Goal: Task Accomplishment & Management: Manage account settings

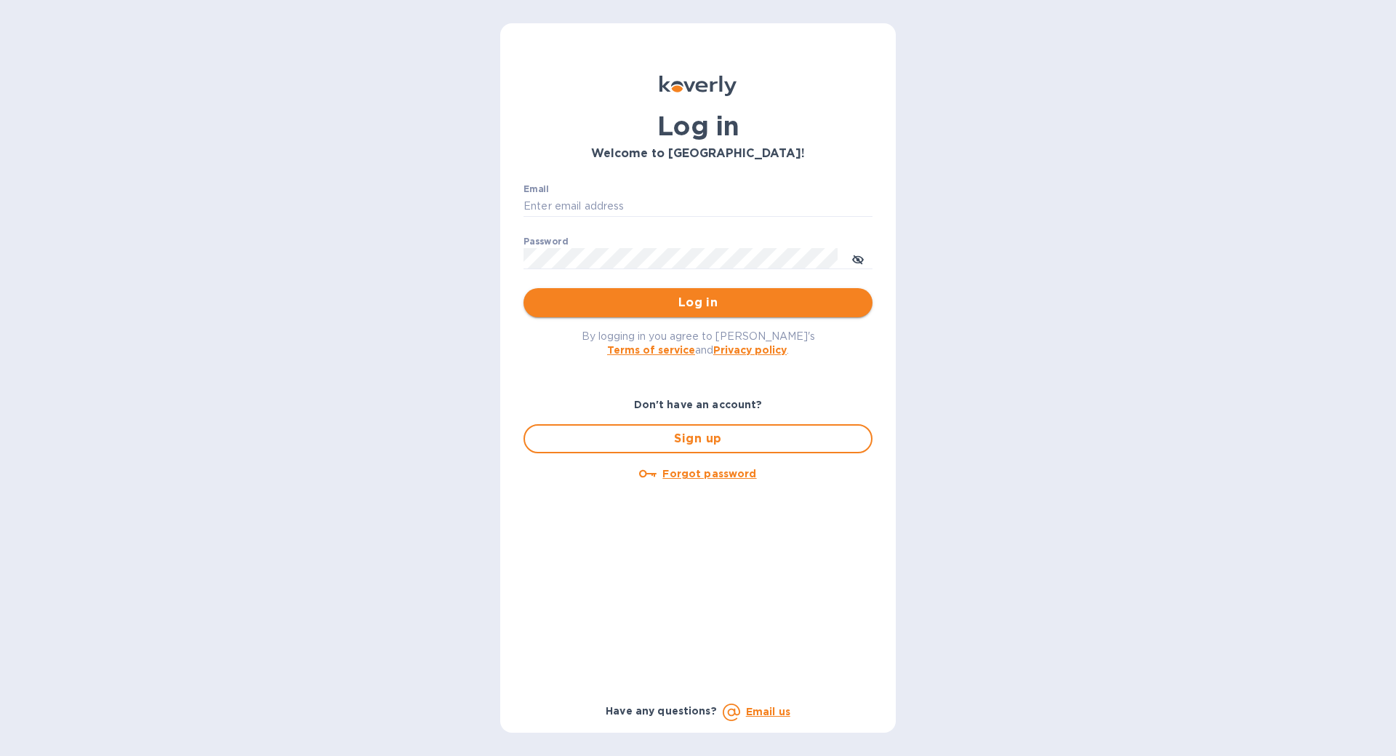
type input "[DOMAIN_NAME][EMAIL_ADDRESS][DOMAIN_NAME]"
click at [673, 302] on span "Log in" at bounding box center [698, 302] width 326 height 17
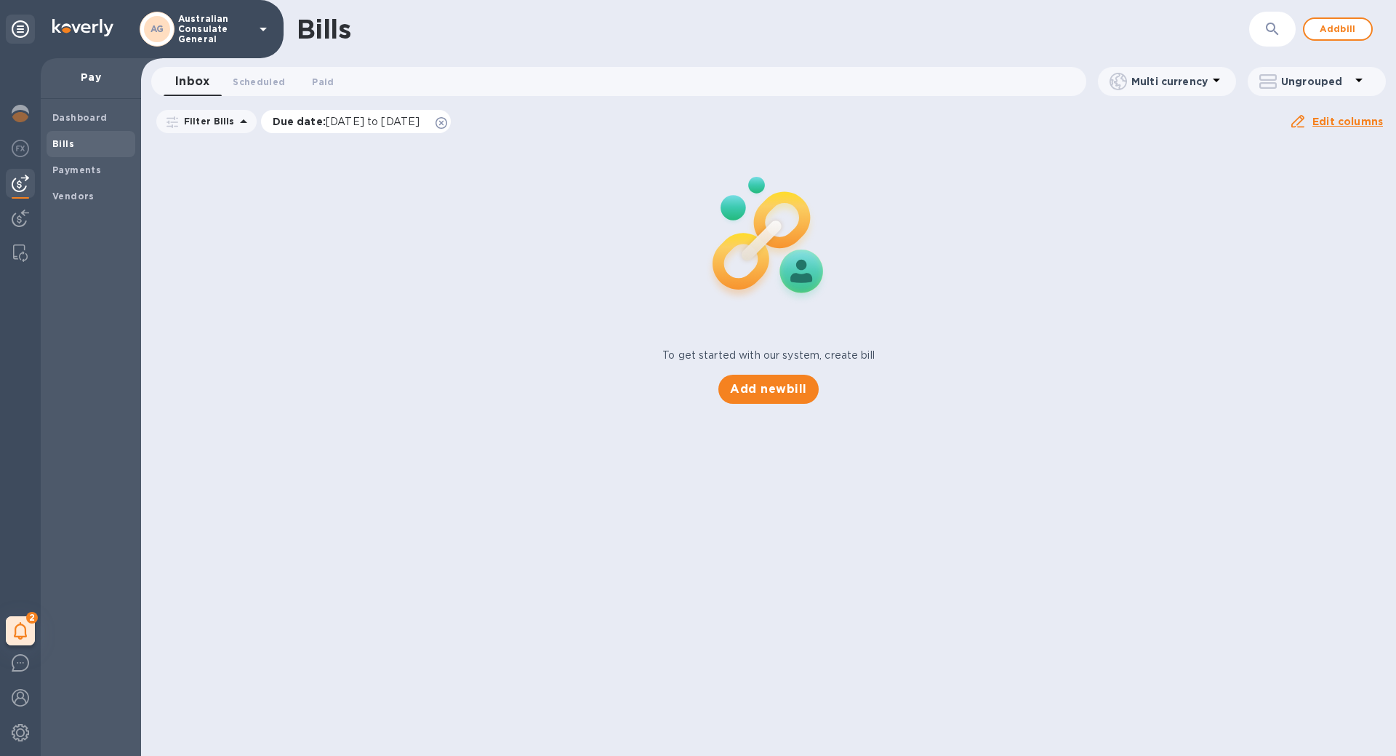
click at [447, 123] on icon at bounding box center [442, 123] width 12 height 12
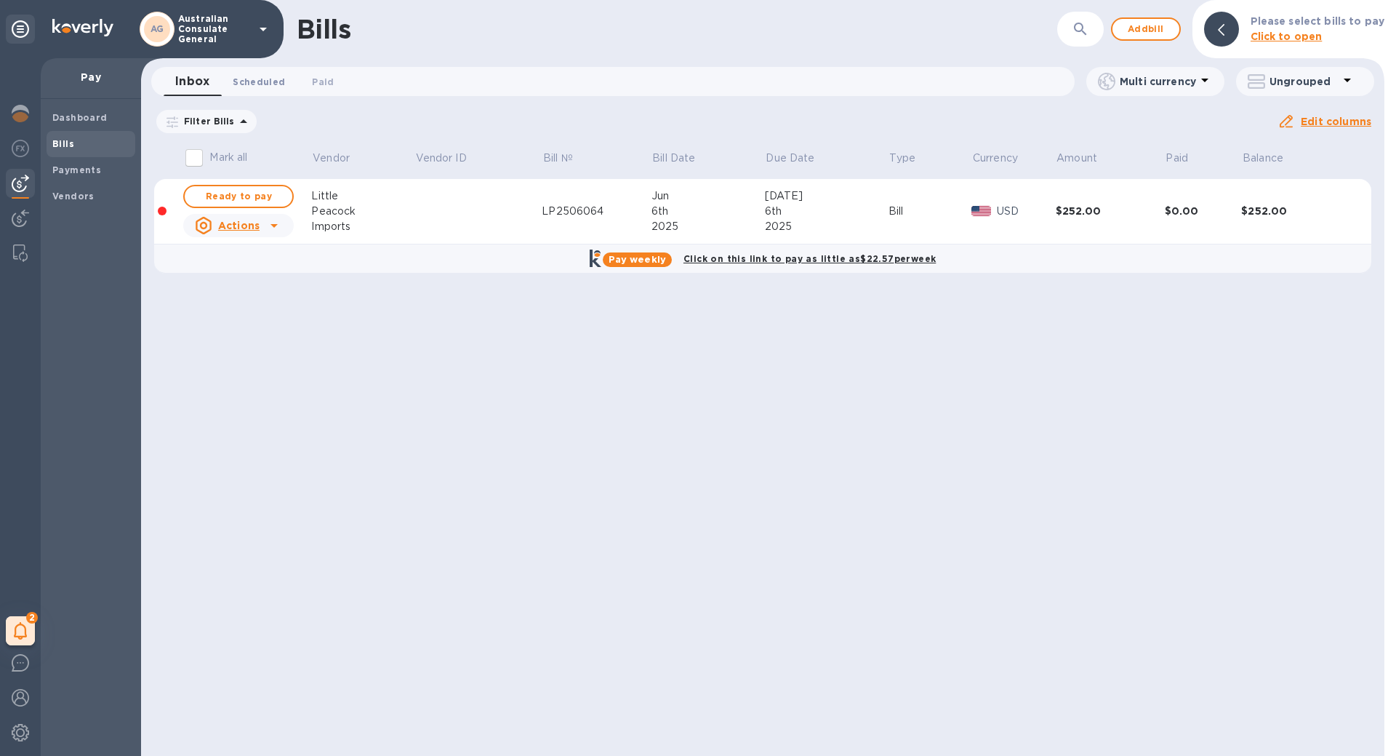
click at [259, 90] on button "Scheduled 0" at bounding box center [259, 81] width 76 height 29
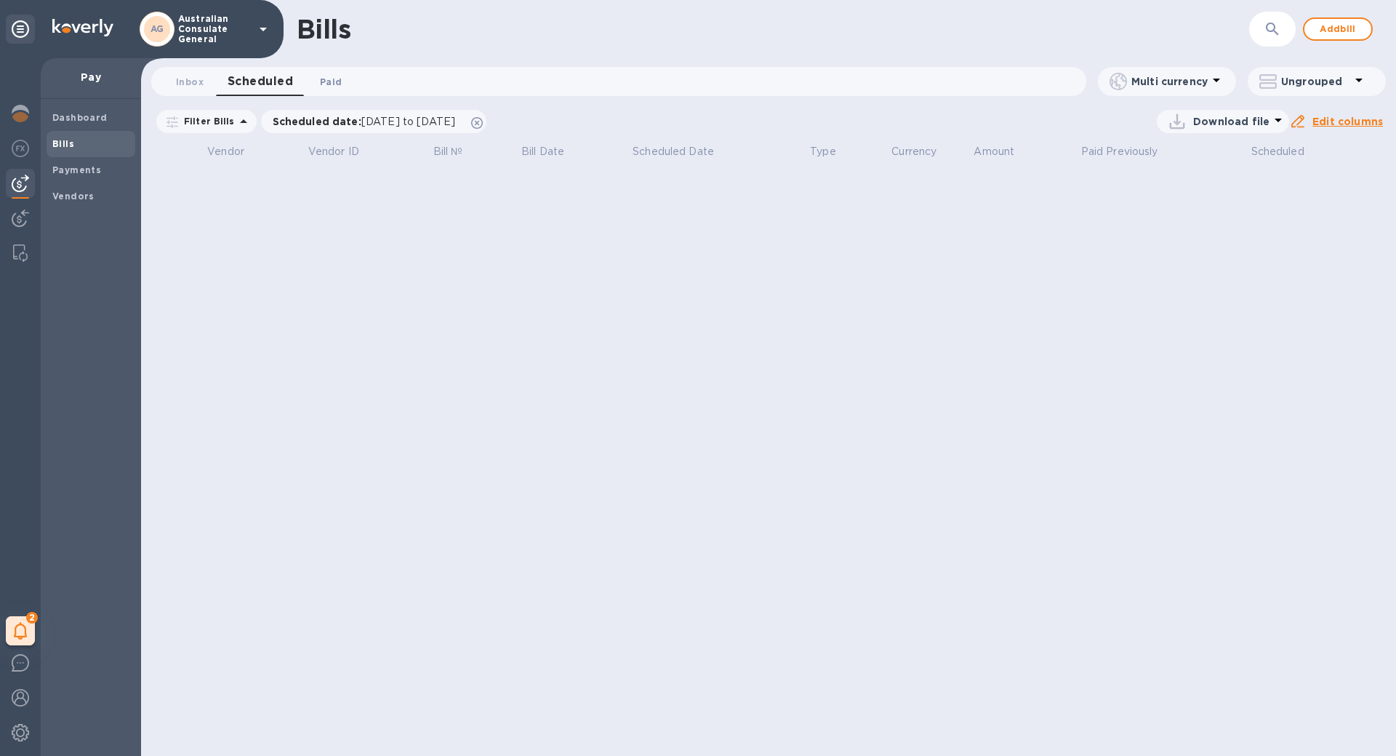
click at [326, 84] on span "Paid 0" at bounding box center [331, 81] width 22 height 15
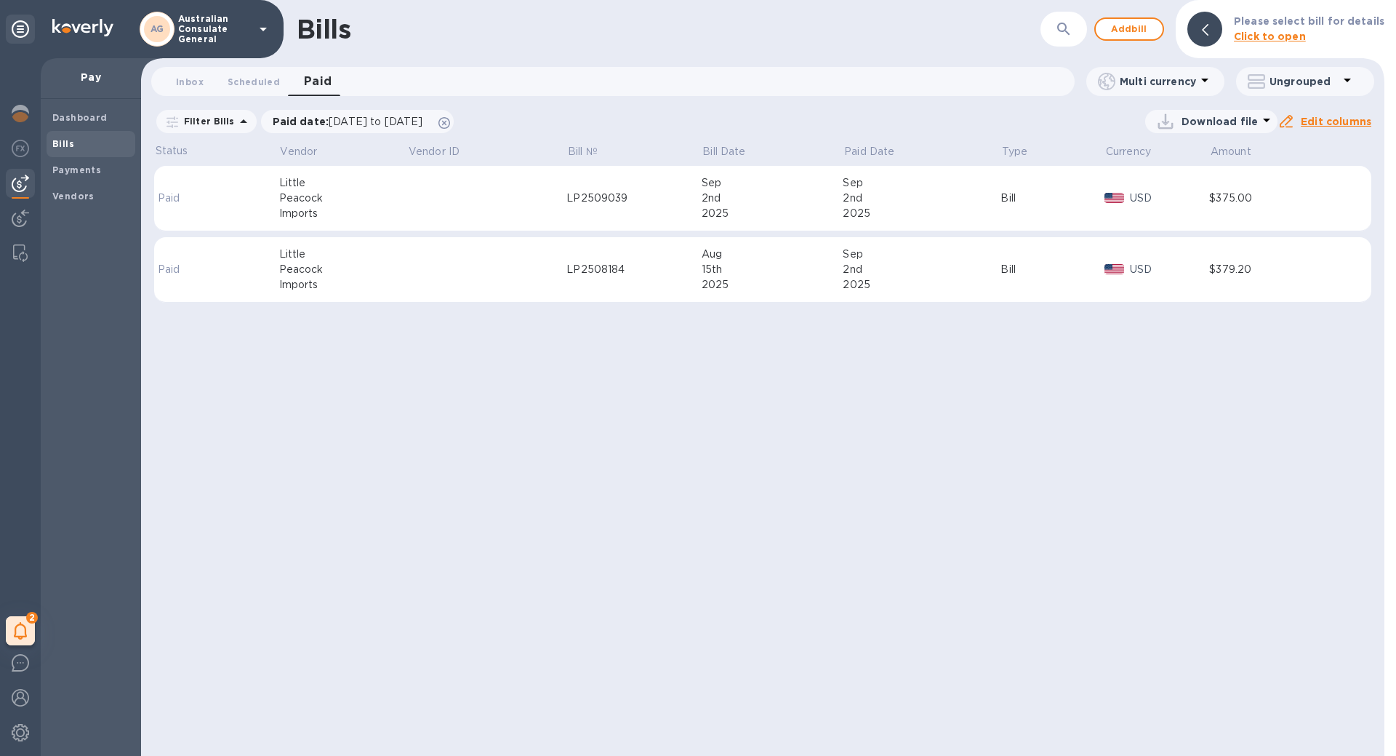
click at [1036, 208] on td "Bill" at bounding box center [1053, 198] width 104 height 65
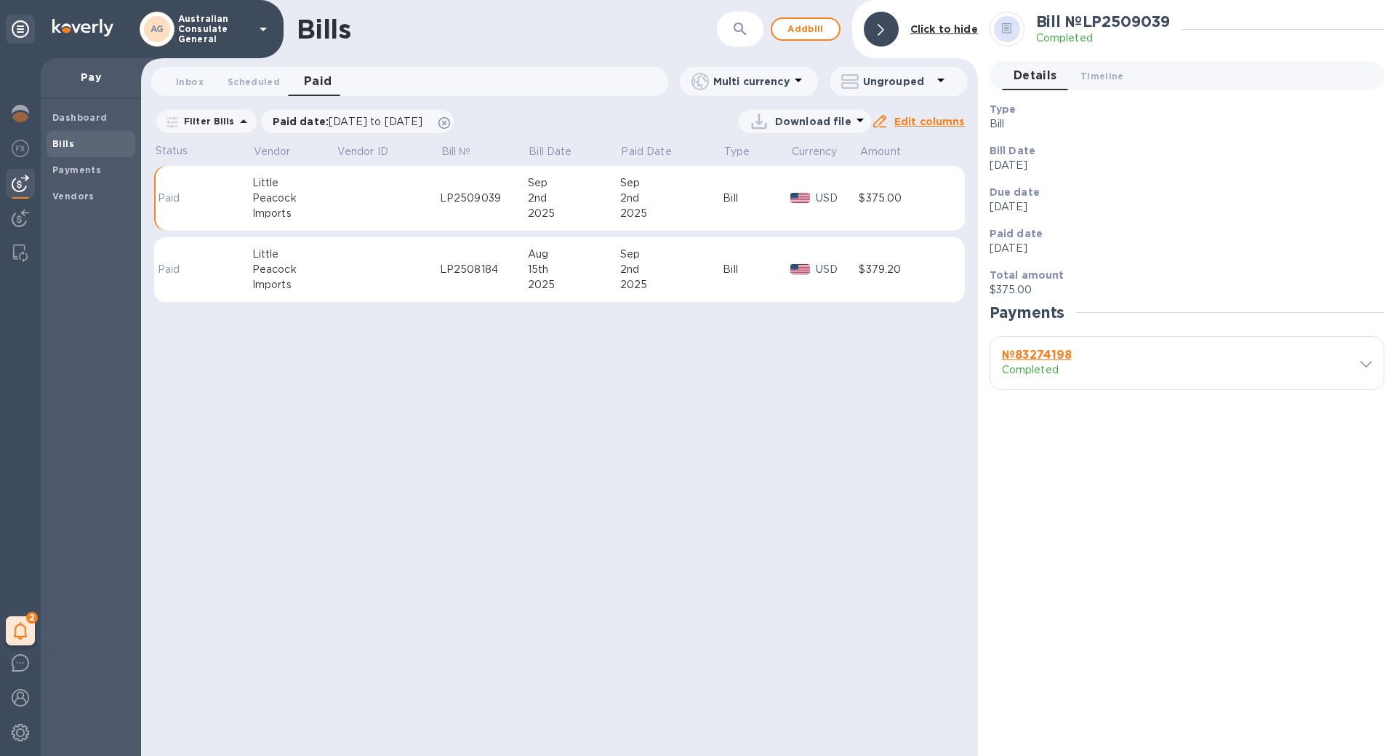
click at [1369, 362] on icon at bounding box center [1367, 364] width 12 height 7
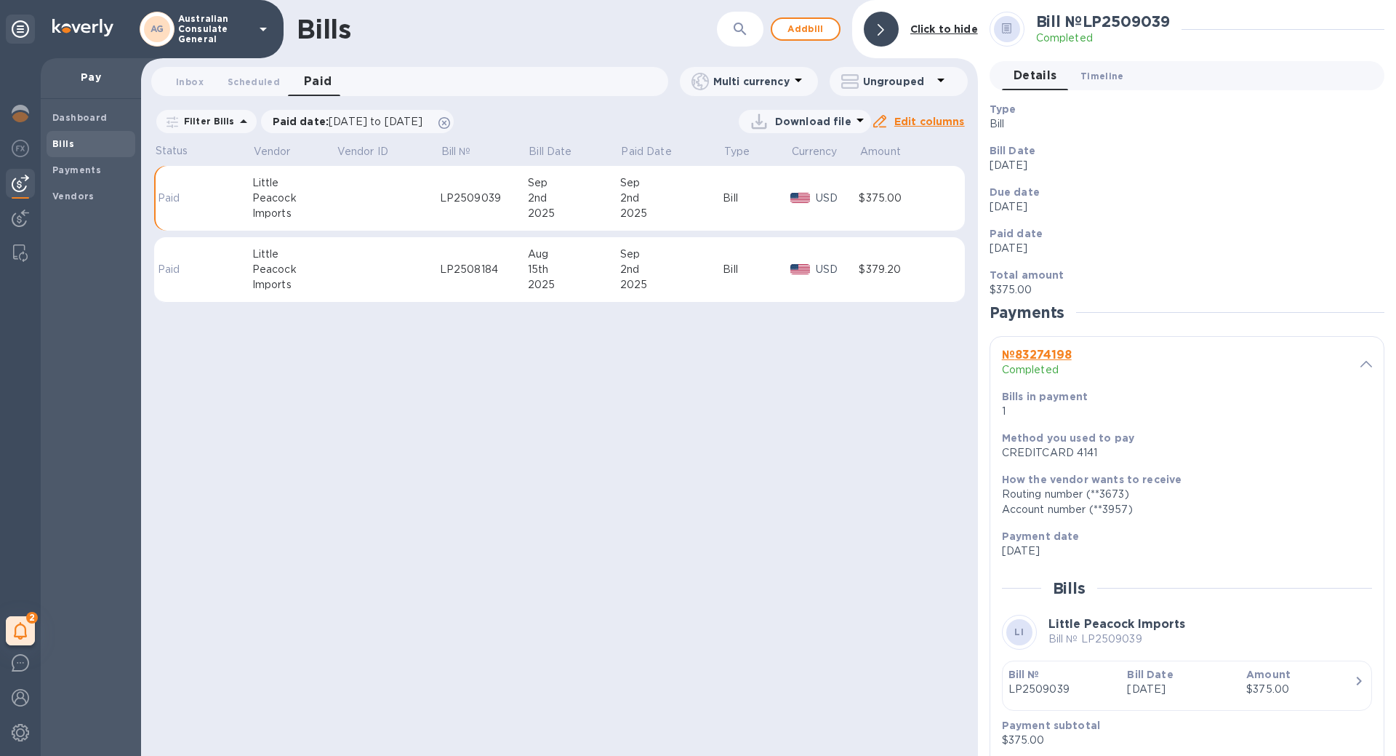
click at [1091, 83] on span "Timeline 0" at bounding box center [1103, 75] width 44 height 15
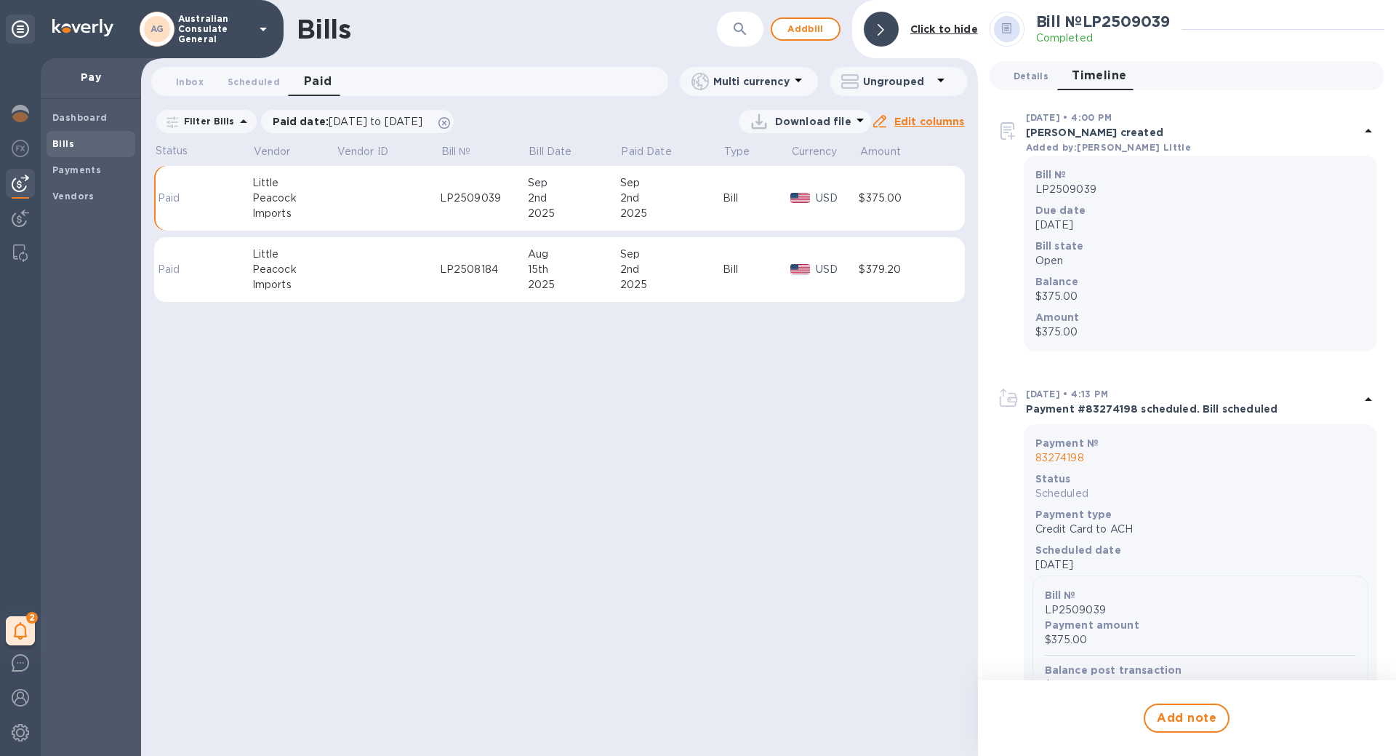
click at [1022, 83] on span "Details 0" at bounding box center [1031, 75] width 35 height 15
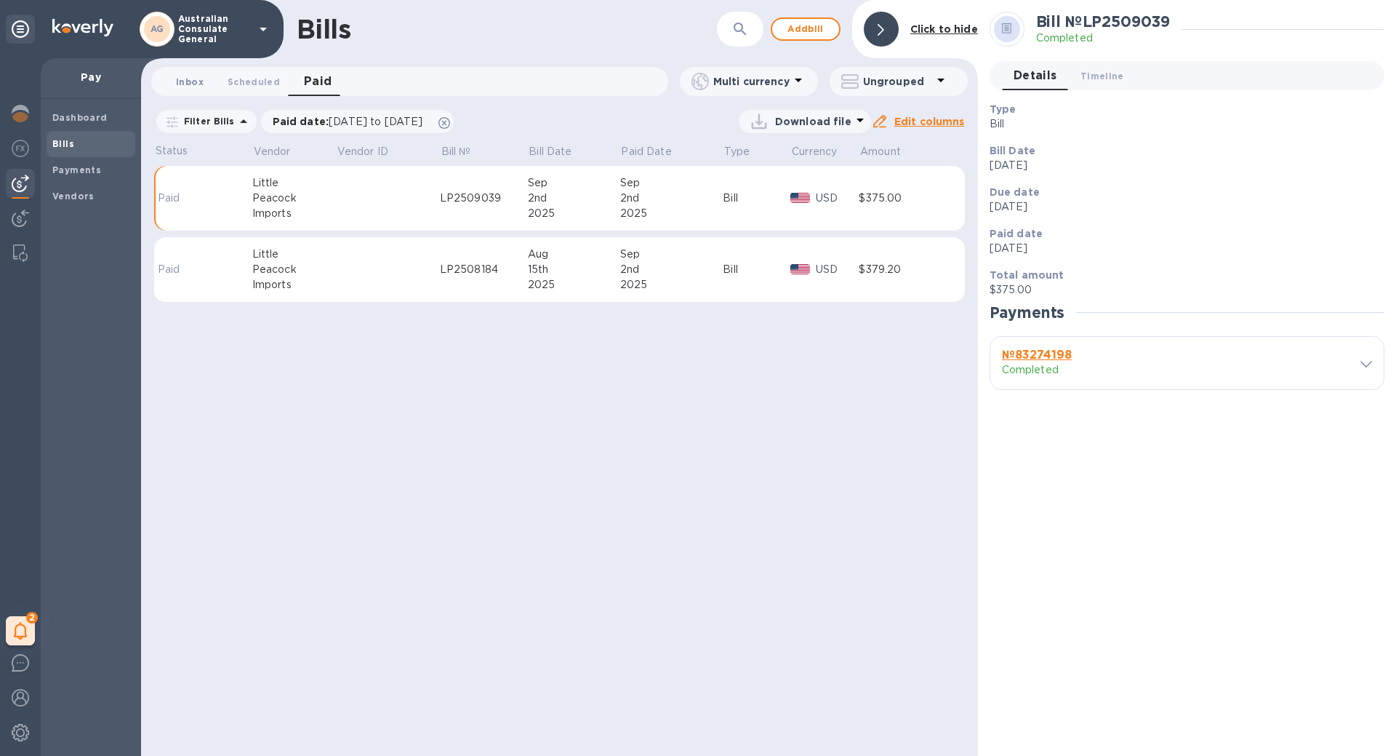
click at [191, 83] on span "Inbox 0" at bounding box center [190, 81] width 28 height 15
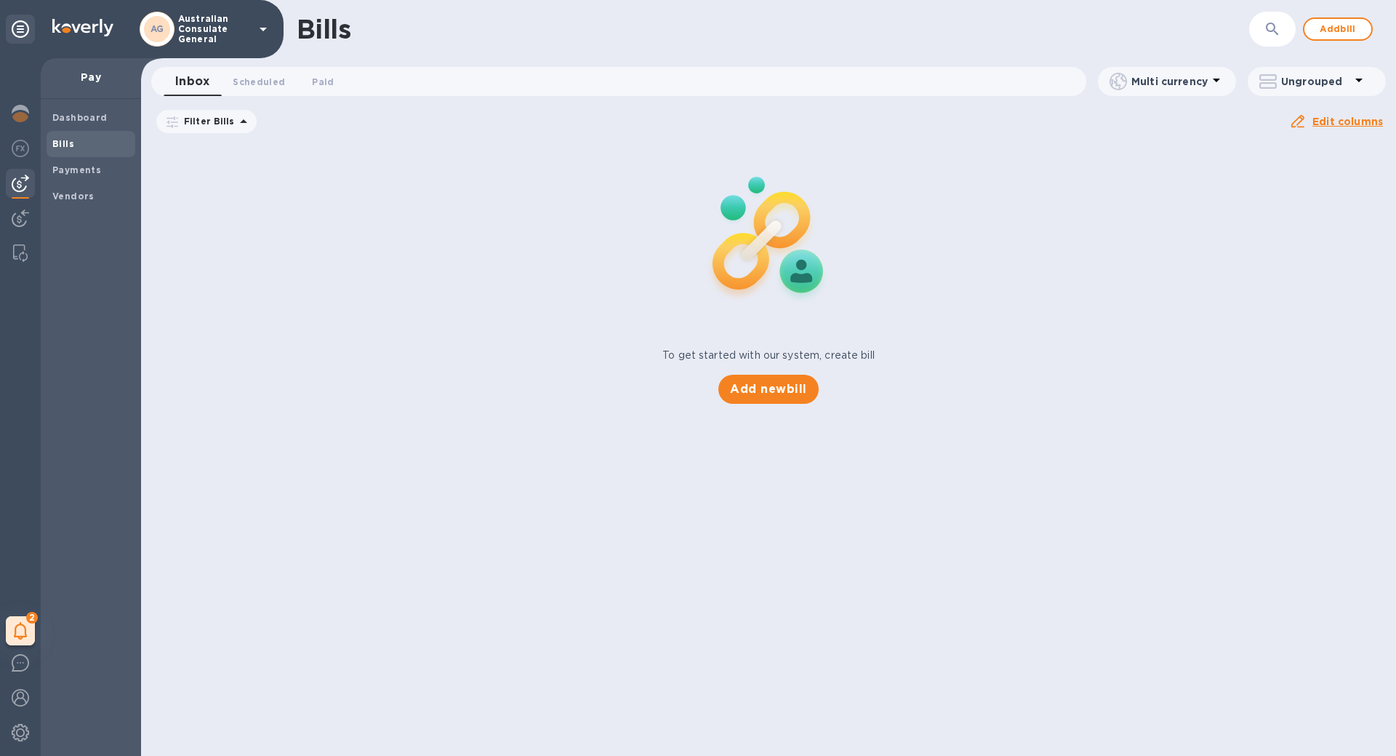
click at [0, 0] on icon at bounding box center [0, 0] width 0 height 0
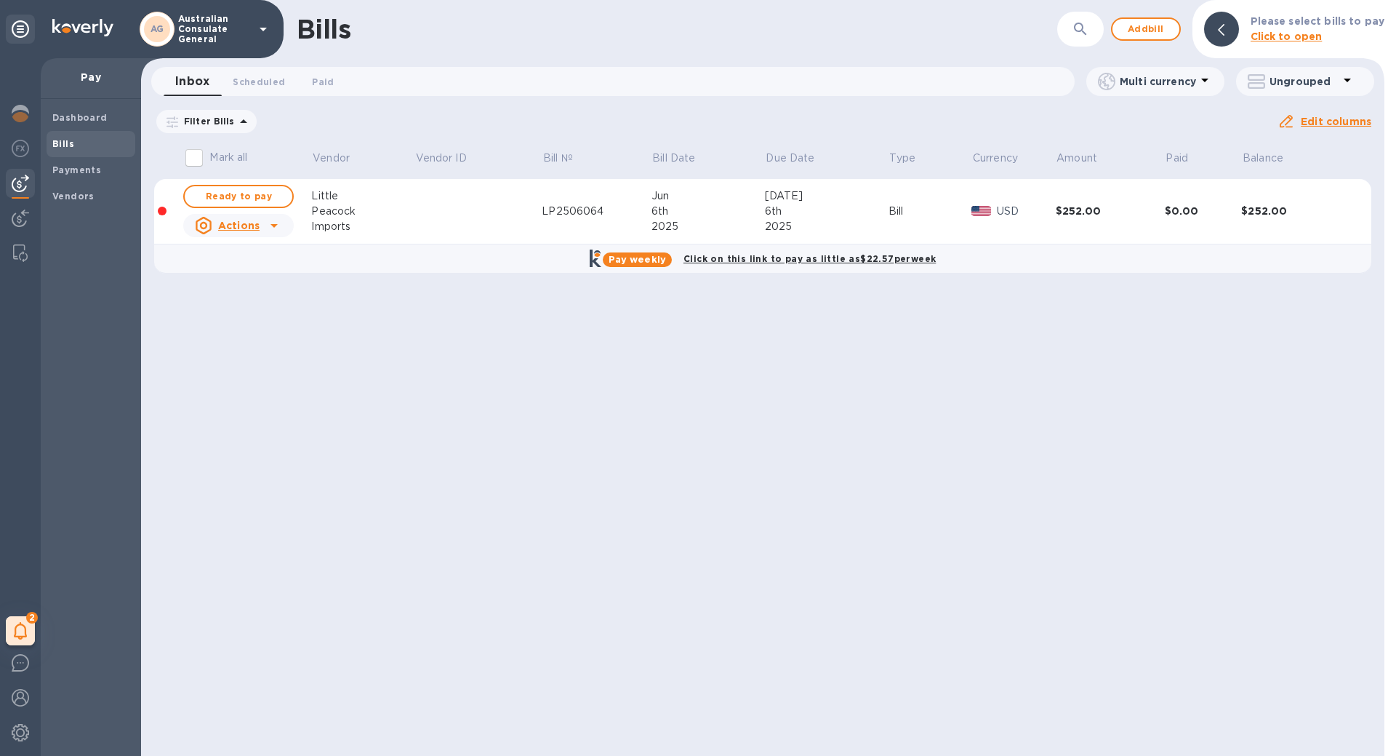
click at [409, 216] on div "Peacock" at bounding box center [362, 211] width 103 height 15
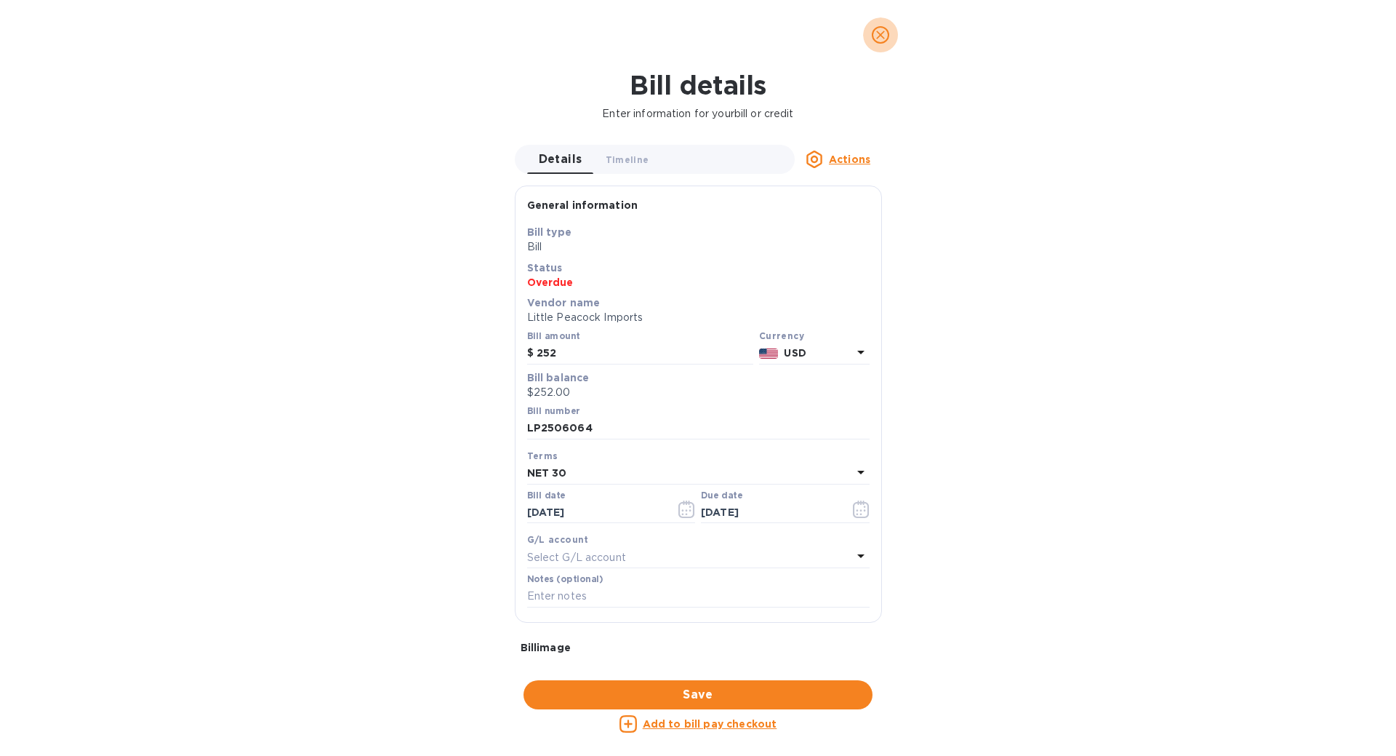
click at [883, 34] on icon "close" at bounding box center [880, 35] width 15 height 15
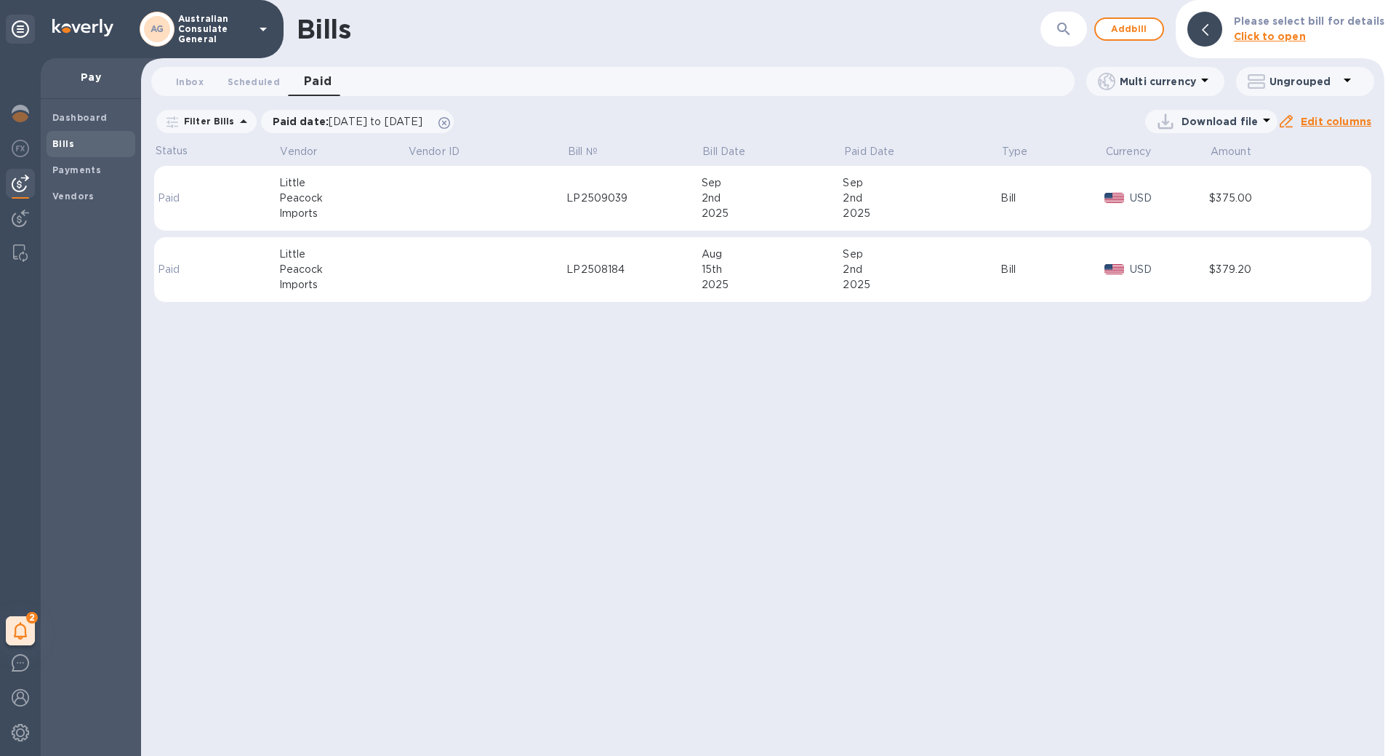
click at [1078, 270] on div "Bill" at bounding box center [1053, 269] width 104 height 15
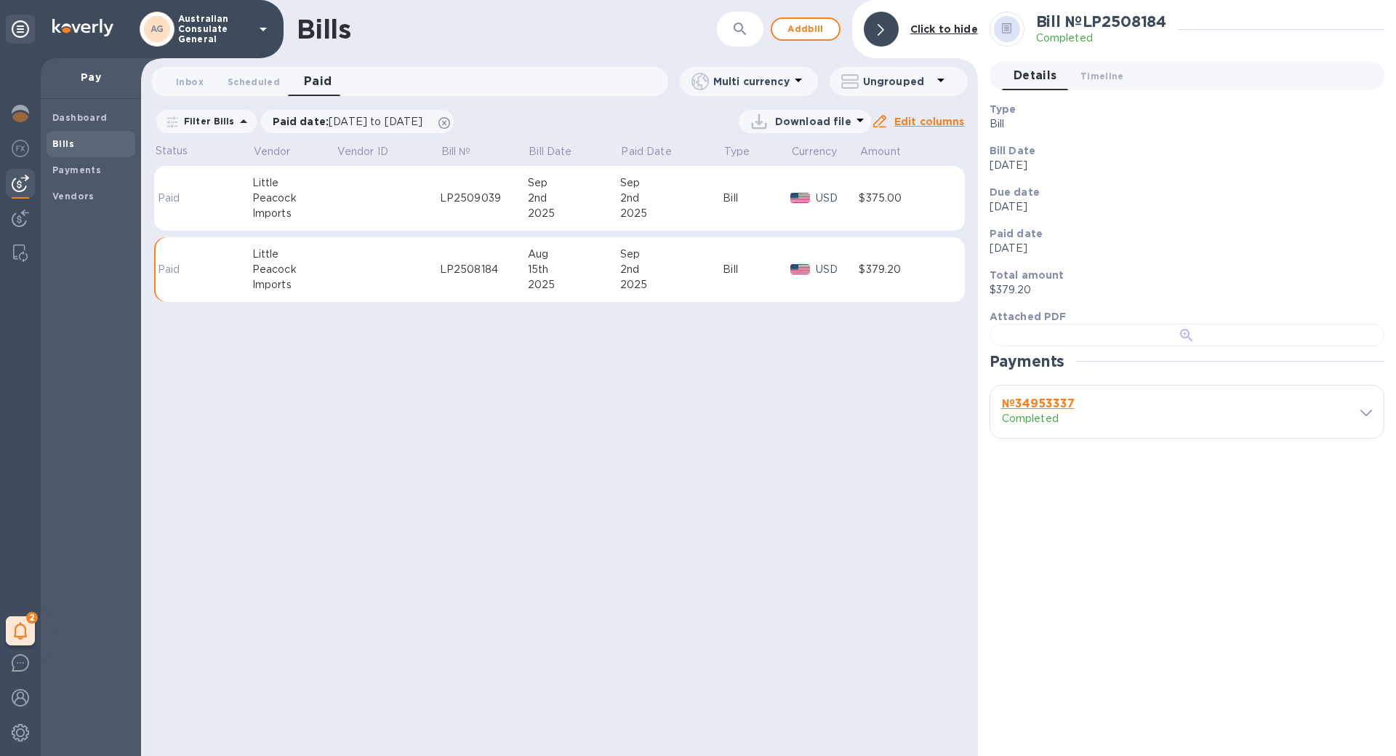
click at [1225, 346] on div at bounding box center [1187, 335] width 395 height 23
click at [789, 190] on div at bounding box center [800, 198] width 25 height 16
click at [1373, 373] on div "№ 83274198 Completed" at bounding box center [1186, 363] width 393 height 52
click at [1047, 348] on b "№ 83274198" at bounding box center [1037, 355] width 70 height 14
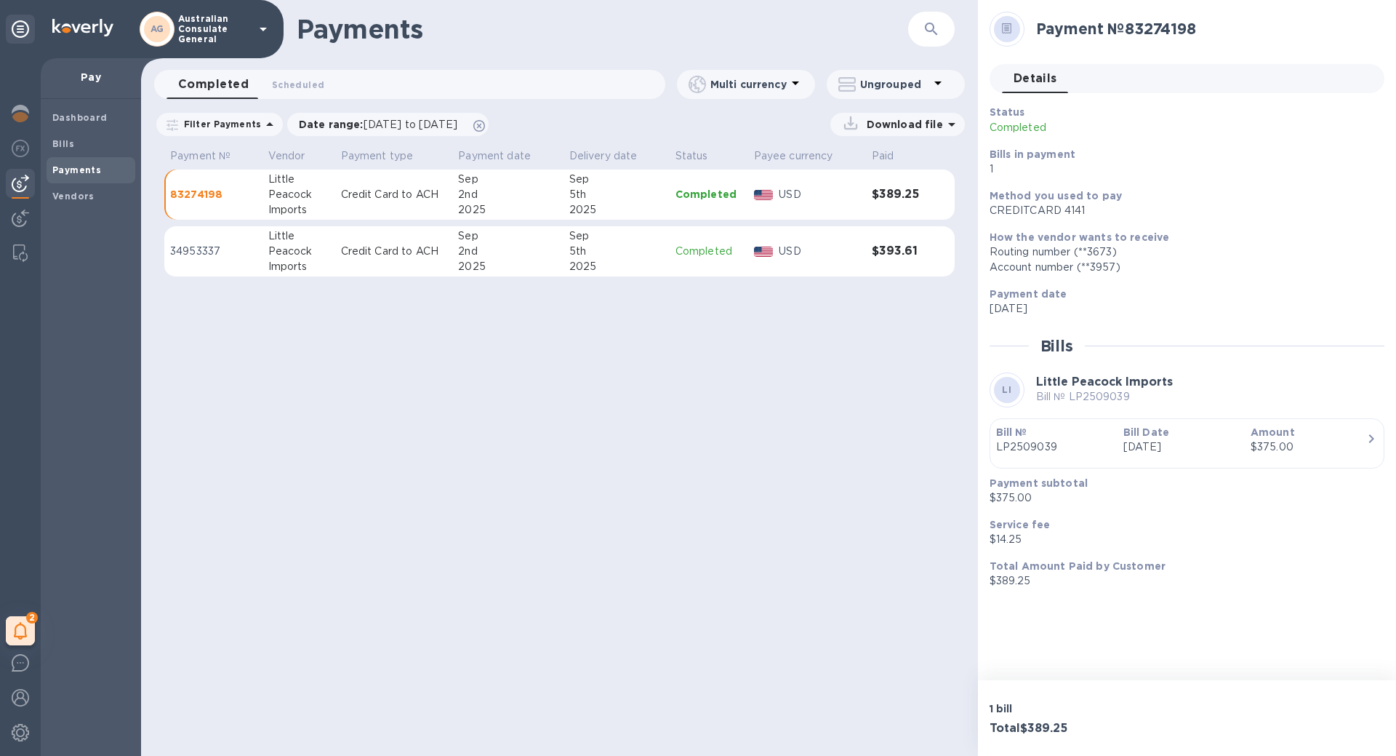
click at [525, 263] on div "2025" at bounding box center [507, 266] width 99 height 15
click at [260, 260] on td "34953337" at bounding box center [213, 251] width 98 height 51
click at [1122, 599] on div "Payment № 34953337 Details 0 Status Completed Bills in payment 1 Method you use…" at bounding box center [1187, 340] width 418 height 680
click at [990, 399] on div "LI" at bounding box center [1007, 389] width 35 height 35
click at [996, 393] on div "LI" at bounding box center [1007, 390] width 26 height 26
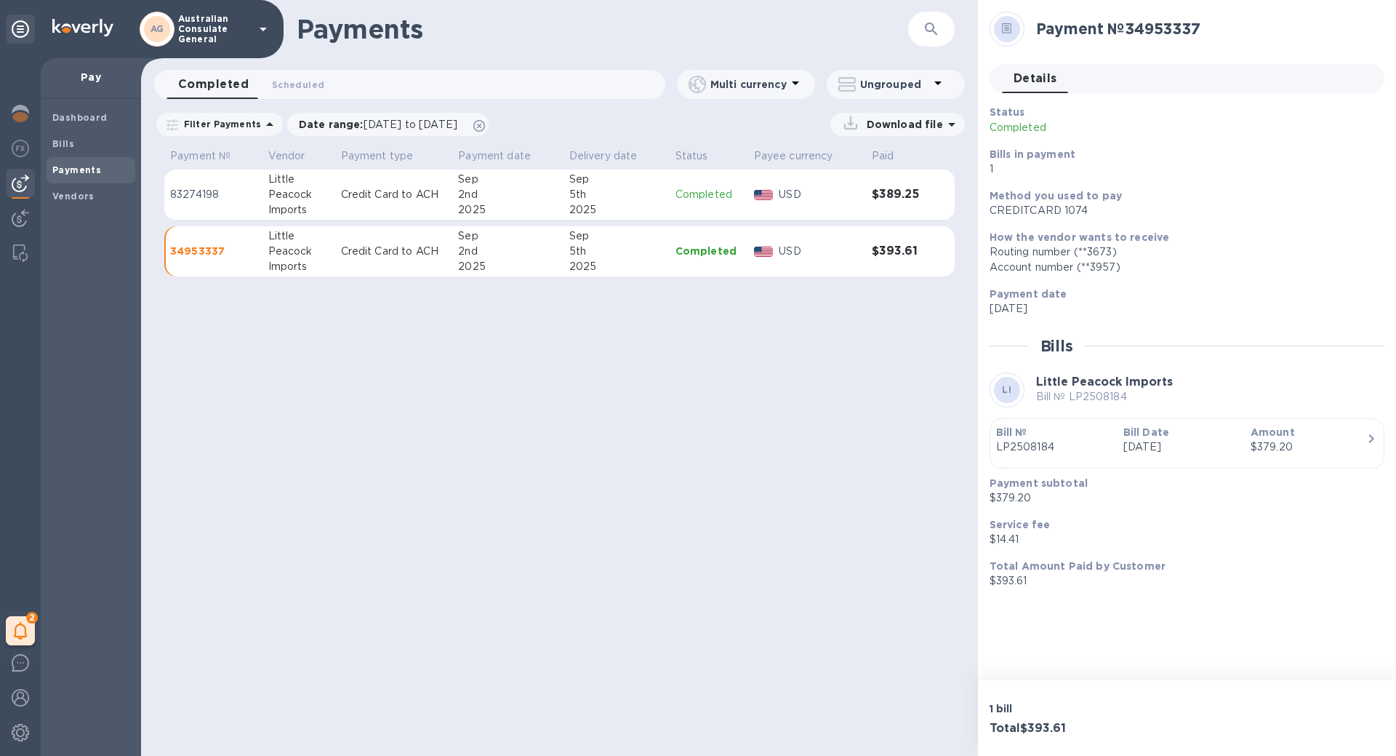
click at [1054, 305] on p "[DATE]" at bounding box center [1181, 308] width 383 height 15
click at [281, 181] on div "Little" at bounding box center [298, 179] width 61 height 15
click at [351, 253] on p "Credit Card to ACH" at bounding box center [394, 251] width 106 height 15
click at [1156, 641] on div "Payment № 34953337 Details 0 Status Completed Bills in payment 1 Method you use…" at bounding box center [1187, 340] width 418 height 680
click at [69, 134] on div "Bills" at bounding box center [91, 144] width 89 height 26
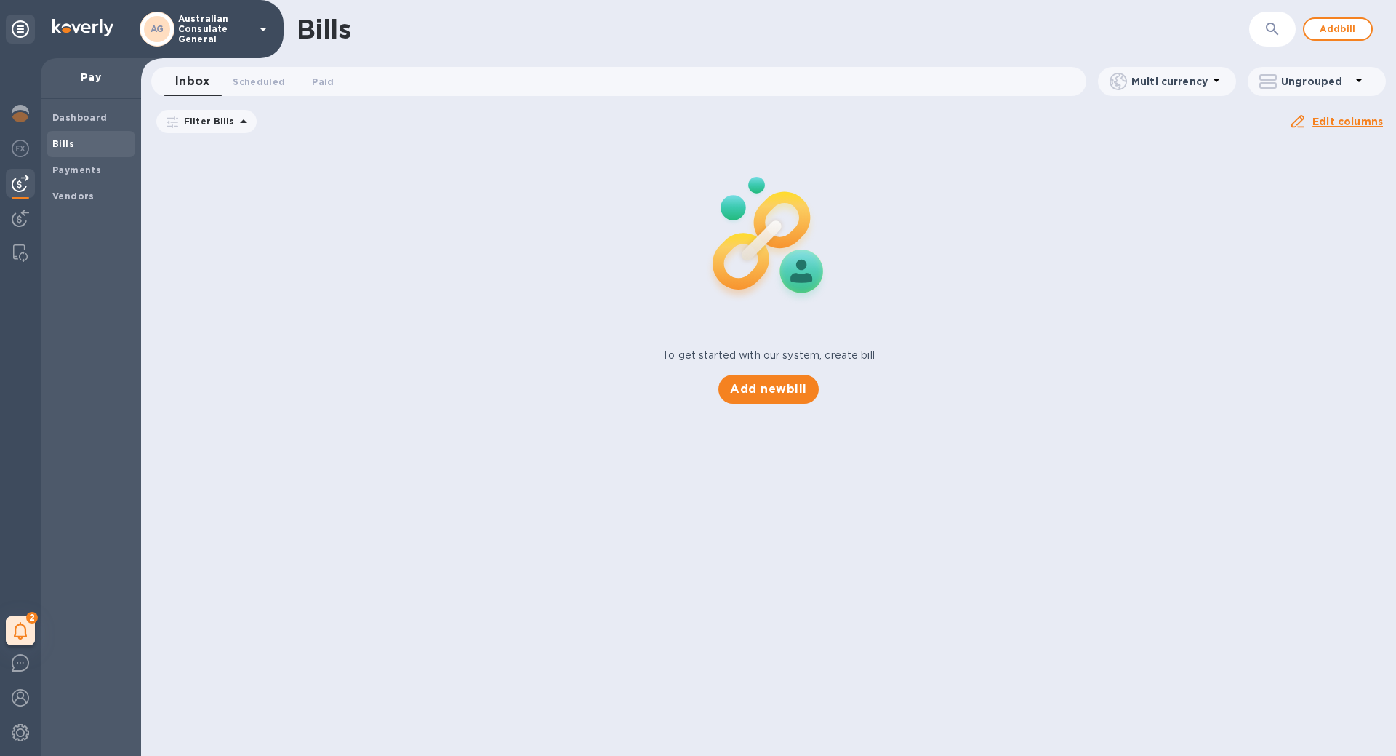
click at [0, 0] on icon at bounding box center [0, 0] width 0 height 0
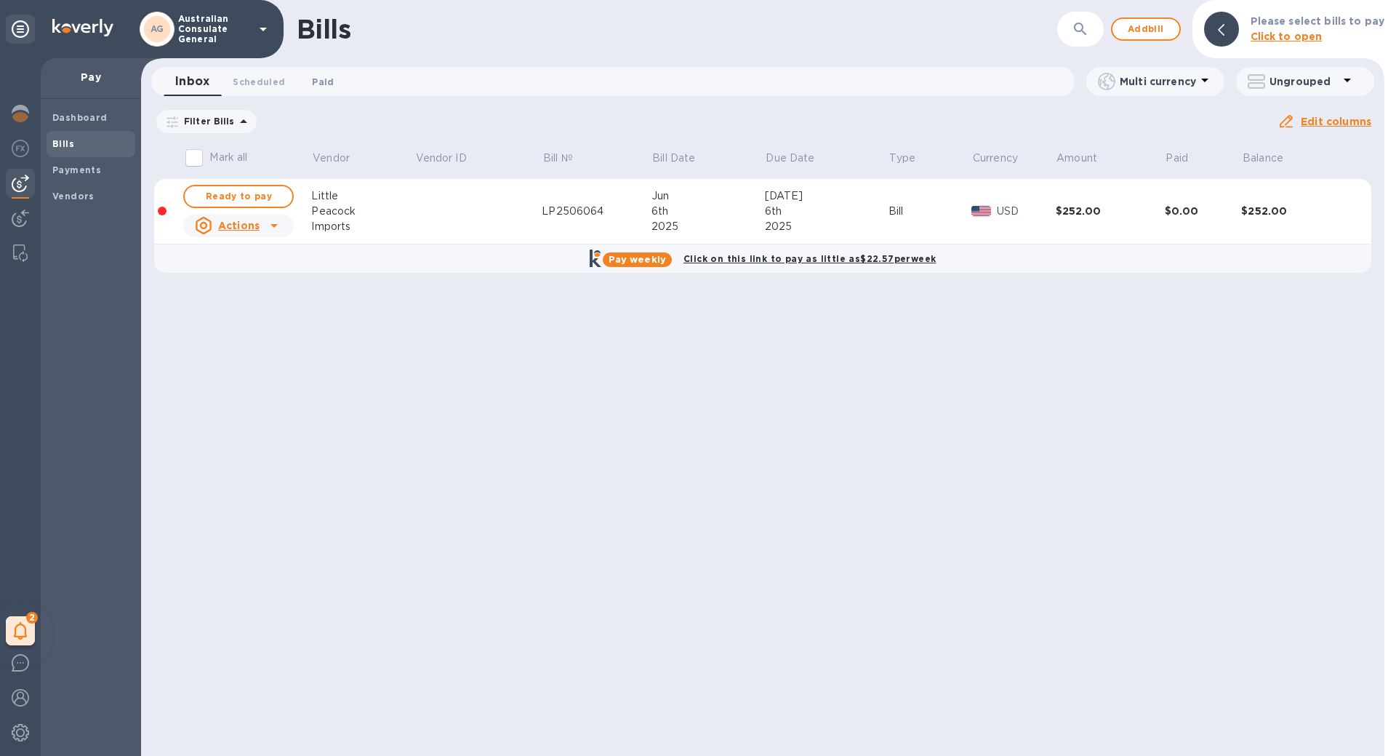
click at [327, 85] on span "Paid 0" at bounding box center [323, 81] width 22 height 15
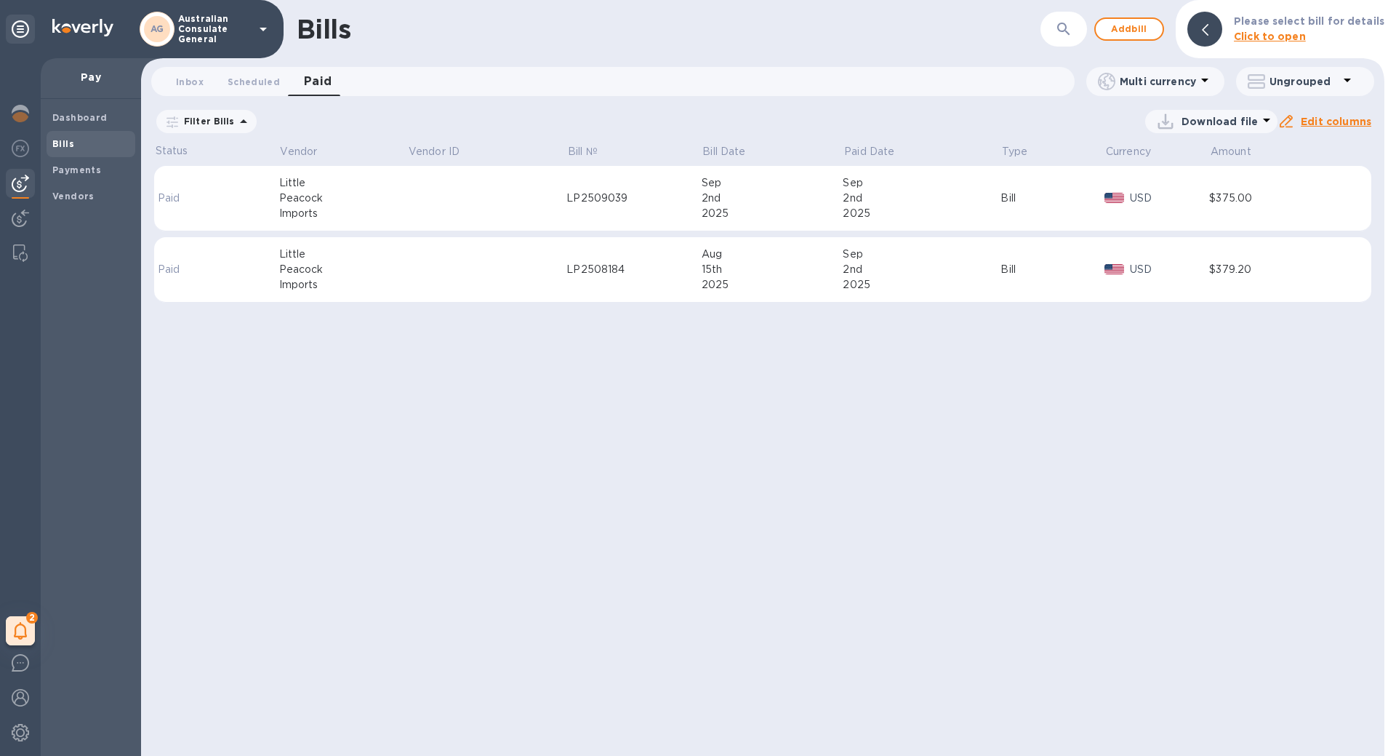
click at [799, 275] on div "15th" at bounding box center [773, 269] width 142 height 15
click at [612, 197] on div "LP2509039" at bounding box center [634, 198] width 135 height 15
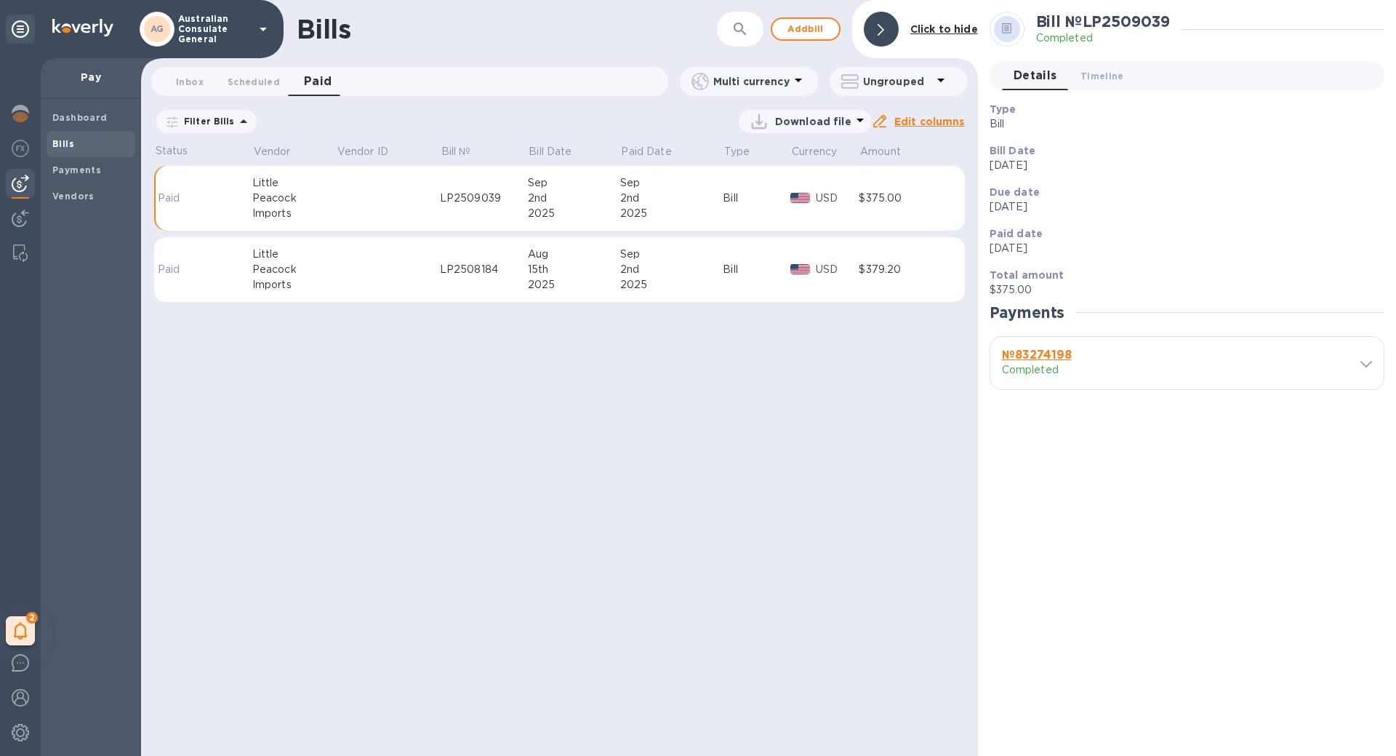
click at [1371, 359] on span at bounding box center [1367, 363] width 12 height 14
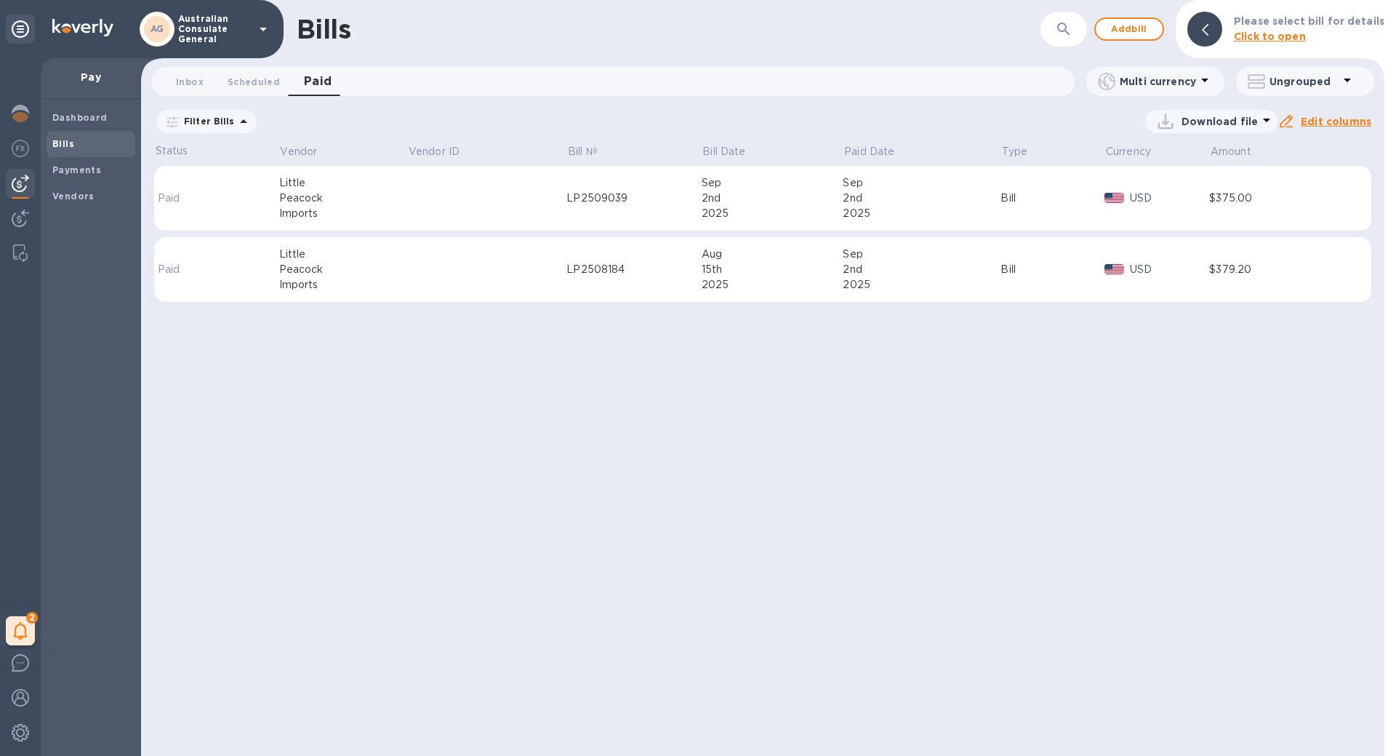
click at [1077, 238] on td "Bill" at bounding box center [1053, 269] width 104 height 65
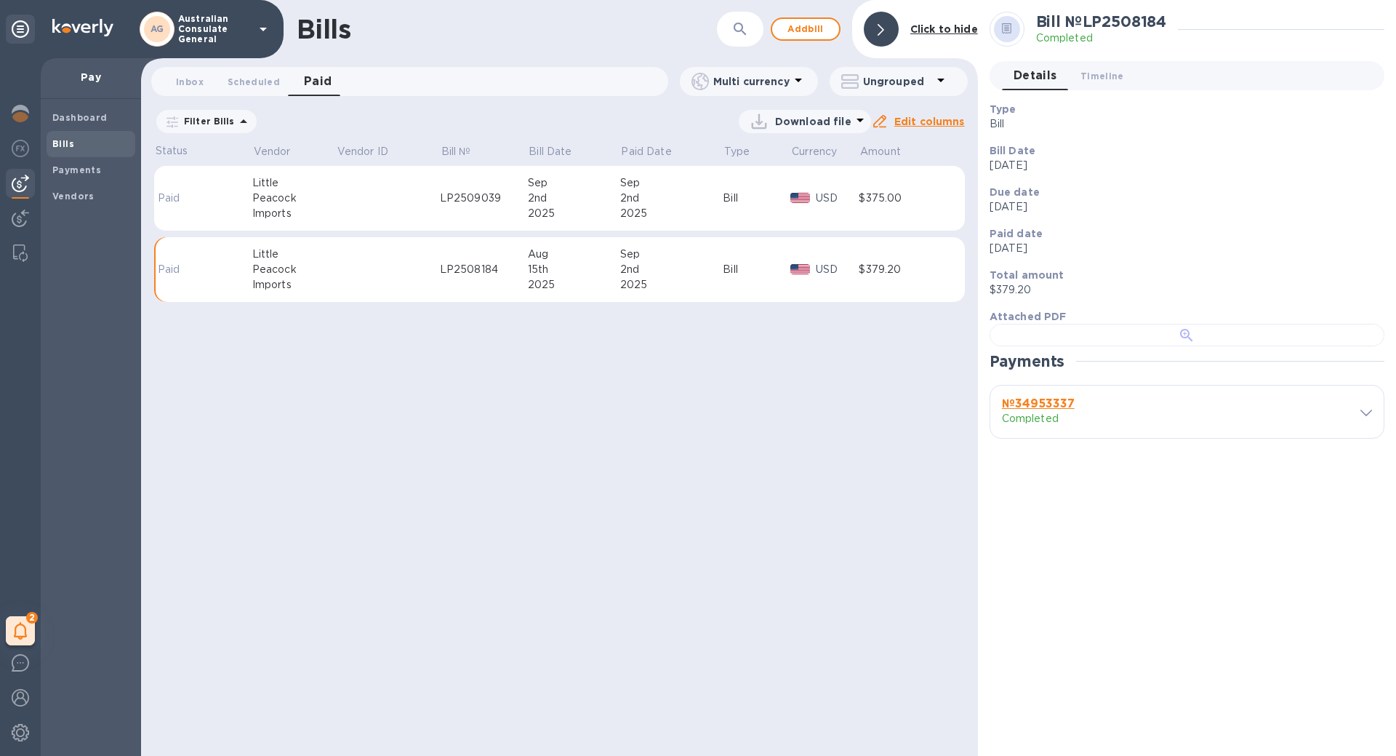
click at [1146, 346] on div at bounding box center [1187, 335] width 395 height 23
click at [741, 191] on div "Bill" at bounding box center [757, 198] width 68 height 15
click at [1228, 372] on div "№ 83274198 Completed" at bounding box center [1171, 362] width 345 height 35
click at [1368, 367] on span at bounding box center [1367, 363] width 12 height 14
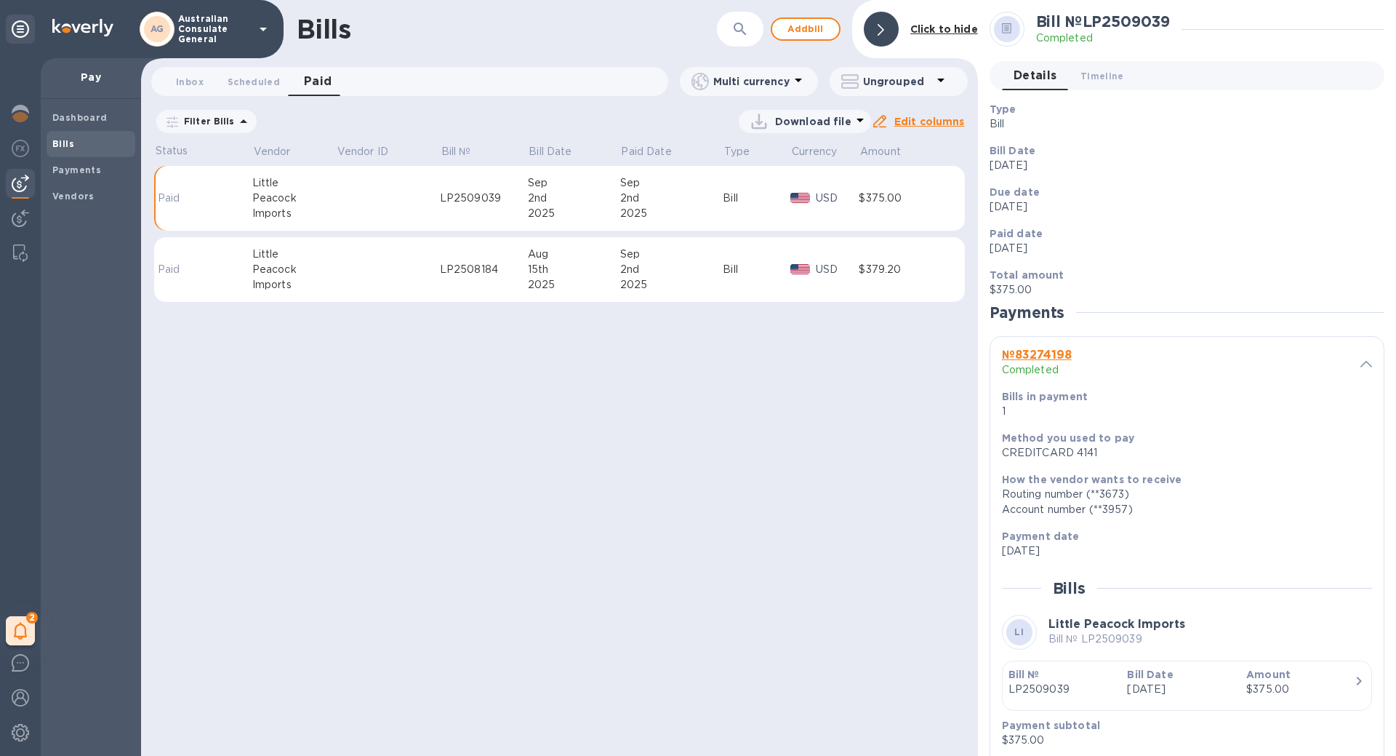
scroll to position [173, 0]
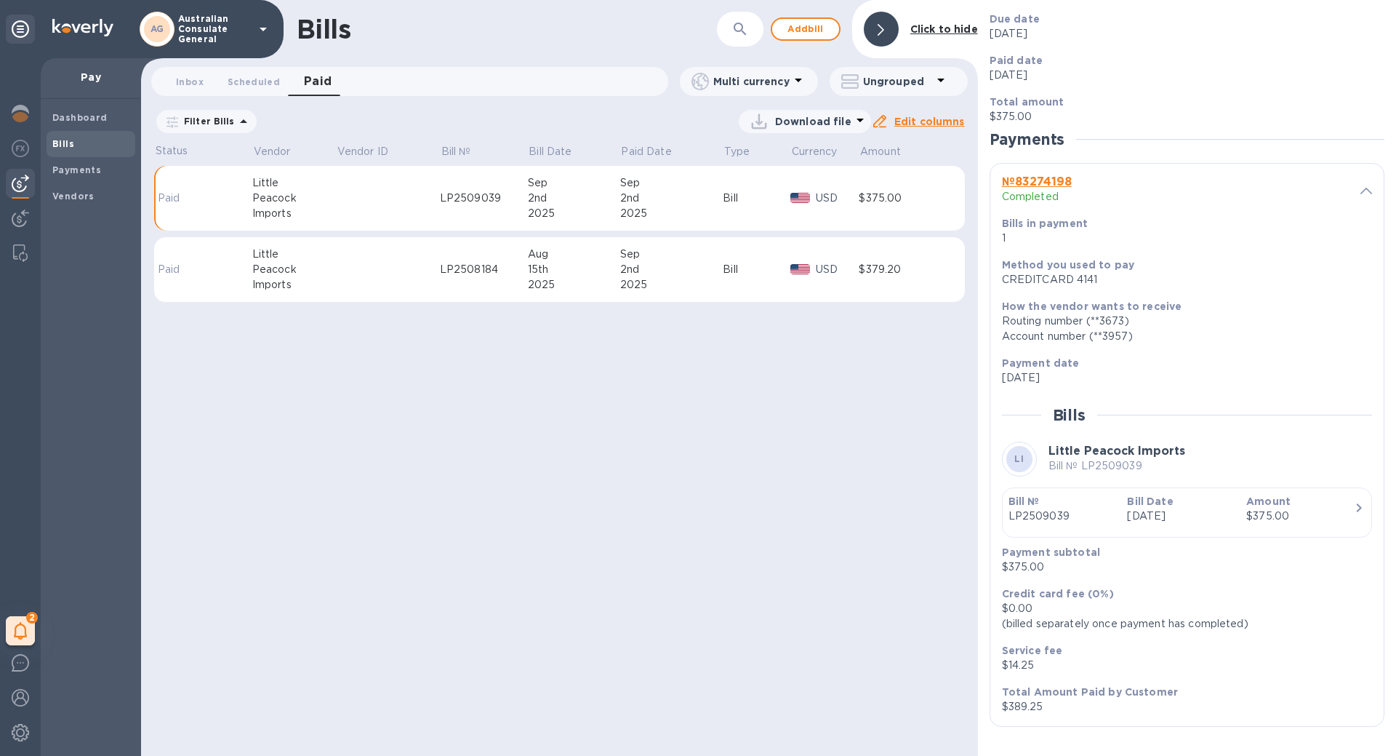
click at [0, 0] on icon at bounding box center [0, 0] width 0 height 0
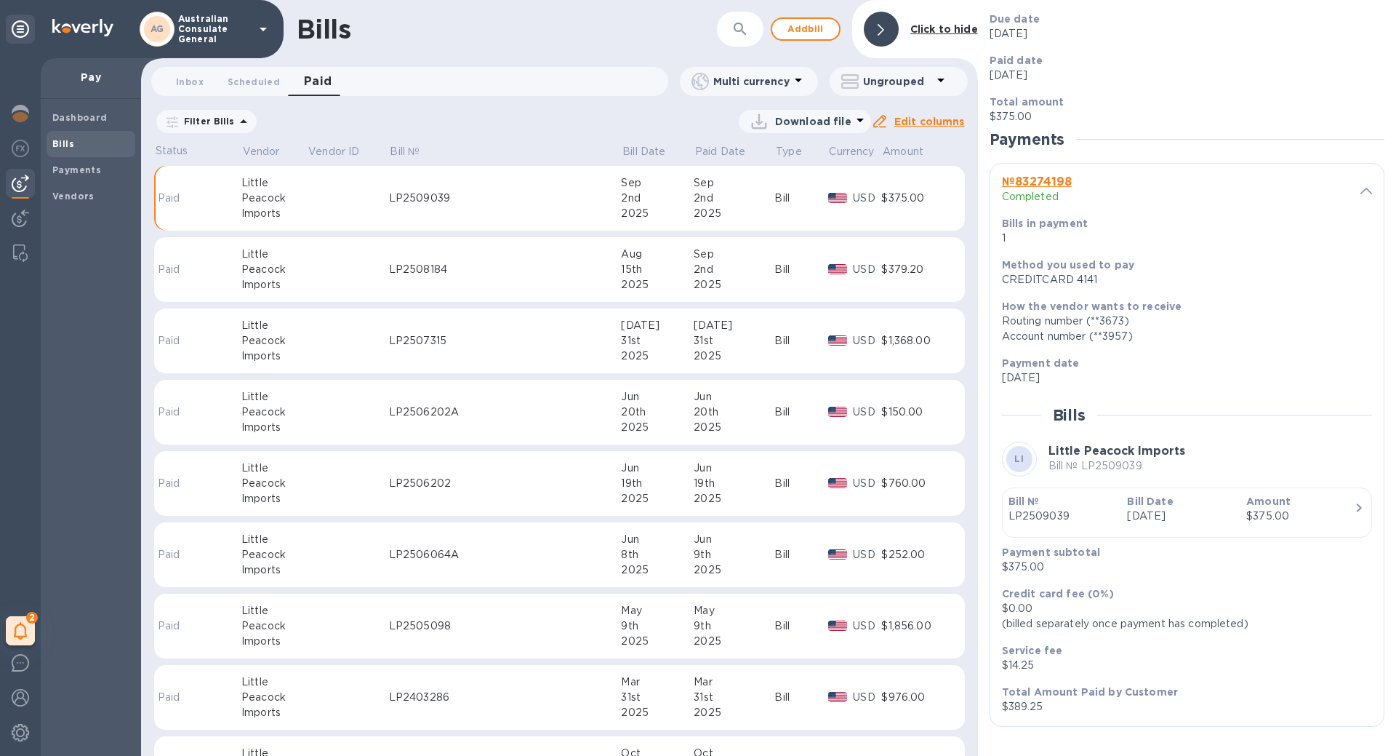
click at [798, 359] on td "Bill" at bounding box center [800, 340] width 53 height 65
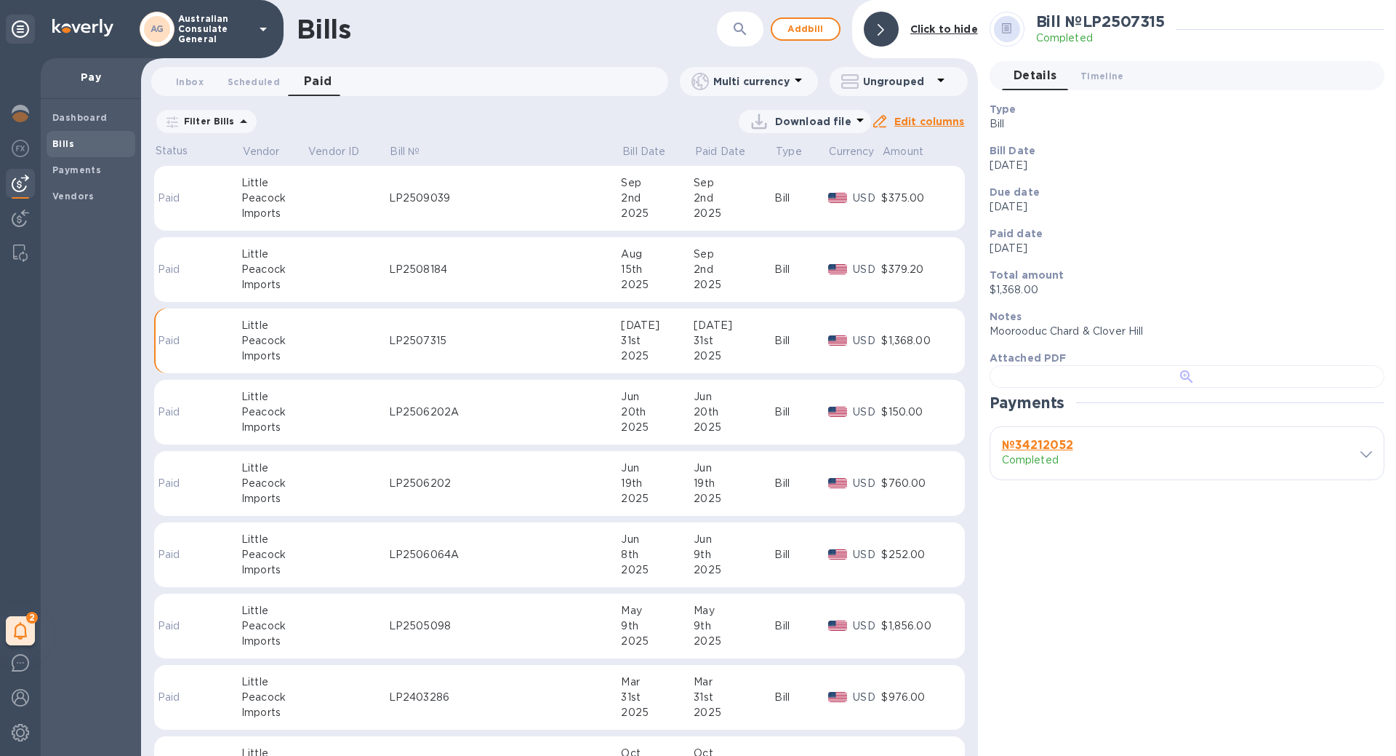
scroll to position [281, 0]
click at [1188, 365] on div at bounding box center [1187, 376] width 395 height 23
drag, startPoint x: 1209, startPoint y: 552, endPoint x: 1135, endPoint y: 602, distance: 89.0
click at [1135, 388] on div at bounding box center [1187, 376] width 395 height 23
click at [1180, 471] on div "№ 34212052 Completed" at bounding box center [1171, 453] width 345 height 35
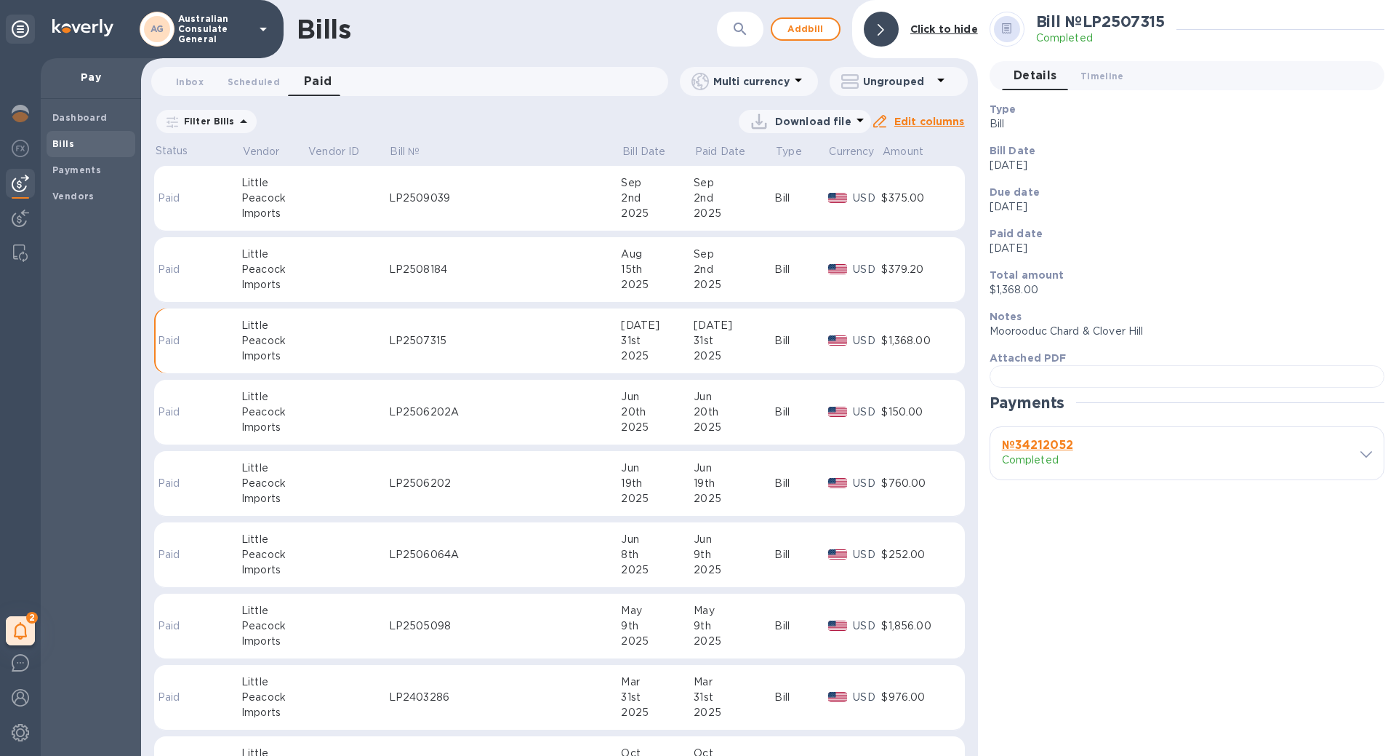
click at [1364, 457] on icon at bounding box center [1367, 454] width 12 height 7
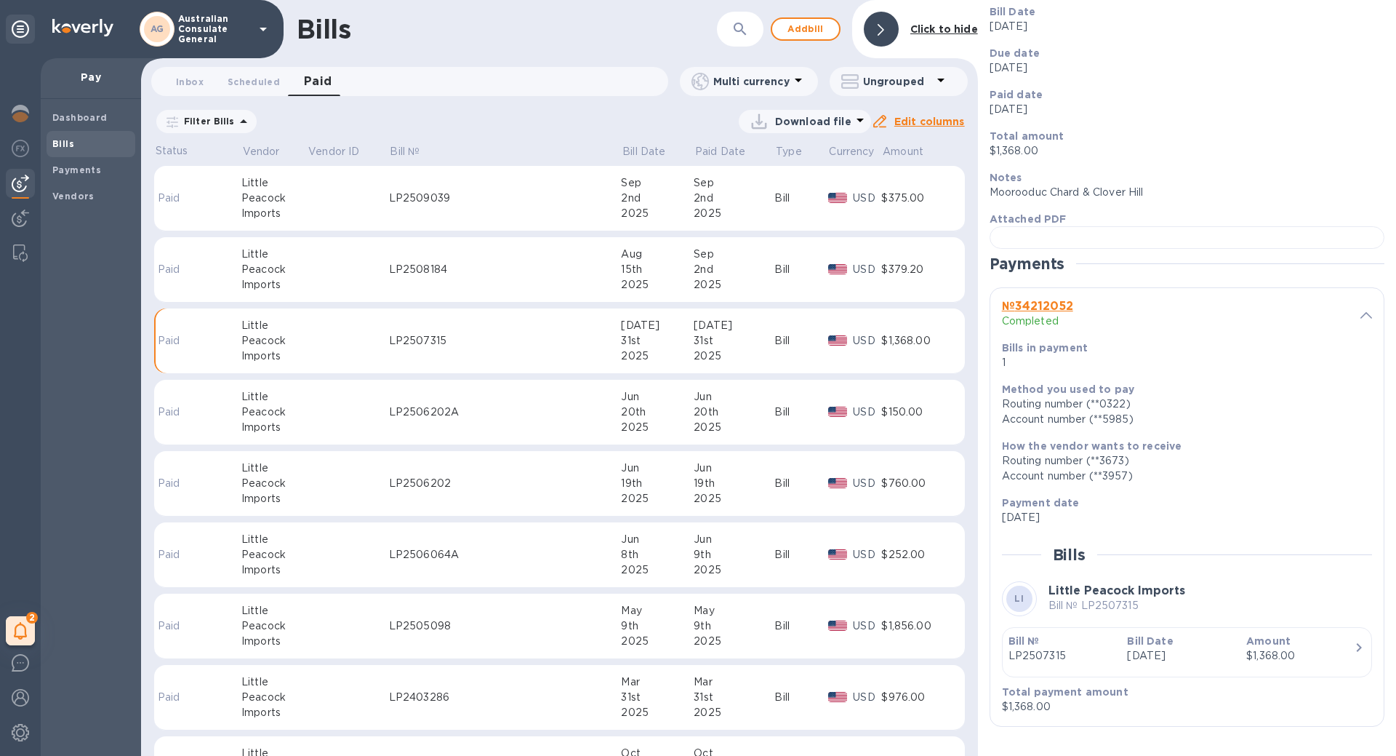
scroll to position [85, 0]
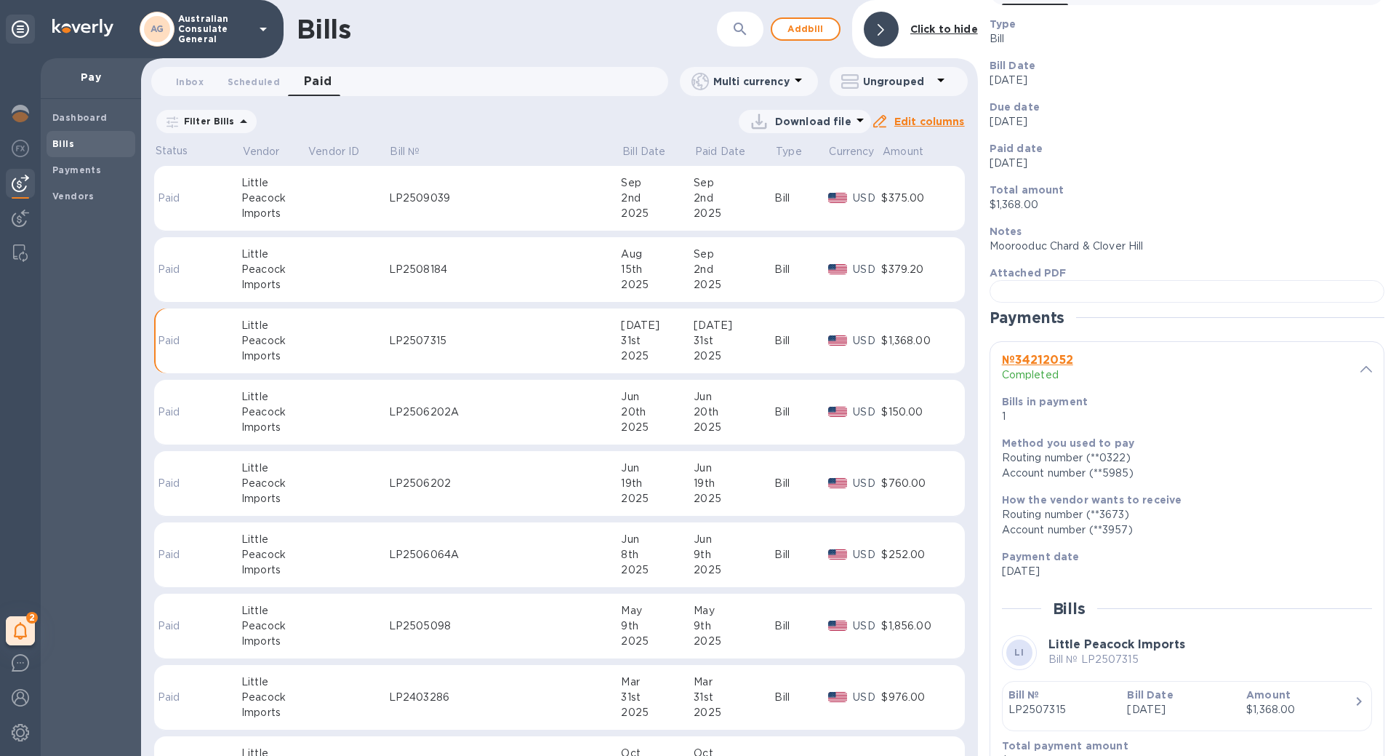
click at [541, 479] on div "LP2506202" at bounding box center [505, 483] width 233 height 15
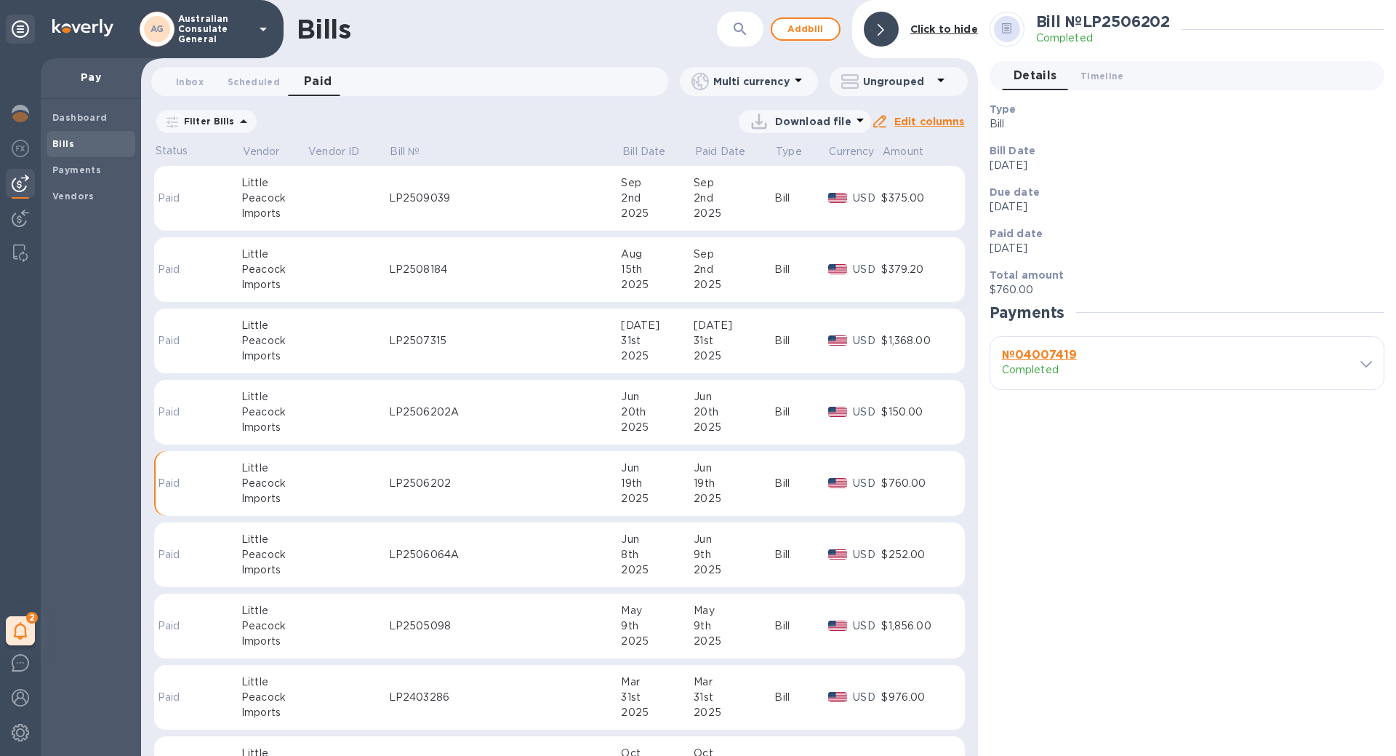
click at [1132, 367] on p "Completed" at bounding box center [1085, 369] width 167 height 15
click at [1372, 361] on icon at bounding box center [1367, 364] width 12 height 7
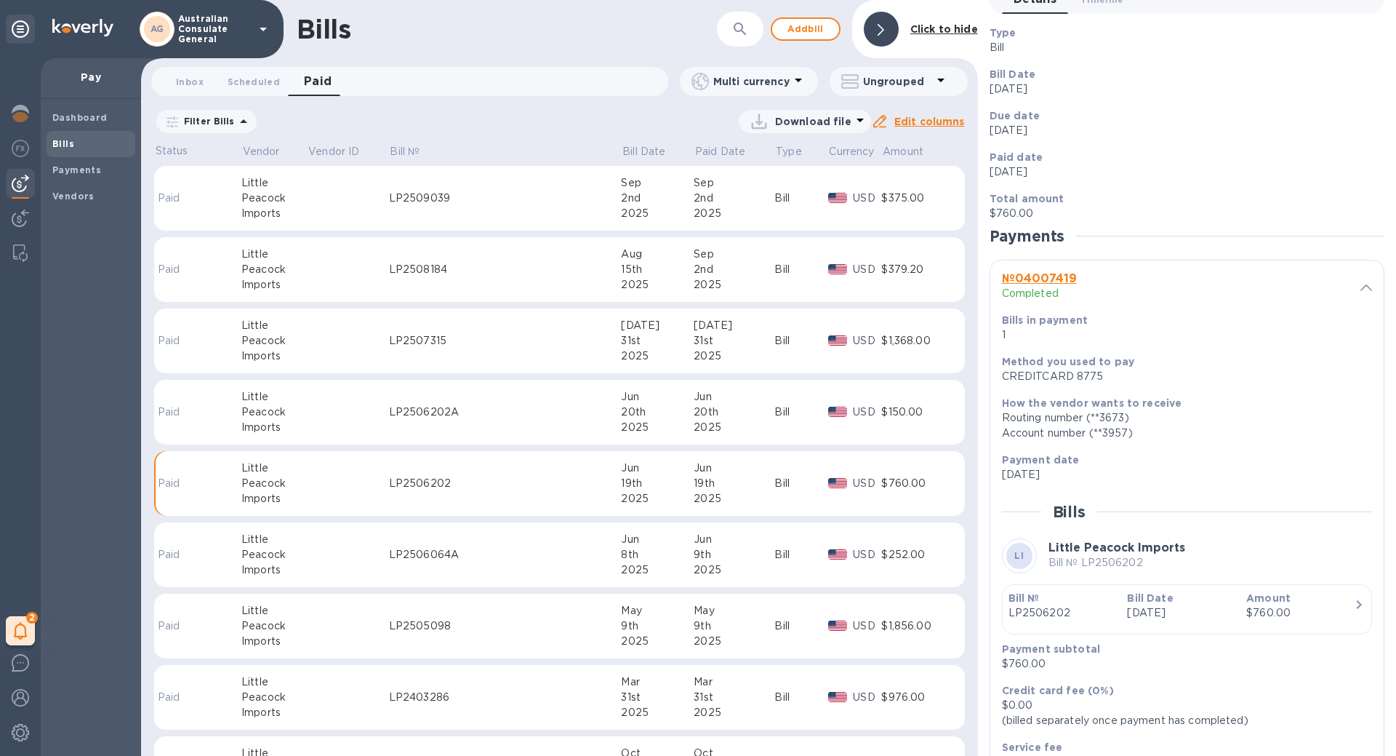
scroll to position [173, 0]
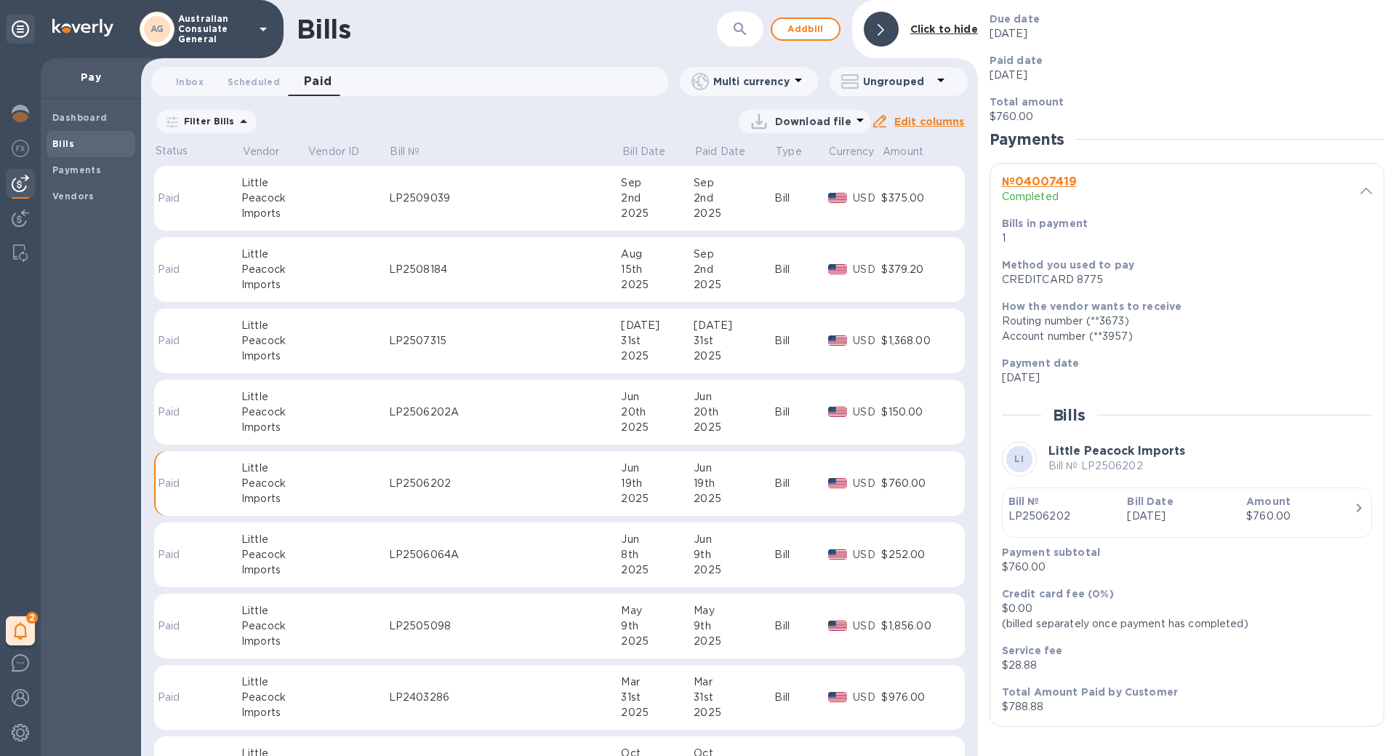
click at [861, 492] on div "USD" at bounding box center [867, 483] width 34 height 21
click at [236, 479] on td at bounding box center [217, 483] width 48 height 65
click at [389, 609] on td "LP2505098" at bounding box center [505, 625] width 233 height 65
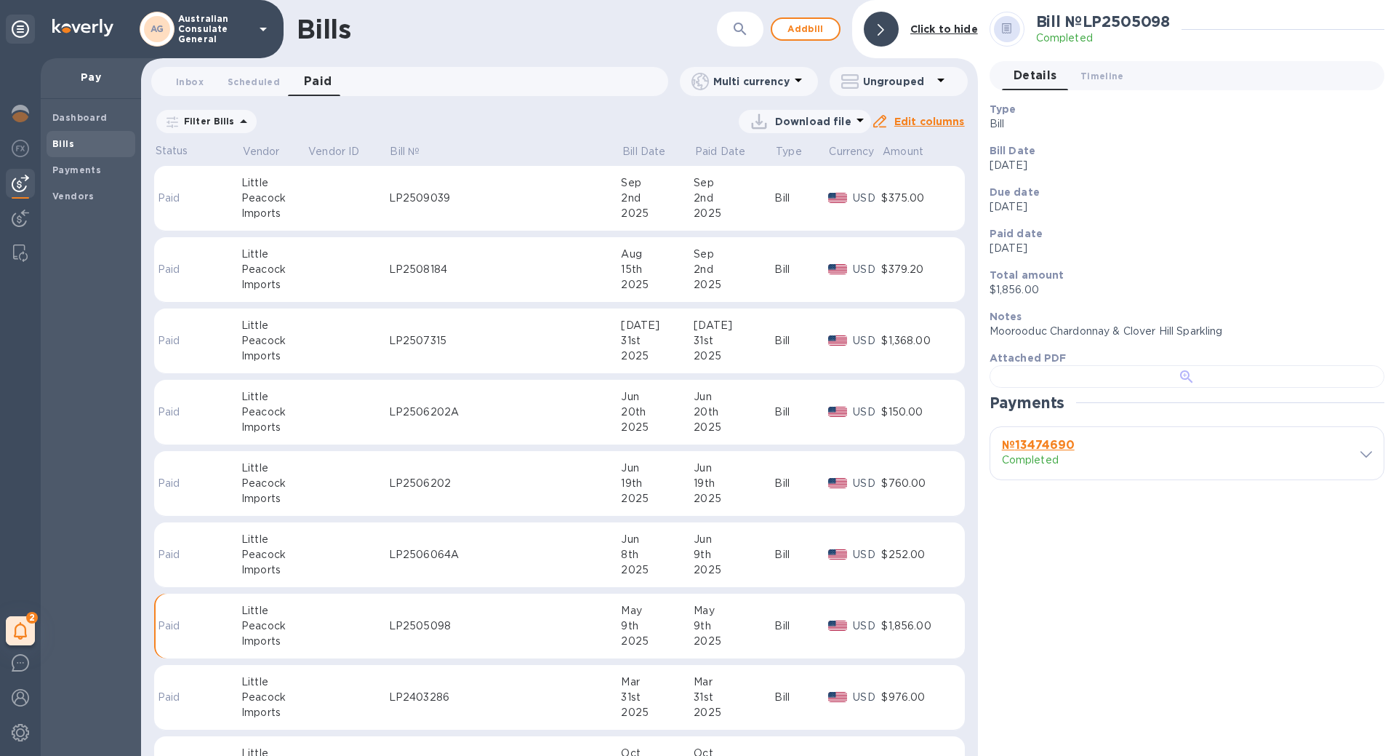
click at [1132, 388] on div at bounding box center [1187, 376] width 395 height 23
click at [1086, 473] on div "№ 13474690 Completed" at bounding box center [1171, 453] width 351 height 41
click at [1254, 471] on div "№ 13474690 Completed" at bounding box center [1171, 453] width 345 height 35
click at [1361, 460] on span at bounding box center [1367, 454] width 12 height 14
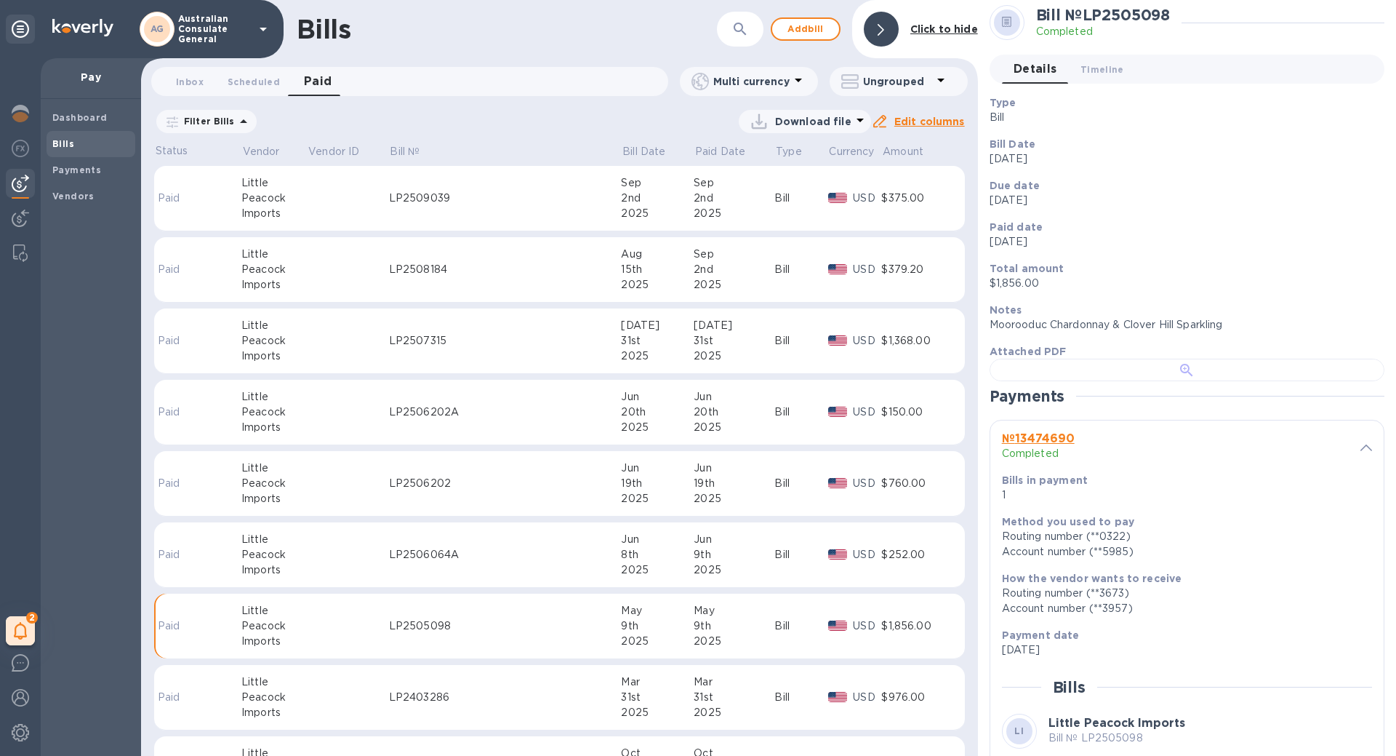
scroll to position [0, 0]
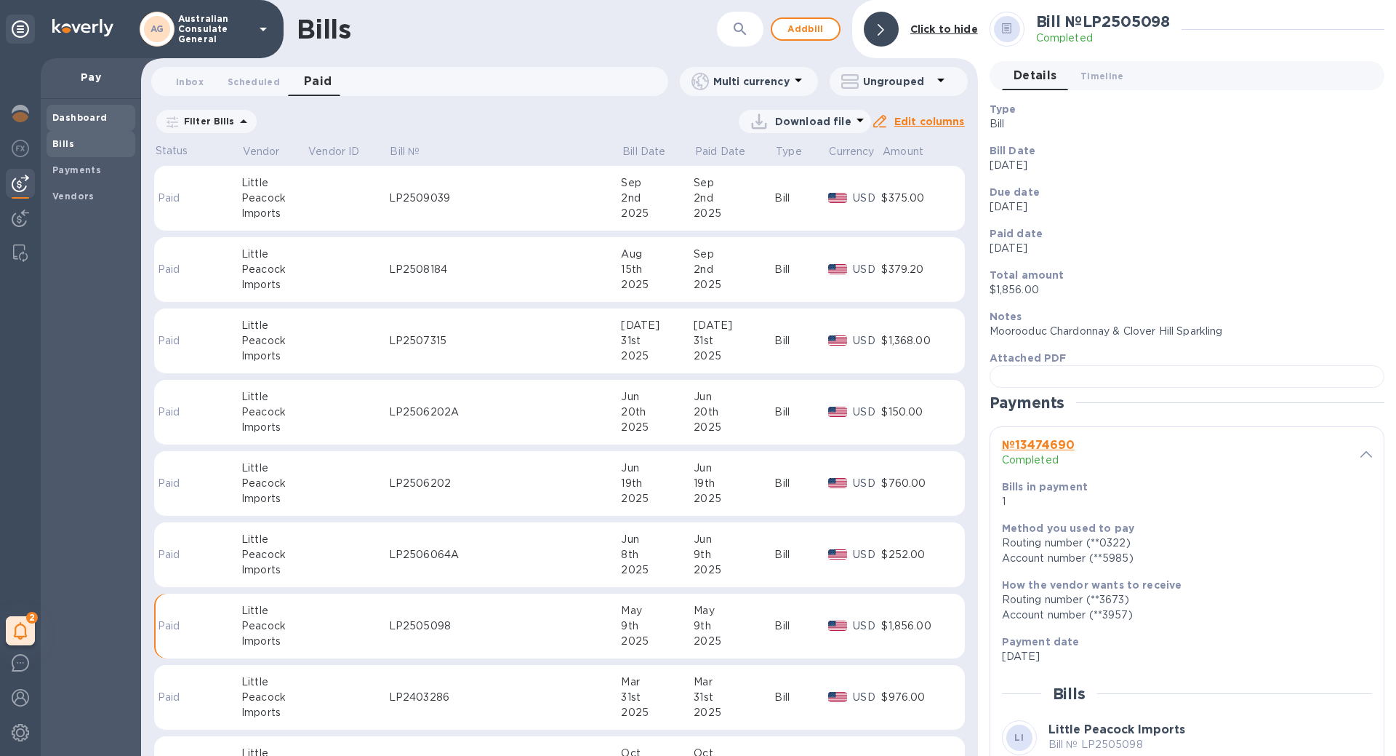
click at [76, 123] on span "Dashboard" at bounding box center [79, 118] width 55 height 15
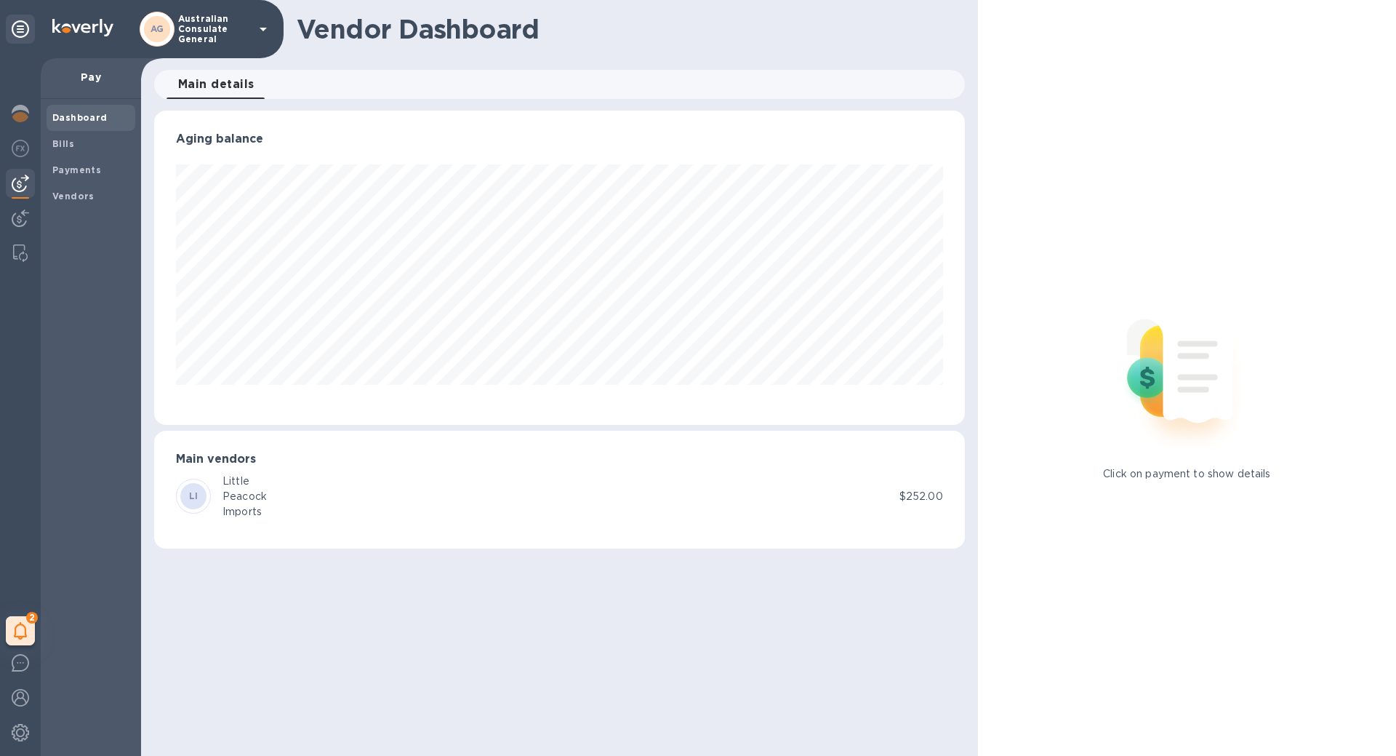
scroll to position [314, 810]
click at [81, 631] on b "My tasks" at bounding box center [64, 631] width 46 height 12
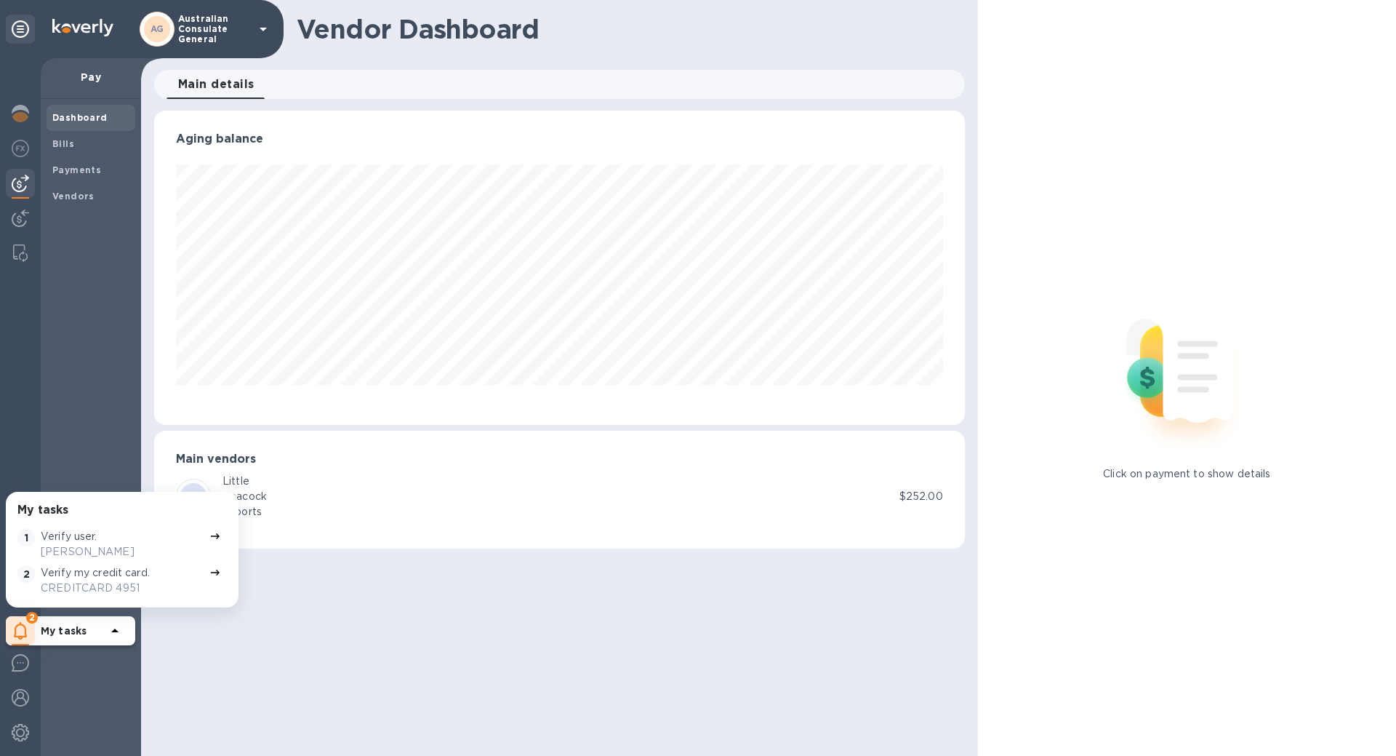
click at [63, 545] on p "[PERSON_NAME]" at bounding box center [122, 551] width 163 height 15
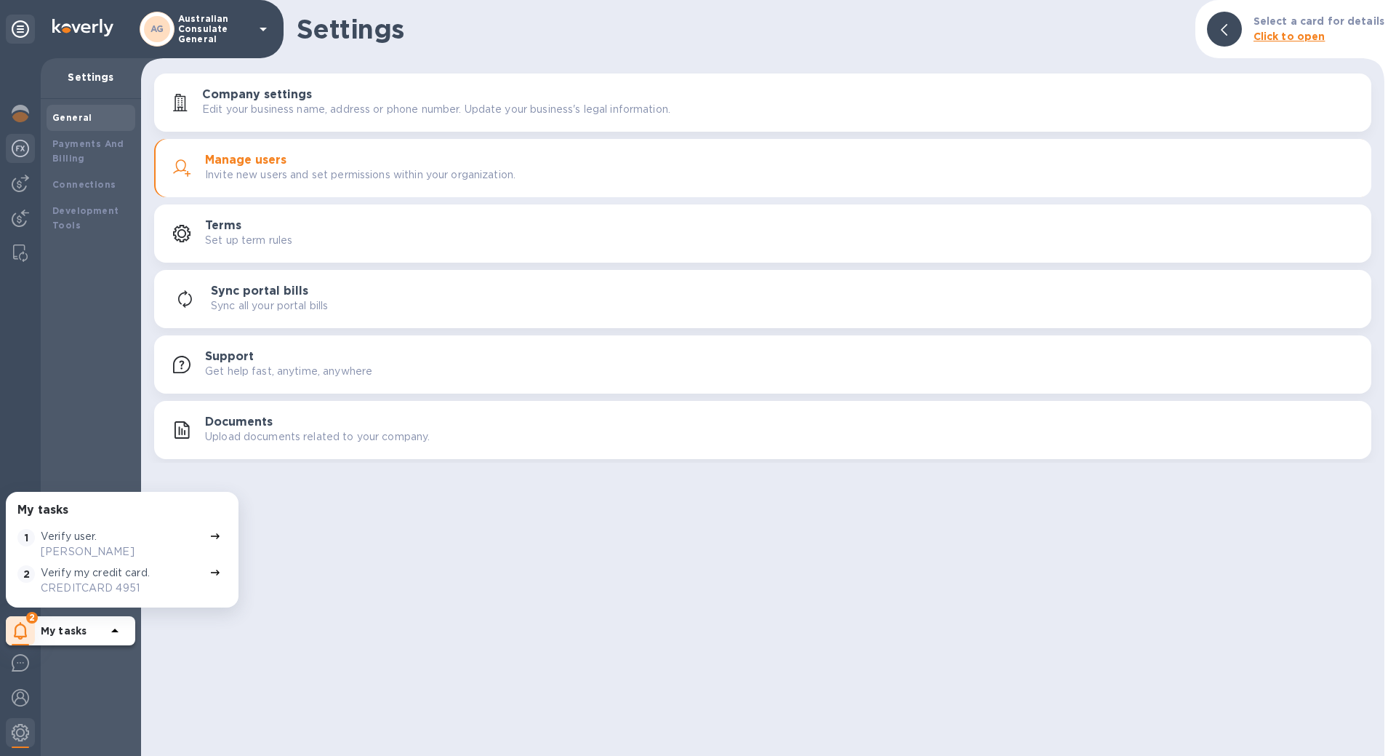
click at [15, 157] on div at bounding box center [20, 150] width 29 height 32
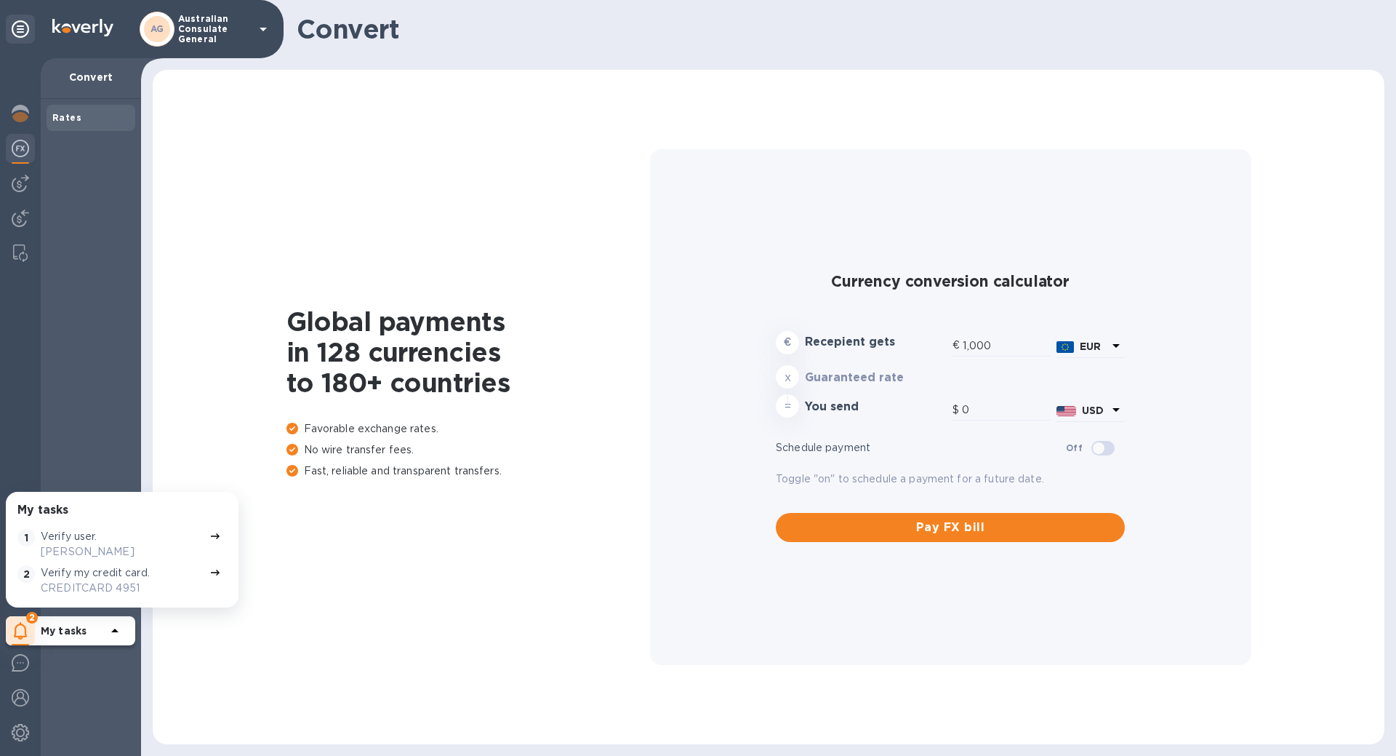
type input "1,181.19"
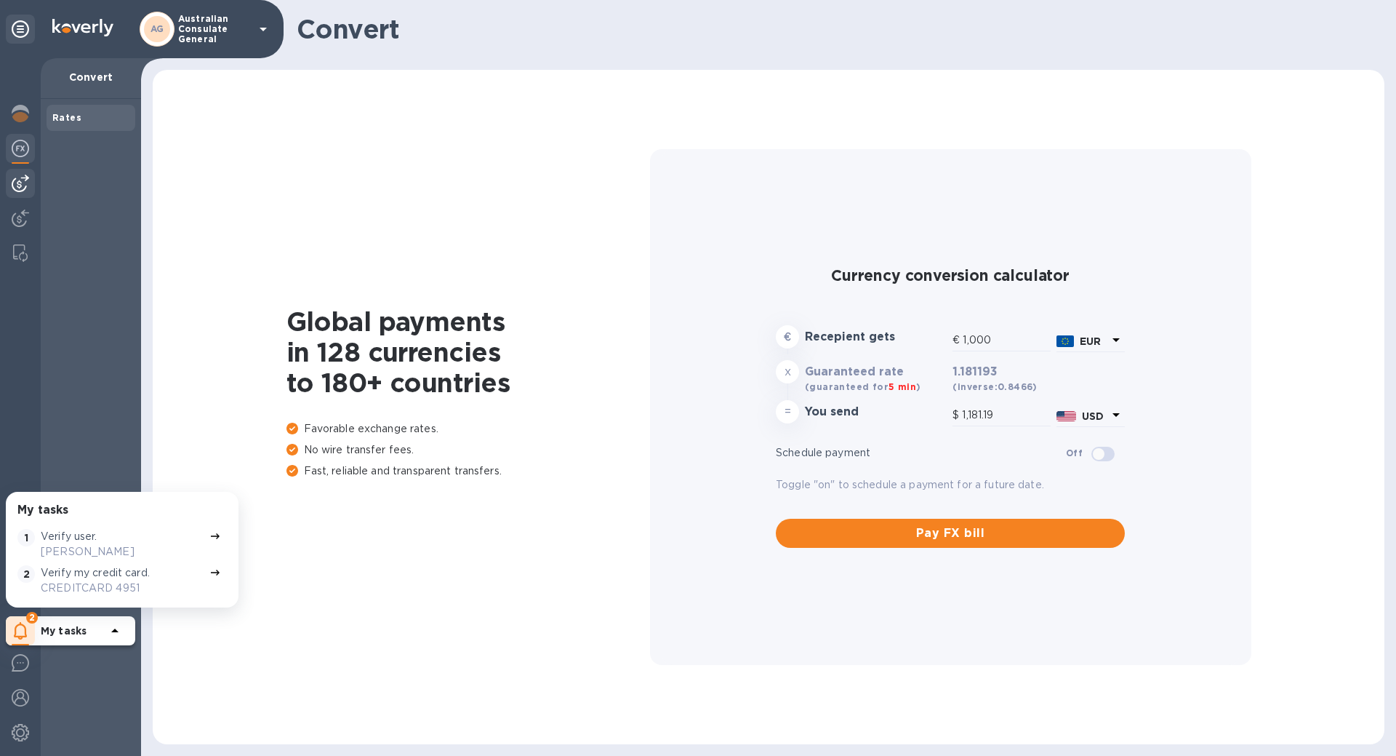
click at [18, 186] on img at bounding box center [20, 183] width 17 height 17
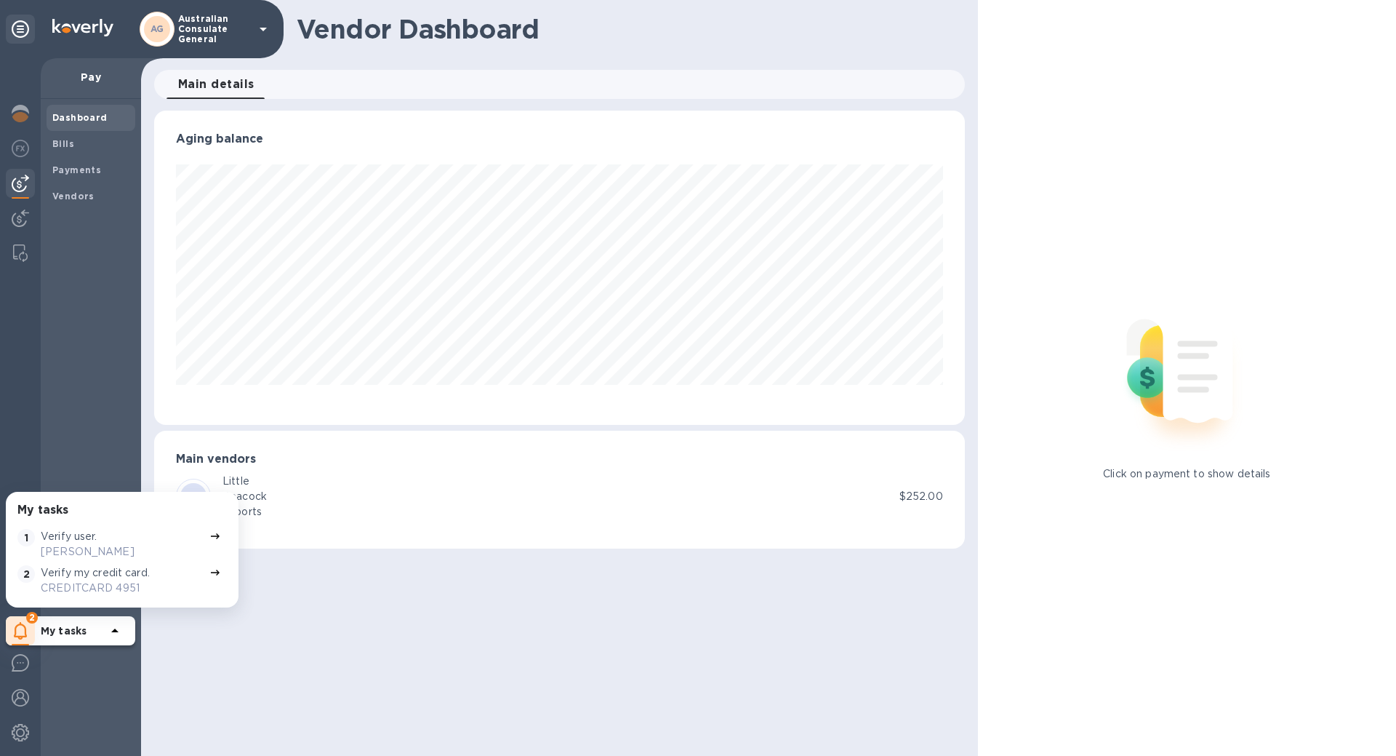
scroll to position [314, 810]
click at [16, 221] on img at bounding box center [20, 217] width 17 height 17
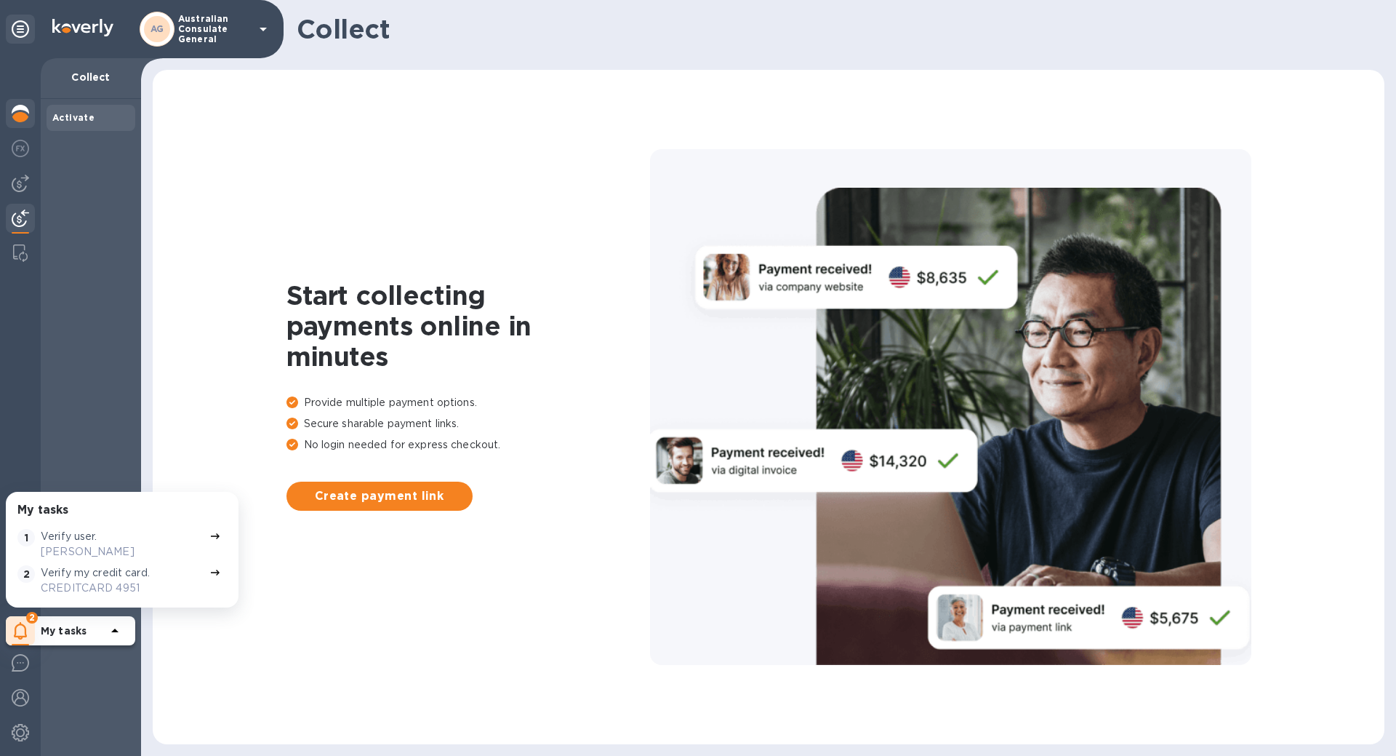
click at [21, 116] on img at bounding box center [20, 113] width 17 height 17
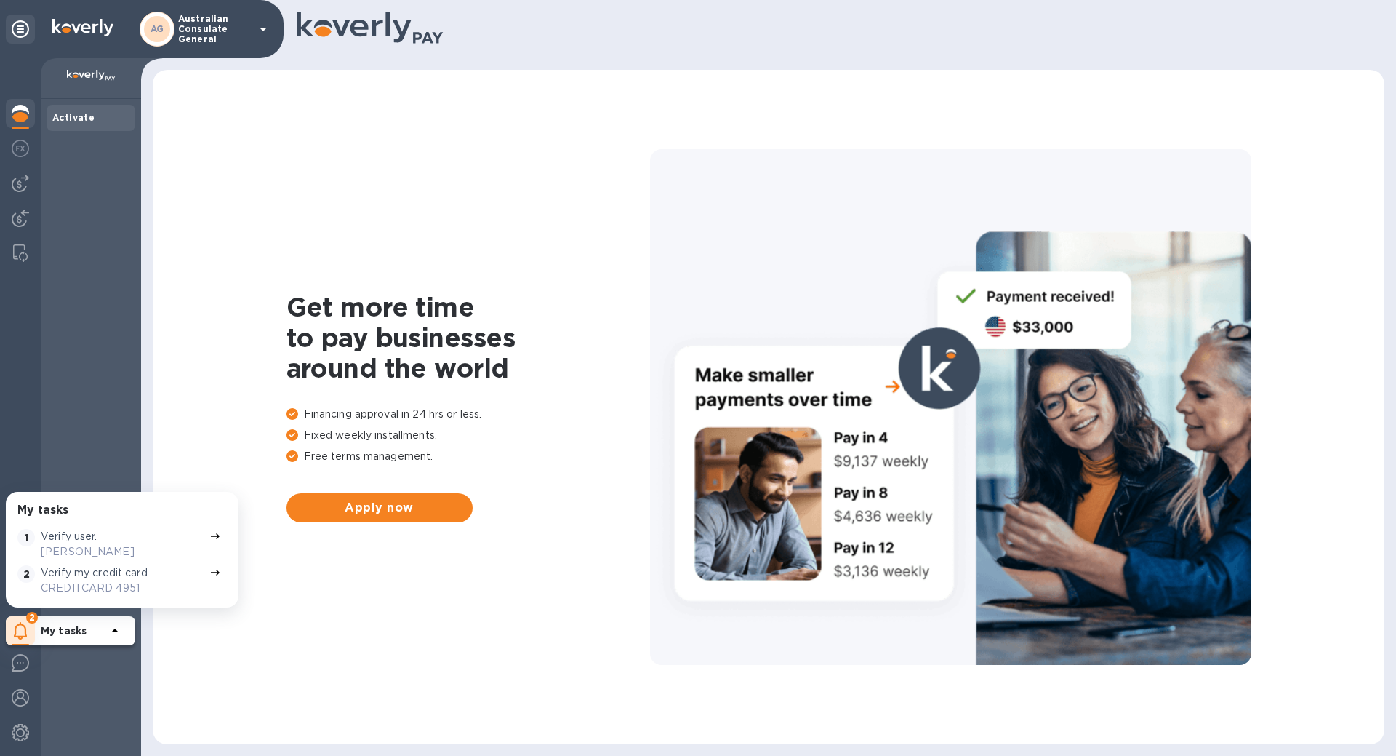
click at [171, 27] on div "AG" at bounding box center [157, 29] width 35 height 35
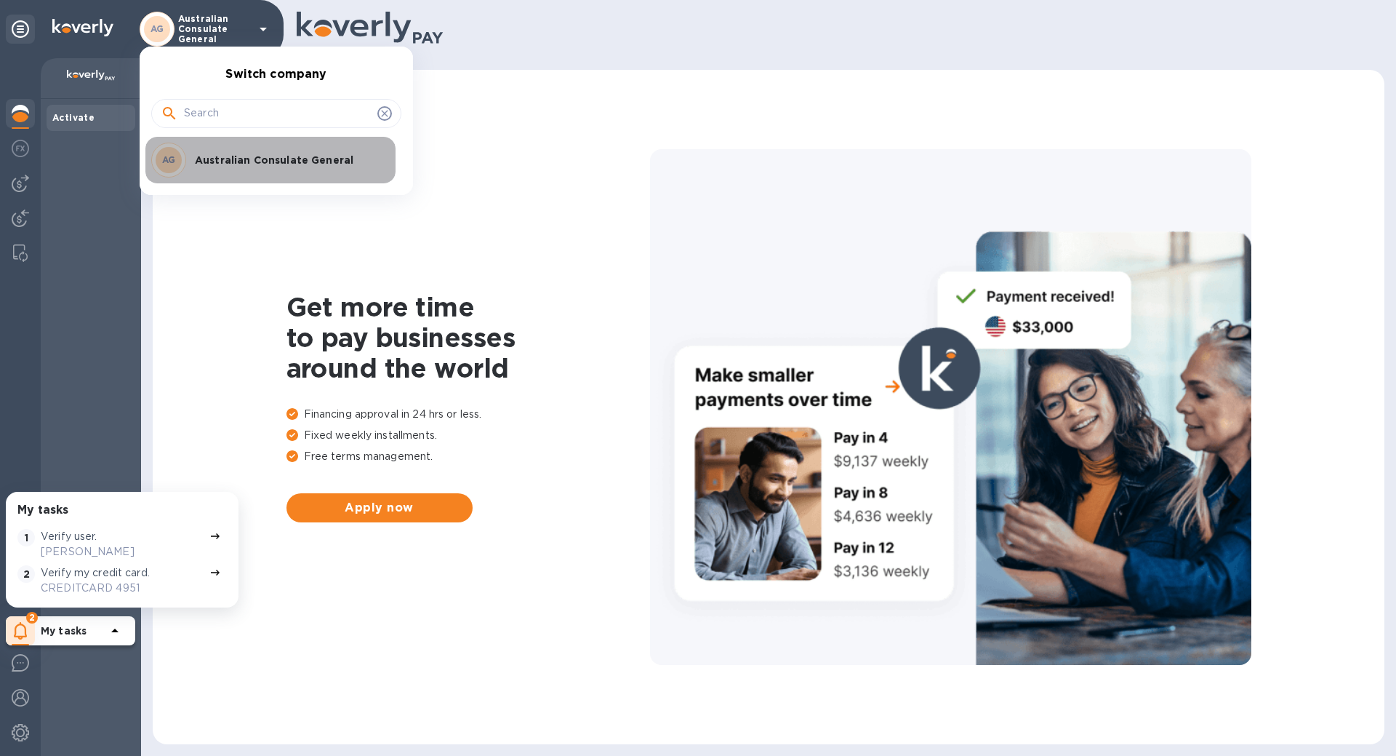
click at [268, 154] on p "Australian Consulate General" at bounding box center [286, 160] width 183 height 15
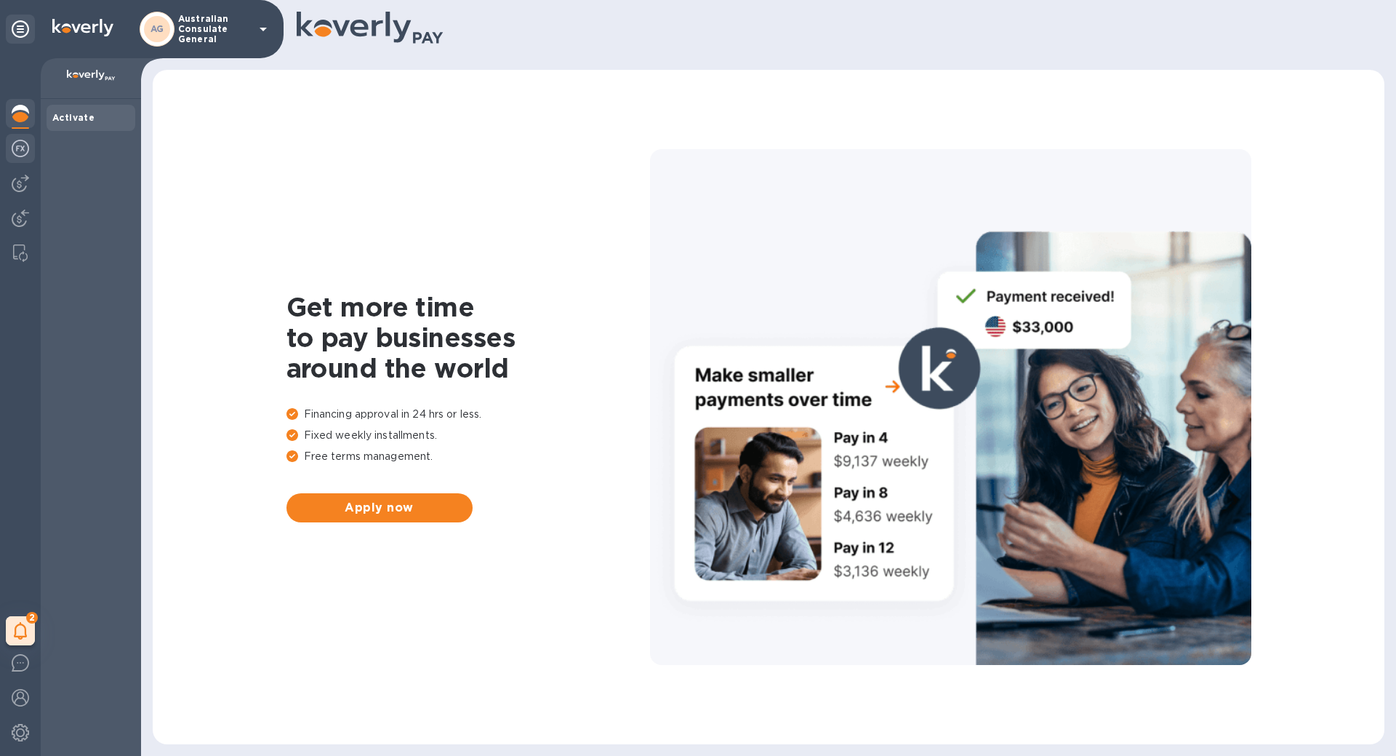
click at [27, 135] on div at bounding box center [20, 150] width 29 height 32
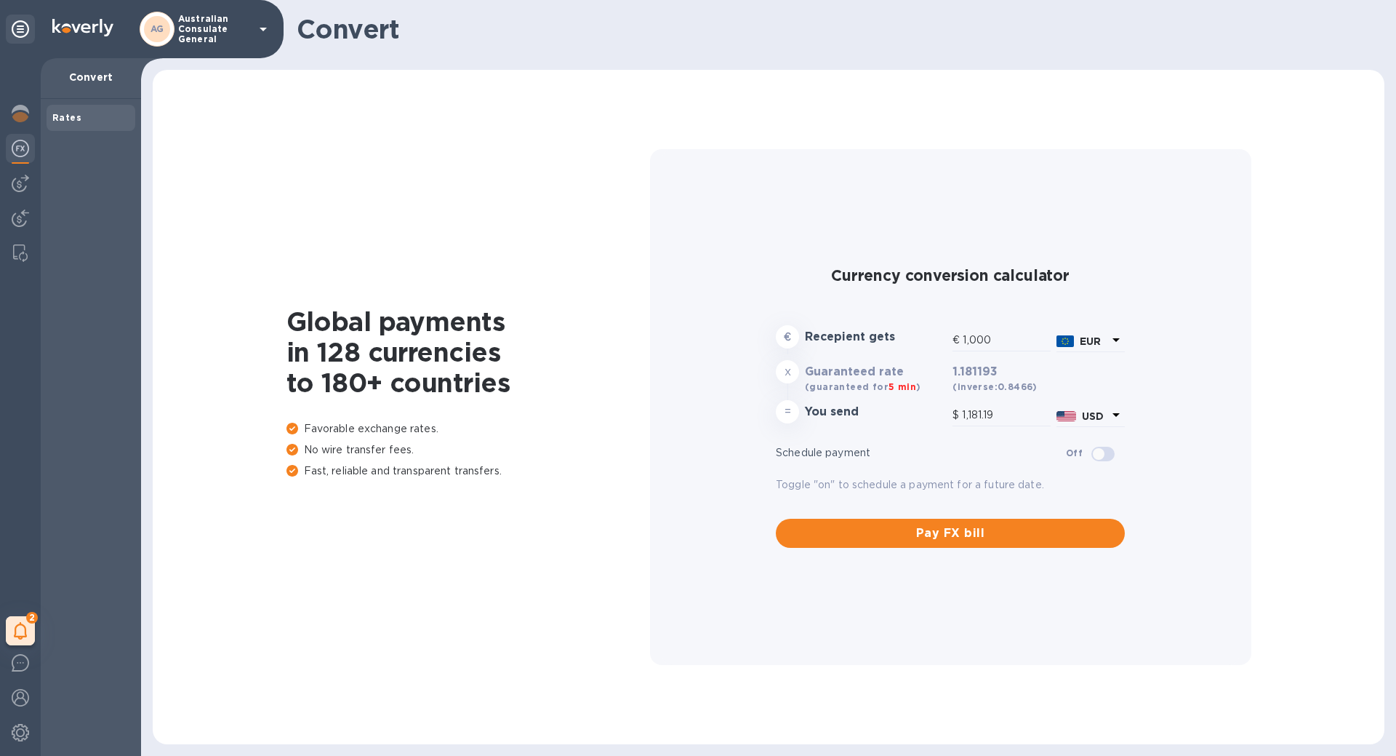
click at [23, 168] on div "2 My tasks" at bounding box center [20, 406] width 41 height 697
click at [21, 186] on img at bounding box center [20, 183] width 17 height 17
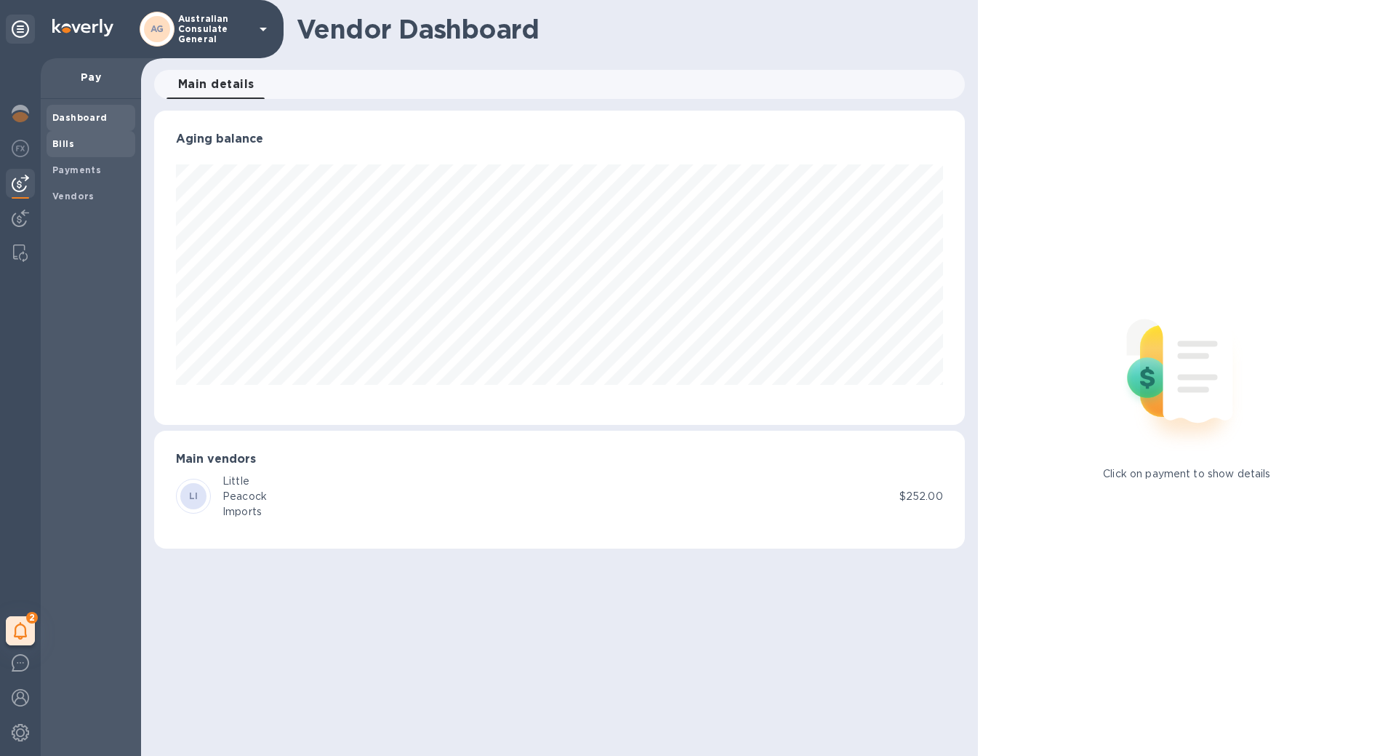
scroll to position [314, 810]
click at [9, 228] on div at bounding box center [20, 220] width 29 height 32
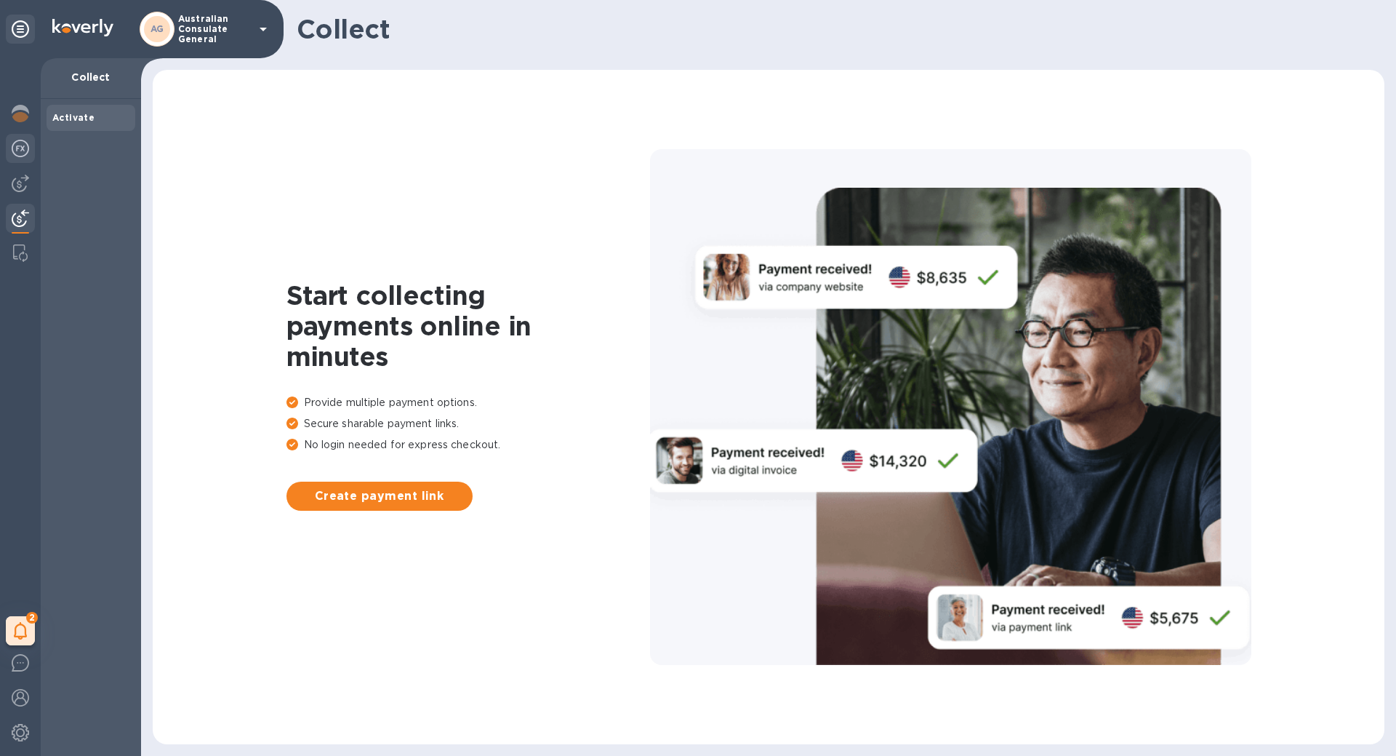
click at [15, 159] on div at bounding box center [20, 150] width 29 height 32
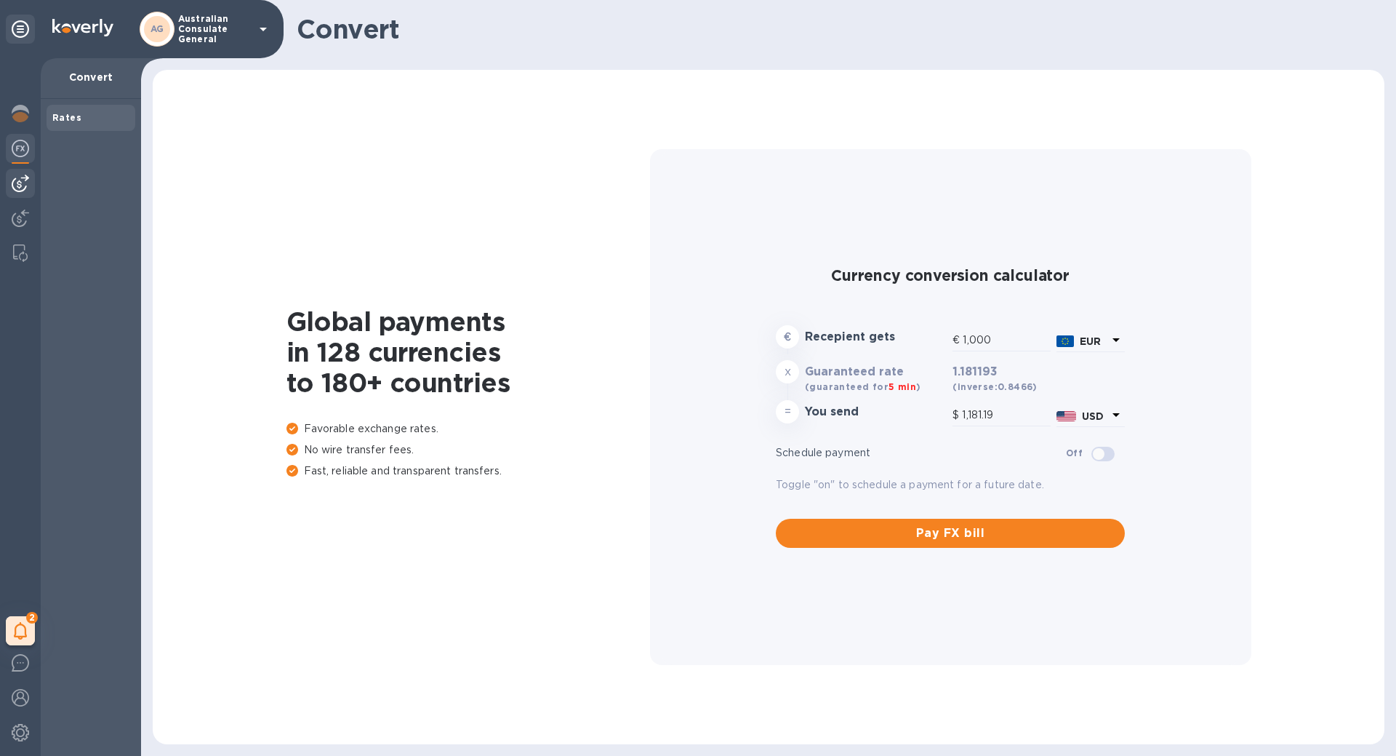
click at [12, 182] on img at bounding box center [20, 183] width 17 height 17
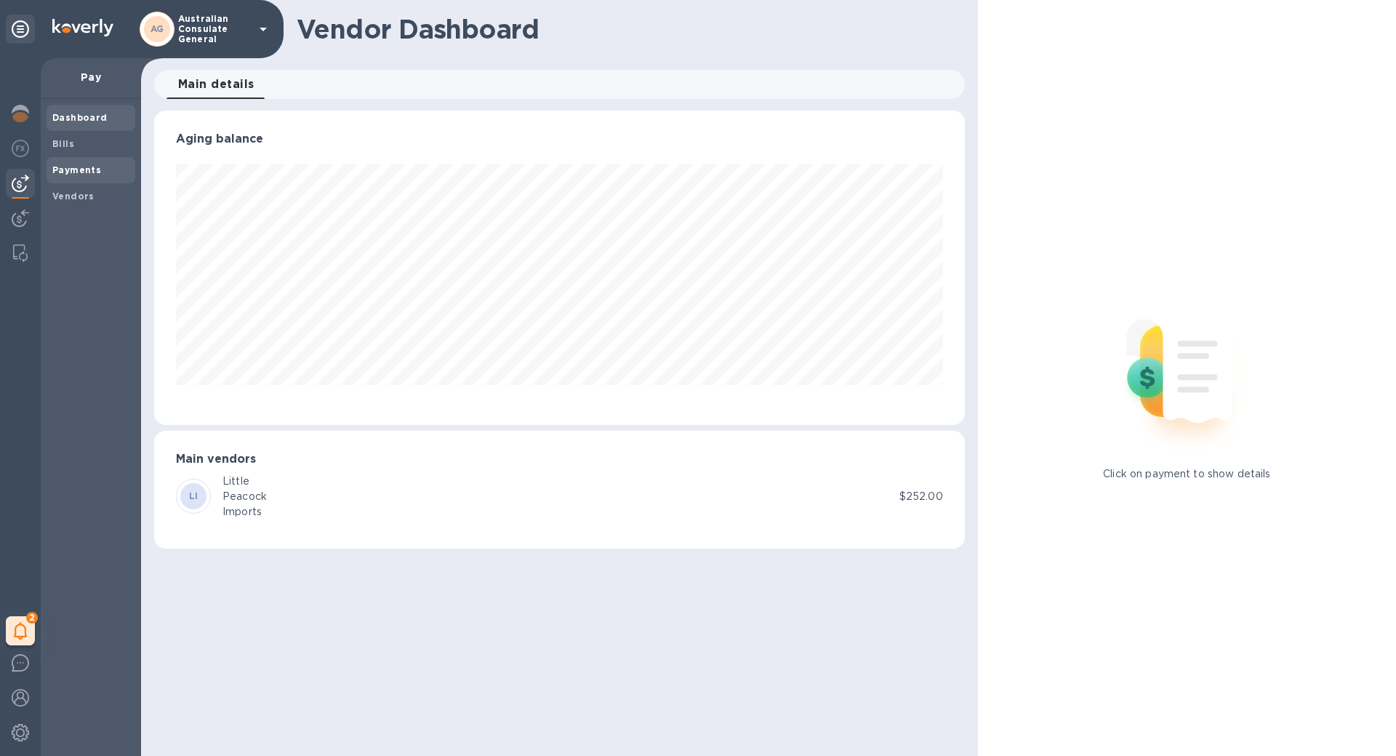
scroll to position [314, 810]
click at [79, 200] on b "Vendors" at bounding box center [73, 196] width 42 height 11
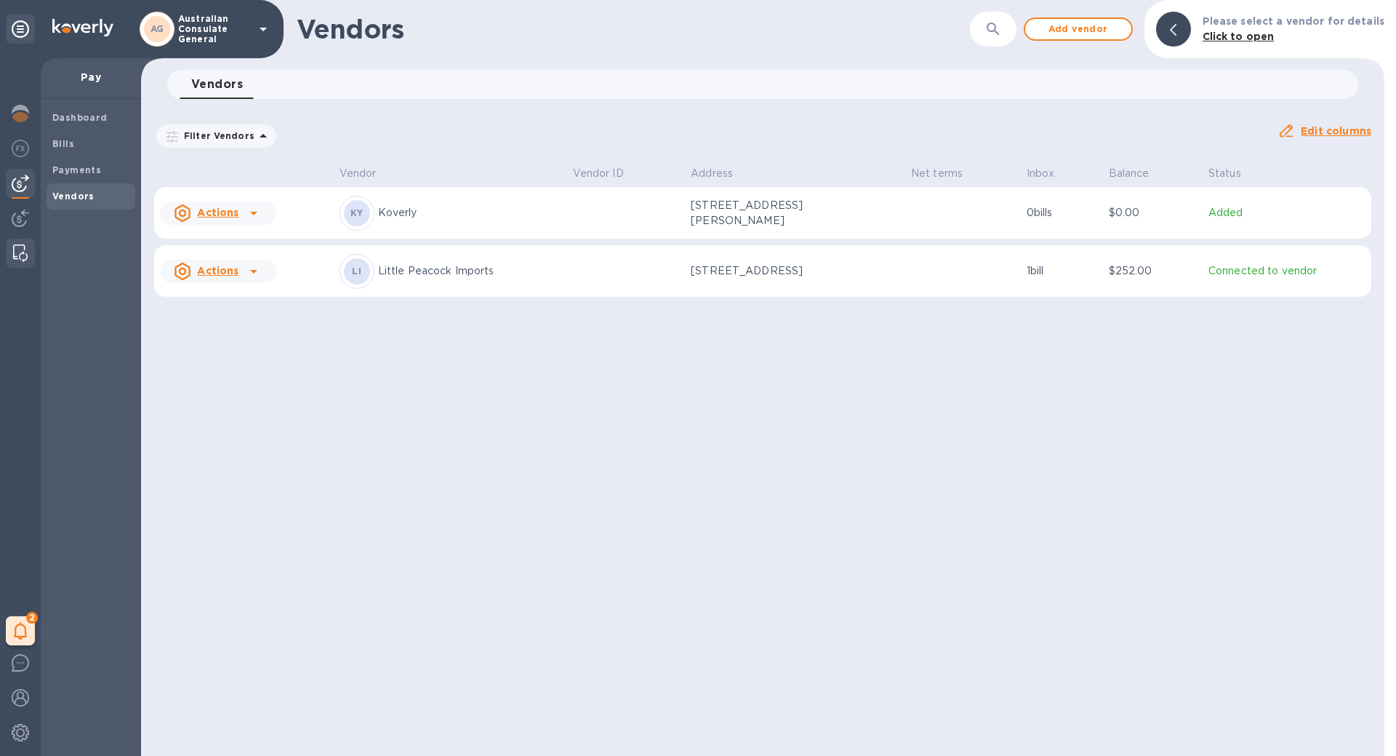
click at [28, 252] on div at bounding box center [20, 253] width 26 height 29
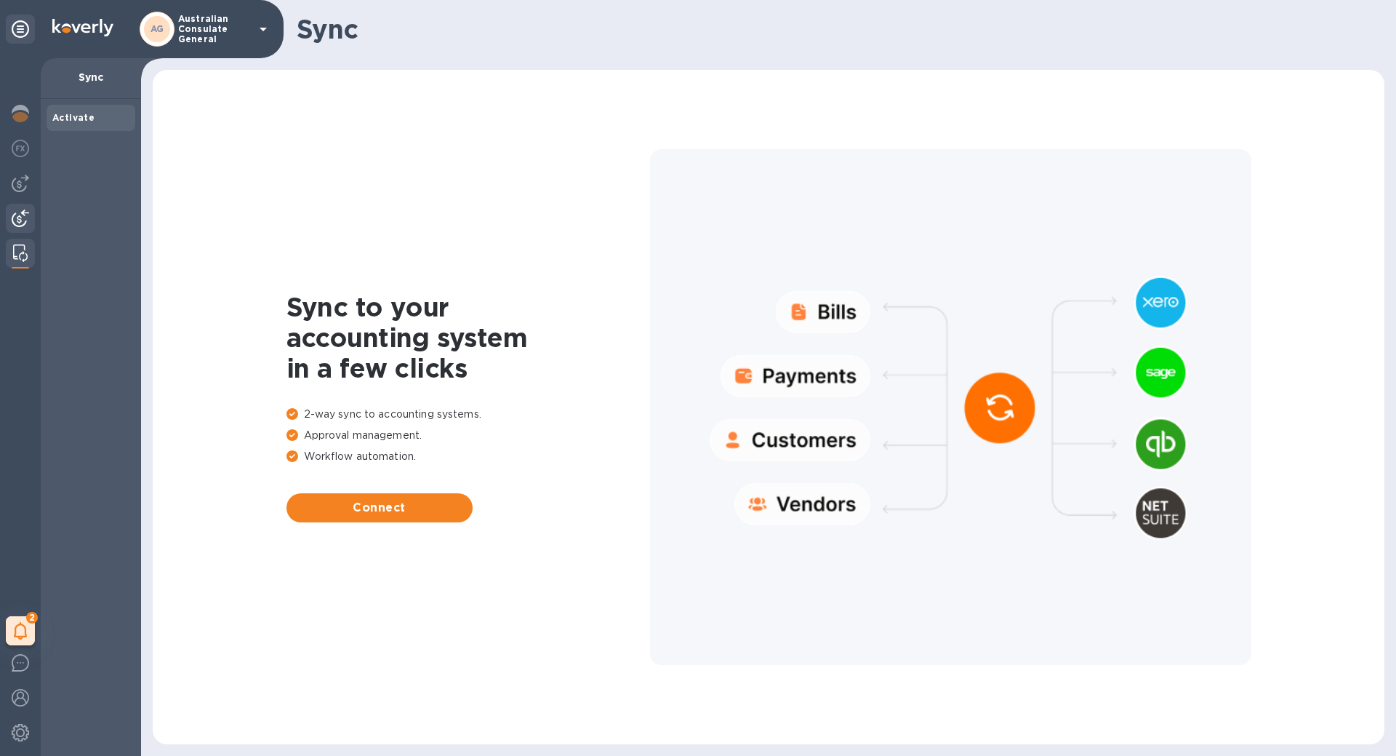
click at [25, 222] on img at bounding box center [20, 217] width 17 height 17
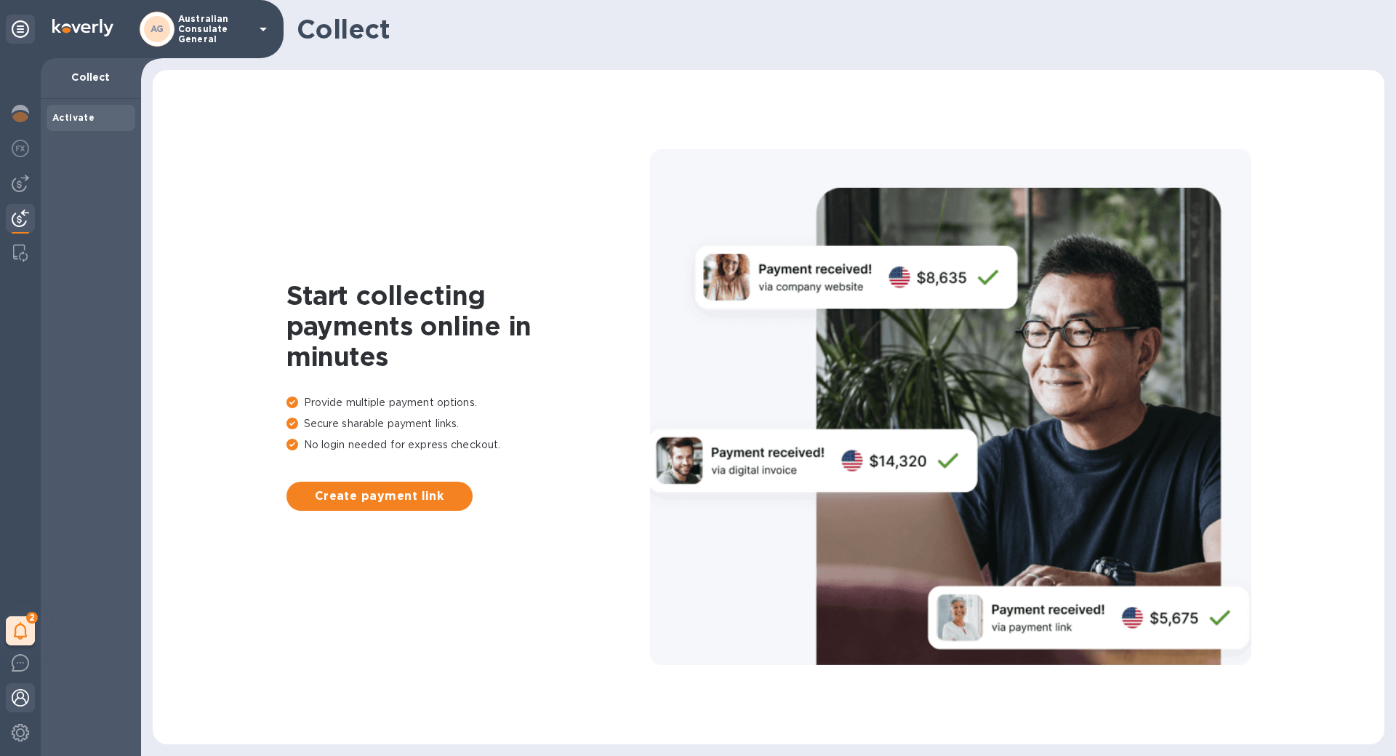
click at [26, 697] on img at bounding box center [20, 697] width 17 height 17
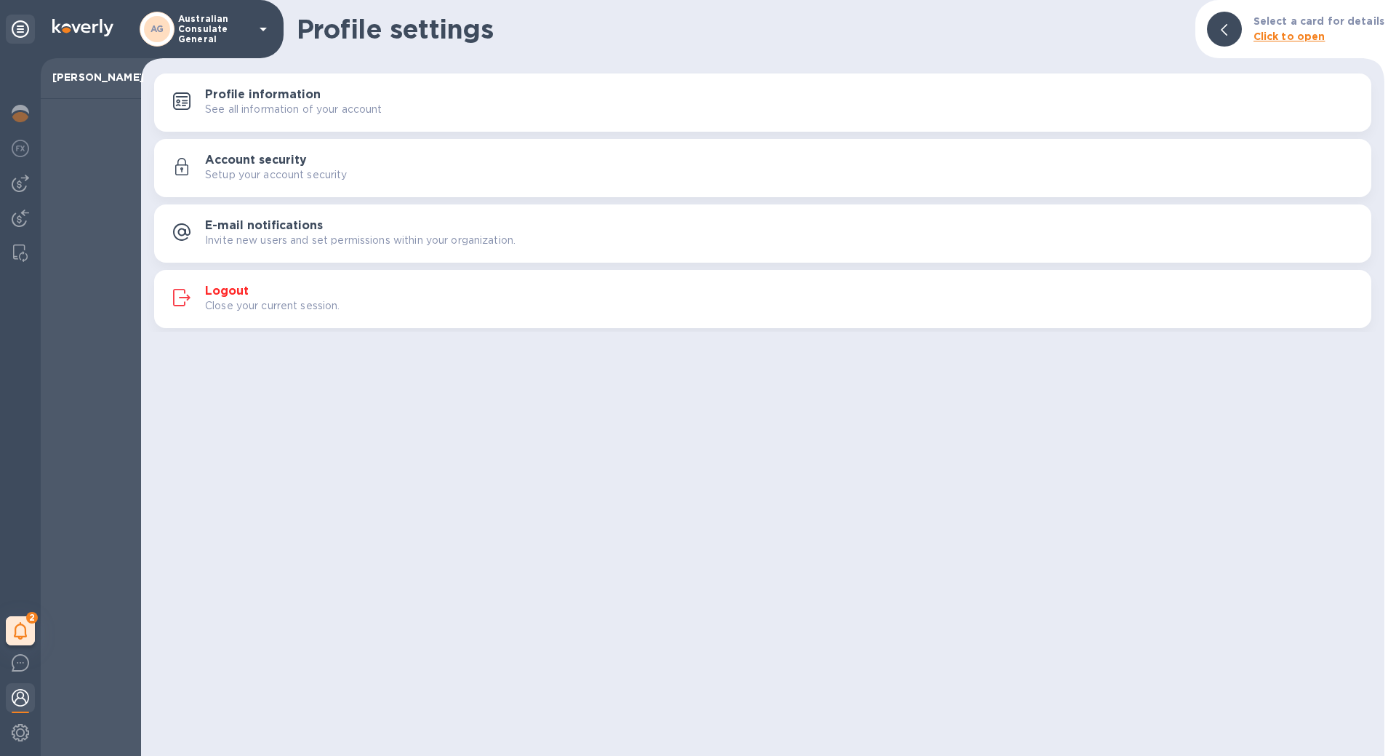
click at [237, 102] on p "See all information of your account" at bounding box center [293, 109] width 177 height 15
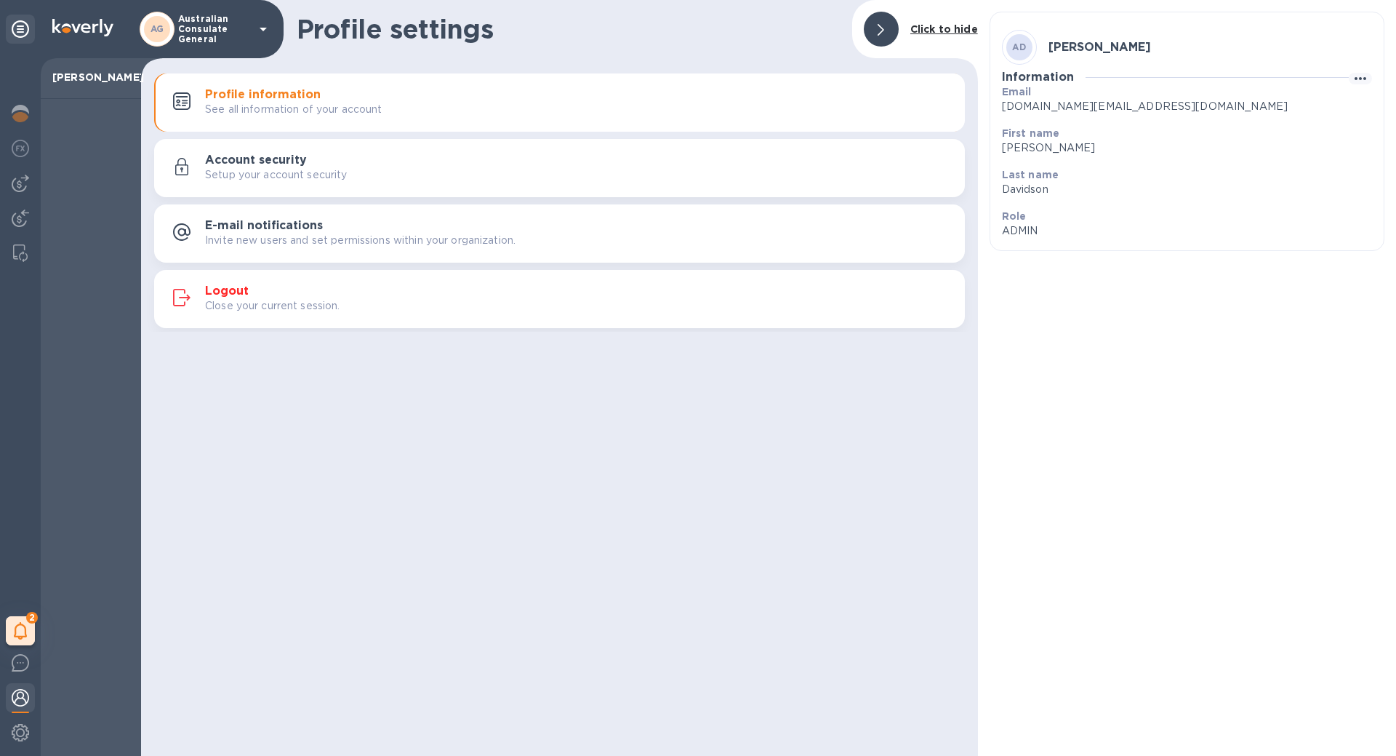
click at [252, 163] on h3 "Account security" at bounding box center [256, 160] width 102 height 14
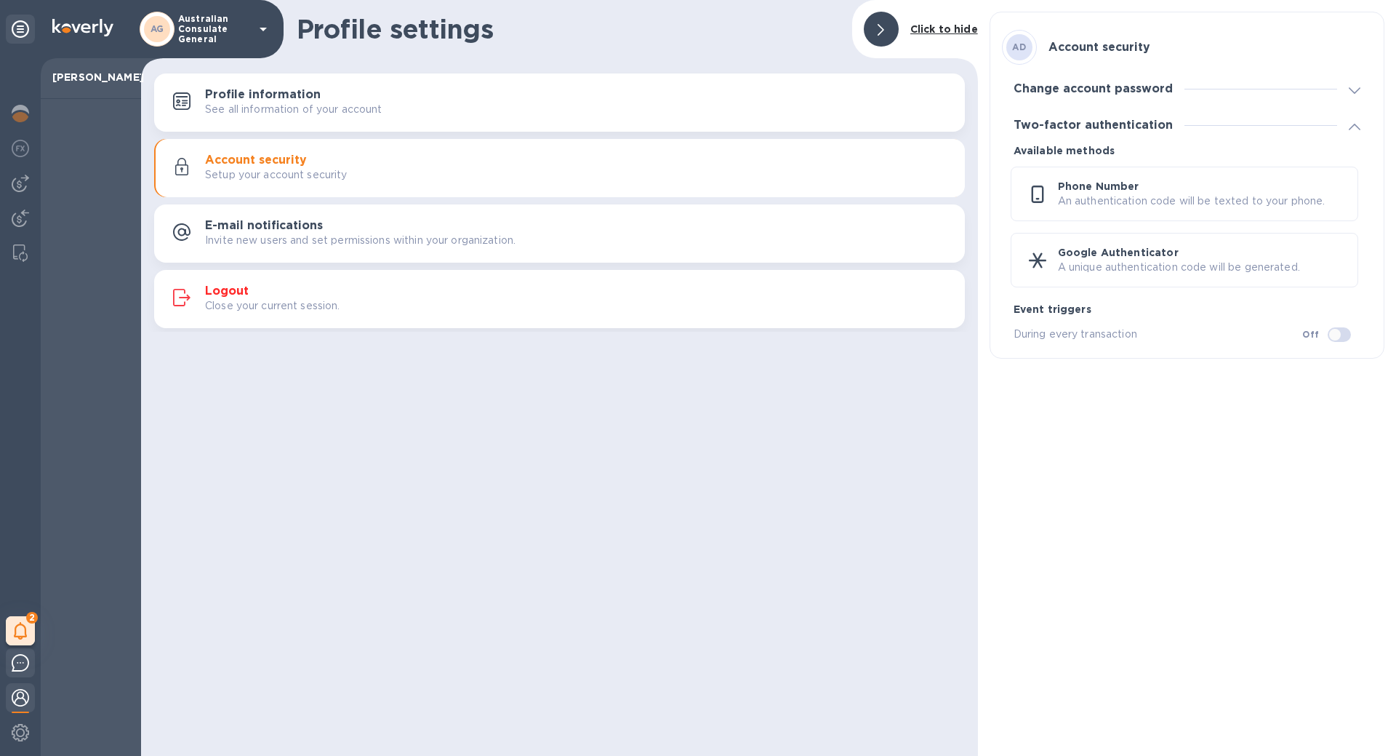
click at [14, 661] on img at bounding box center [20, 662] width 17 height 17
click at [26, 667] on img at bounding box center [20, 662] width 17 height 17
click at [20, 731] on img at bounding box center [20, 732] width 17 height 17
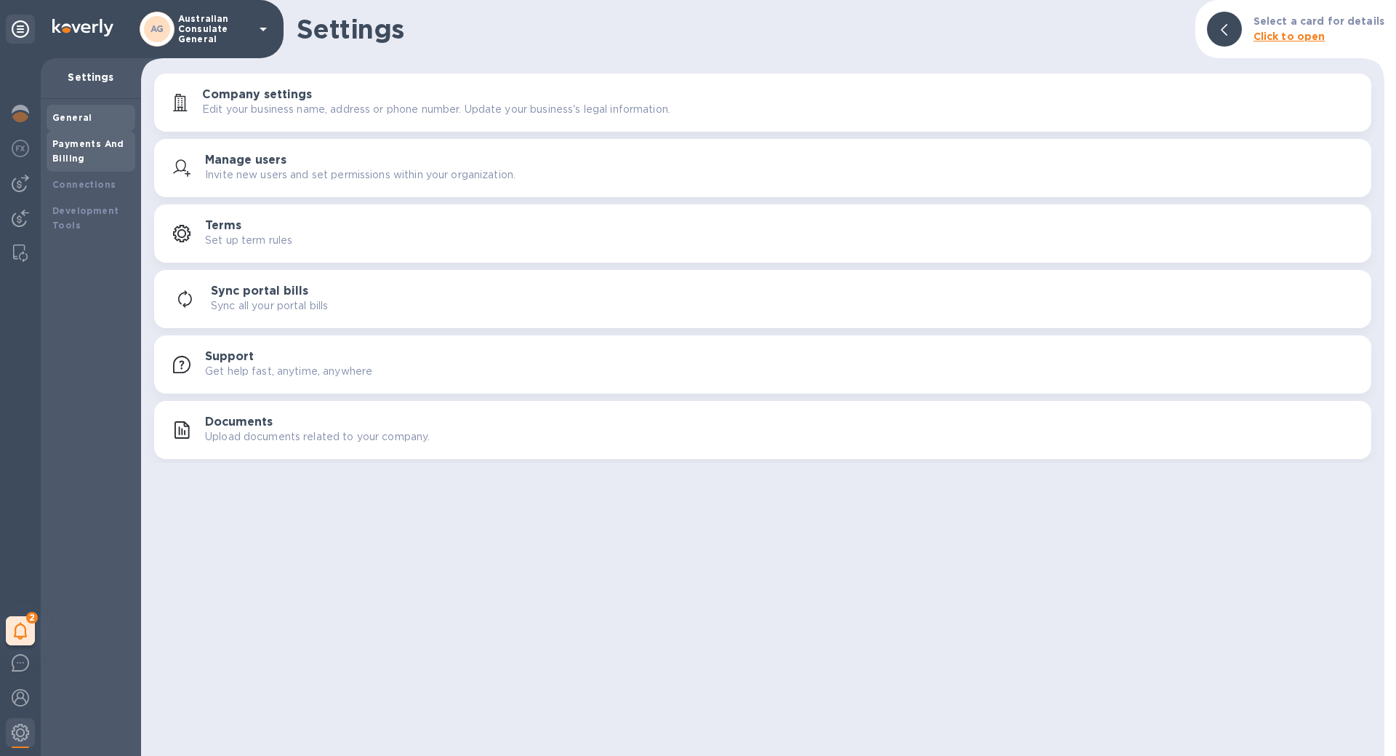
click at [89, 160] on div "Payments And Billing" at bounding box center [90, 151] width 77 height 29
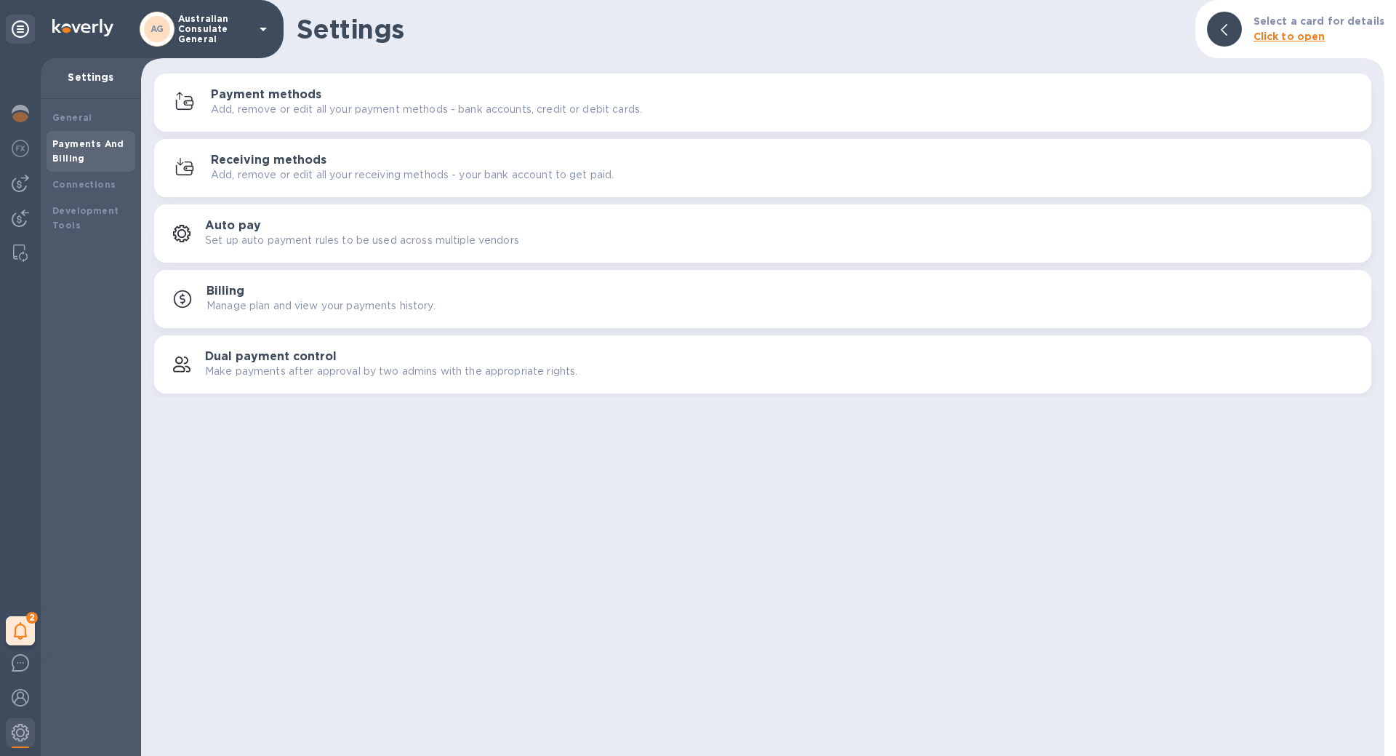
click at [253, 106] on p "Add, remove or edit all your payment methods - bank accounts, credit or debit c…" at bounding box center [426, 109] width 431 height 15
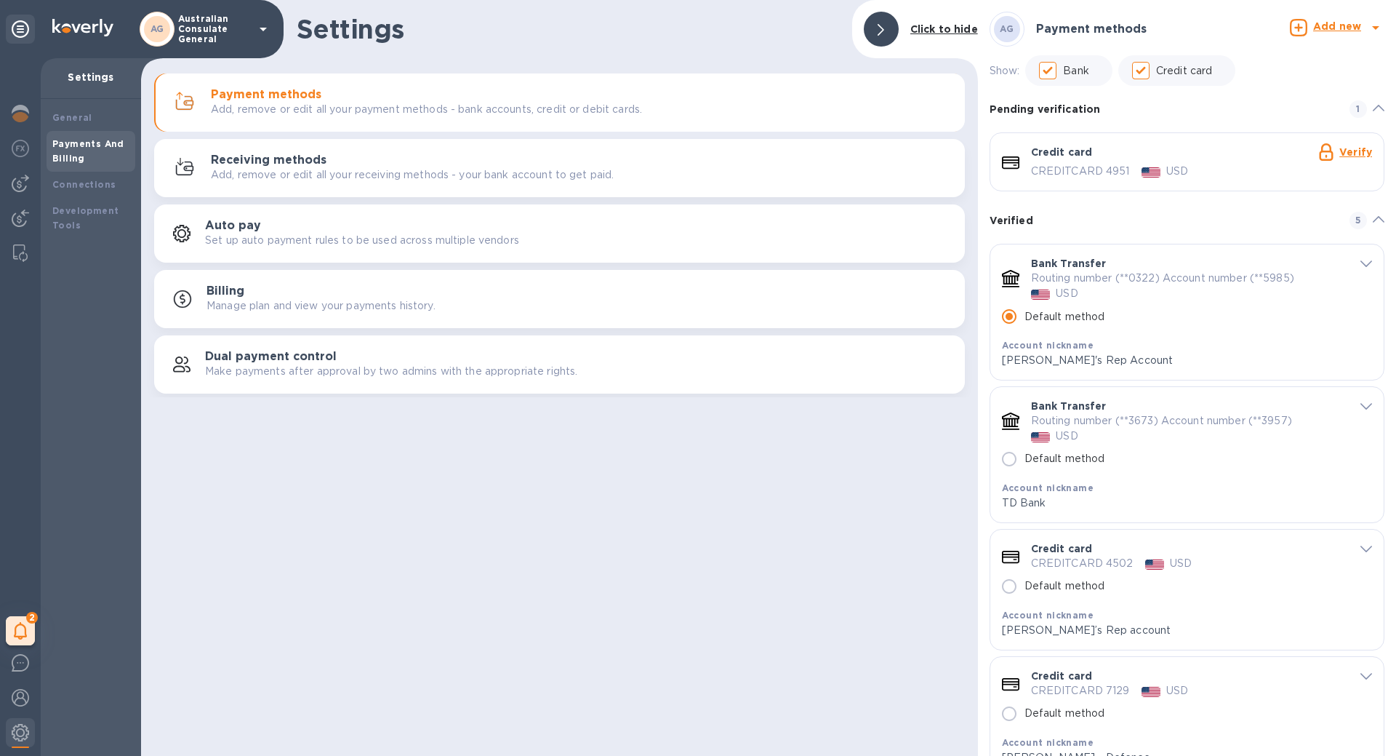
click at [1281, 172] on div "CREDITCARD 4951 USD" at bounding box center [1201, 171] width 341 height 15
click at [1340, 148] on link "Verify" at bounding box center [1356, 152] width 33 height 12
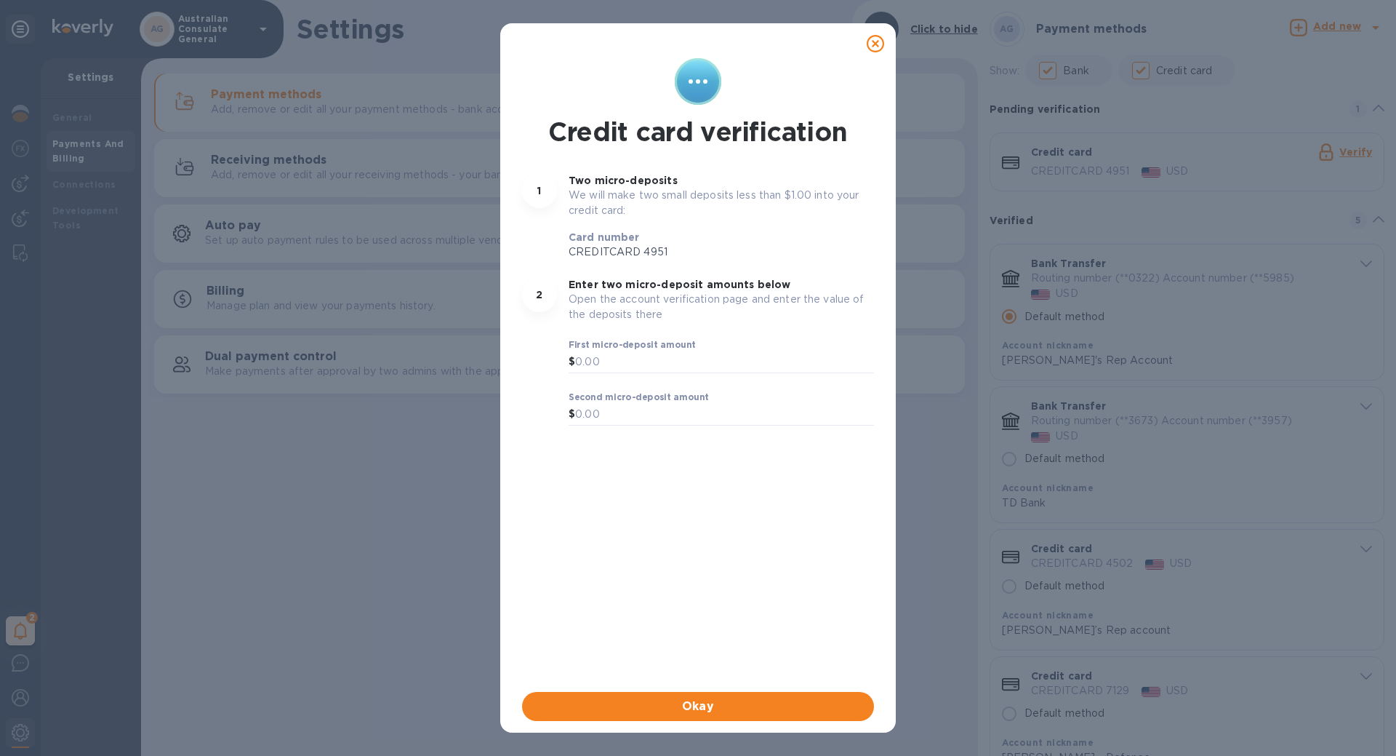
click at [878, 51] on icon at bounding box center [875, 43] width 17 height 17
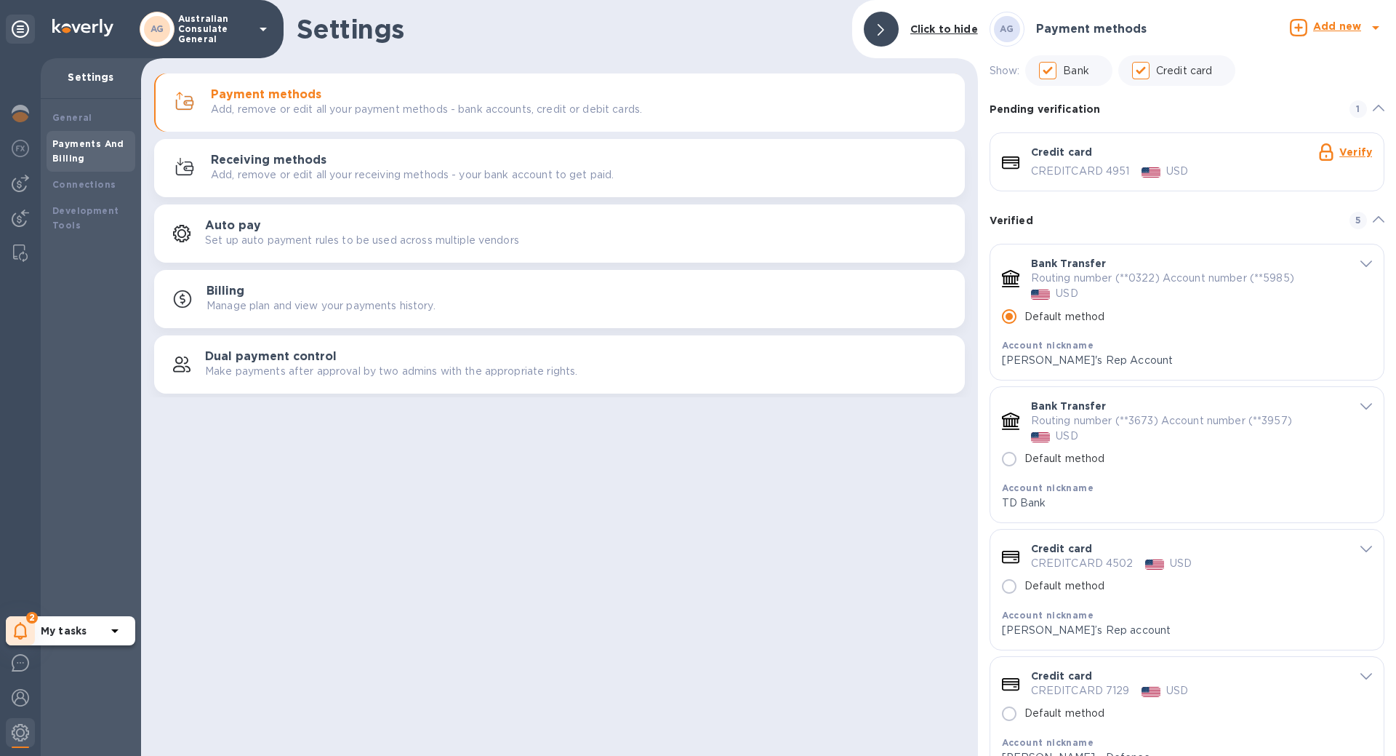
click at [95, 623] on p "My tasks" at bounding box center [73, 630] width 65 height 15
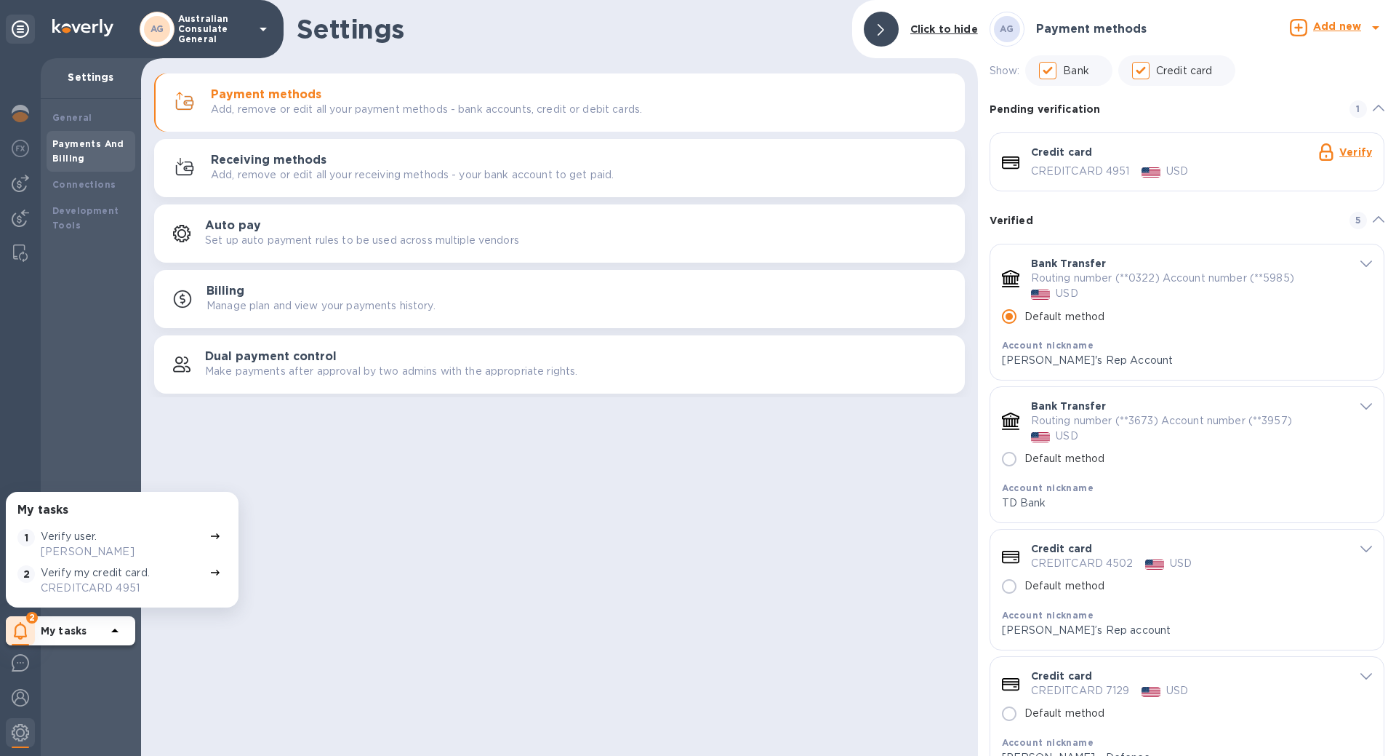
click at [125, 553] on p "[PERSON_NAME]" at bounding box center [122, 551] width 163 height 15
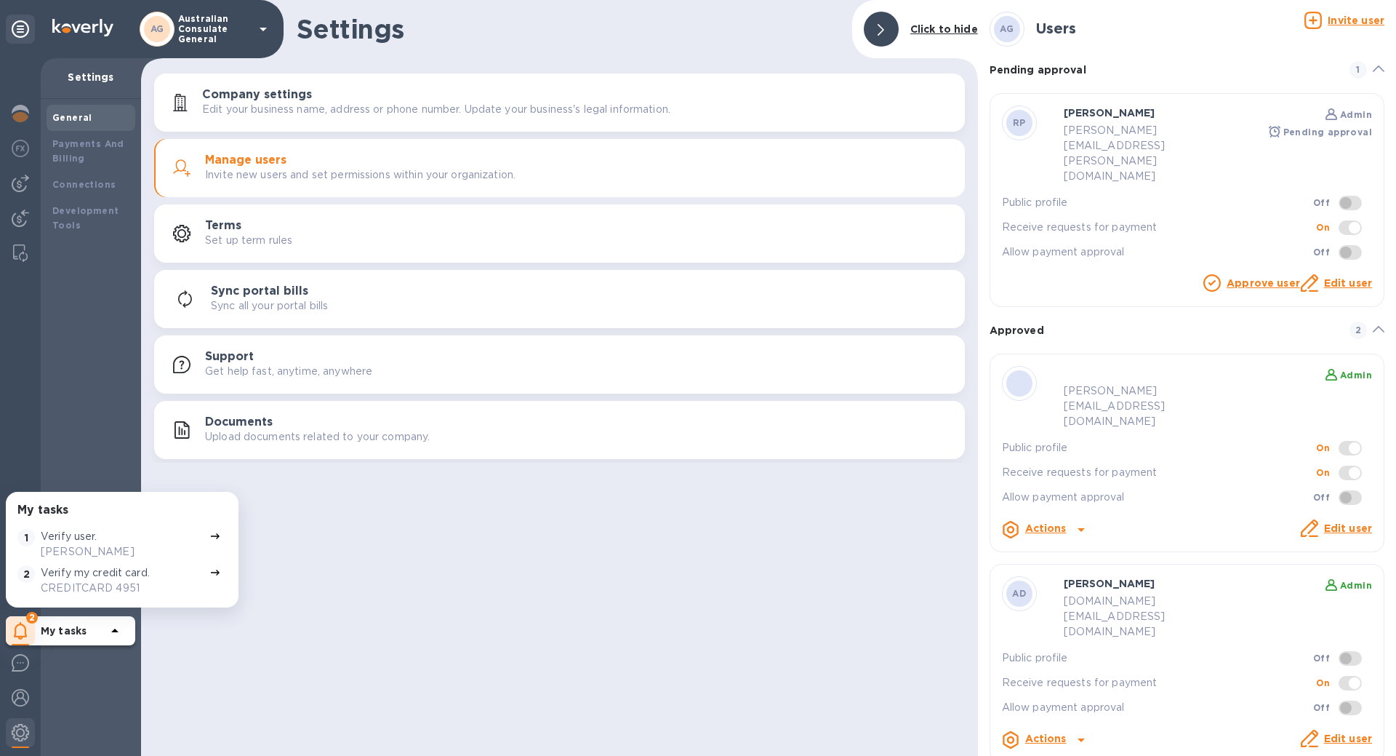
click at [1356, 651] on span at bounding box center [1350, 658] width 23 height 15
click at [1345, 732] on link "Edit user" at bounding box center [1348, 738] width 48 height 12
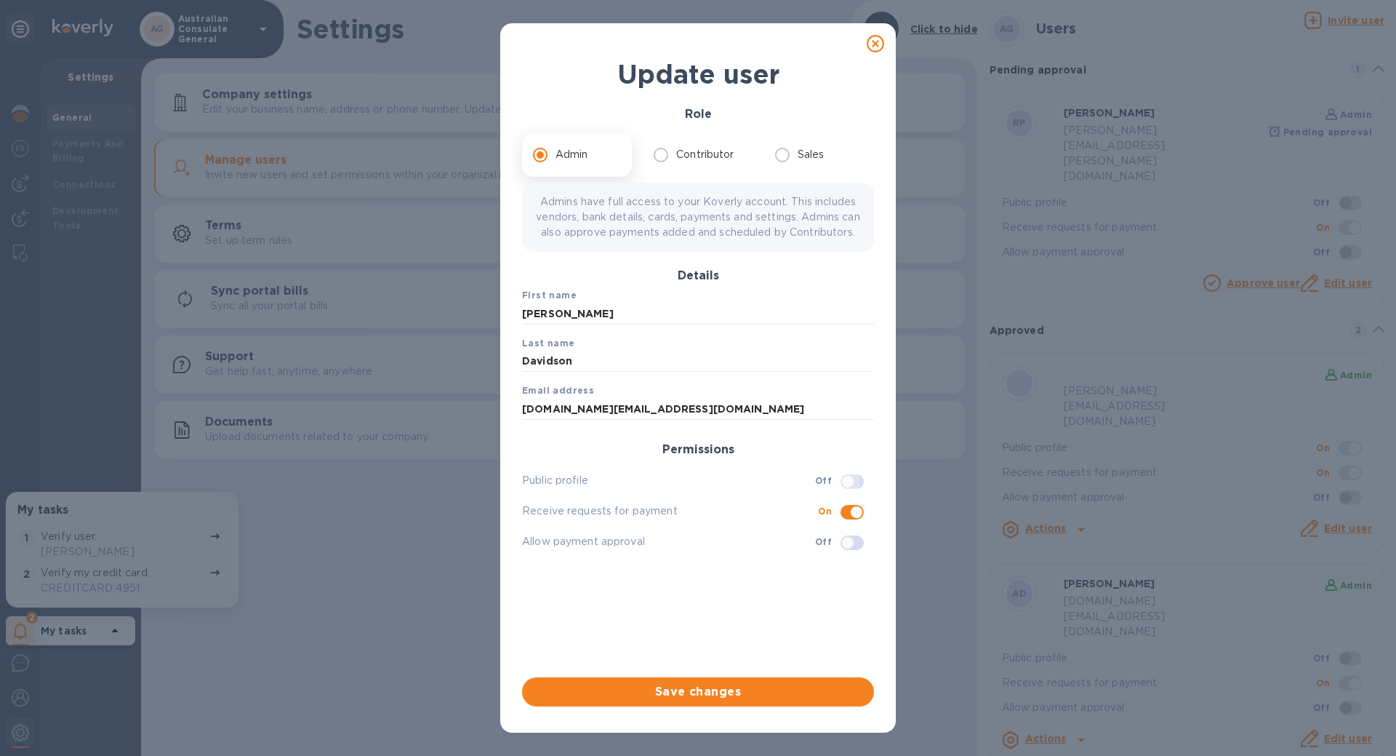
click at [849, 491] on input "checkbox" at bounding box center [848, 481] width 74 height 25
click at [726, 688] on span "Save changes" at bounding box center [698, 691] width 329 height 17
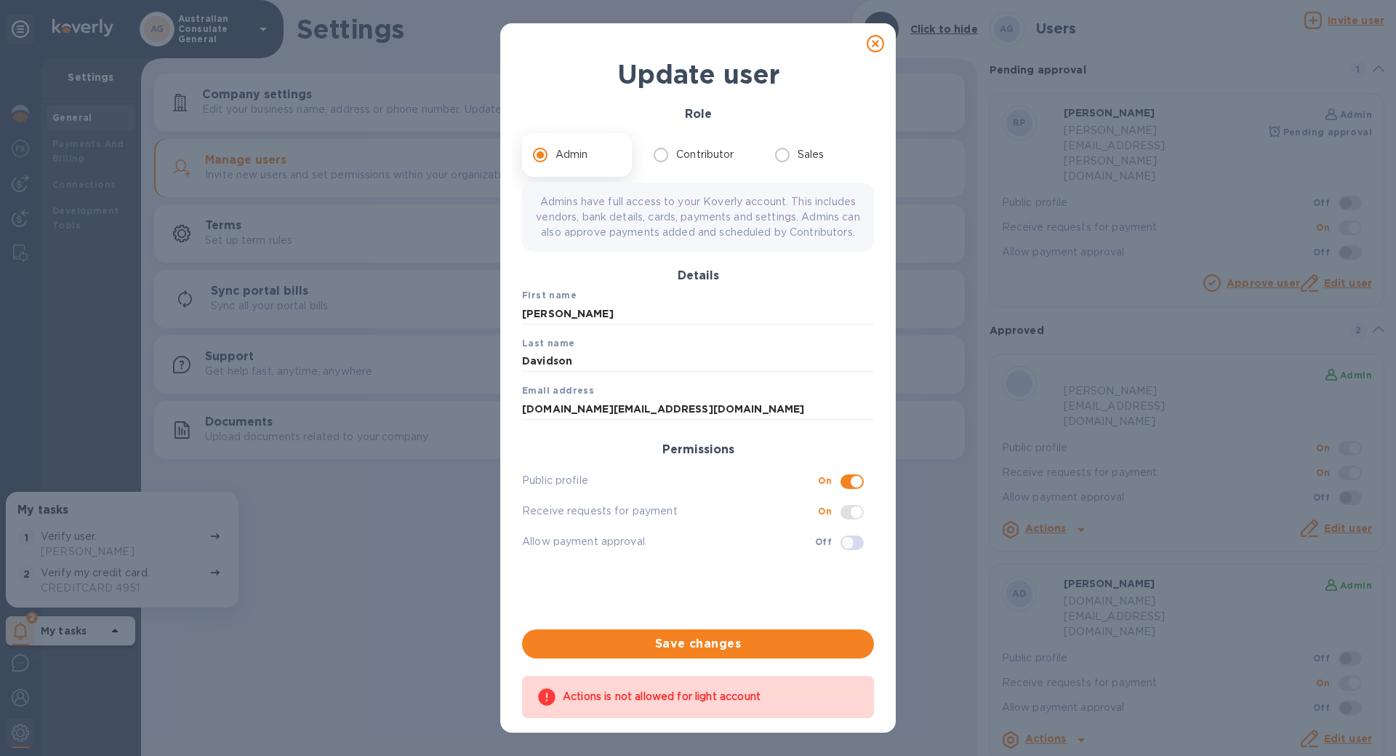
click at [980, 703] on div "Update user Role Admin Contributor Sales Admins have full access to your Koverl…" at bounding box center [698, 378] width 1396 height 756
click at [754, 647] on span "Save changes" at bounding box center [698, 643] width 329 height 17
click at [777, 587] on div "First name Adam Last name Davidson Email address adamdavidson.nyc@gmail.com Per…" at bounding box center [698, 444] width 364 height 324
click at [854, 494] on input "checkbox" at bounding box center [857, 481] width 74 height 25
checkbox input "false"
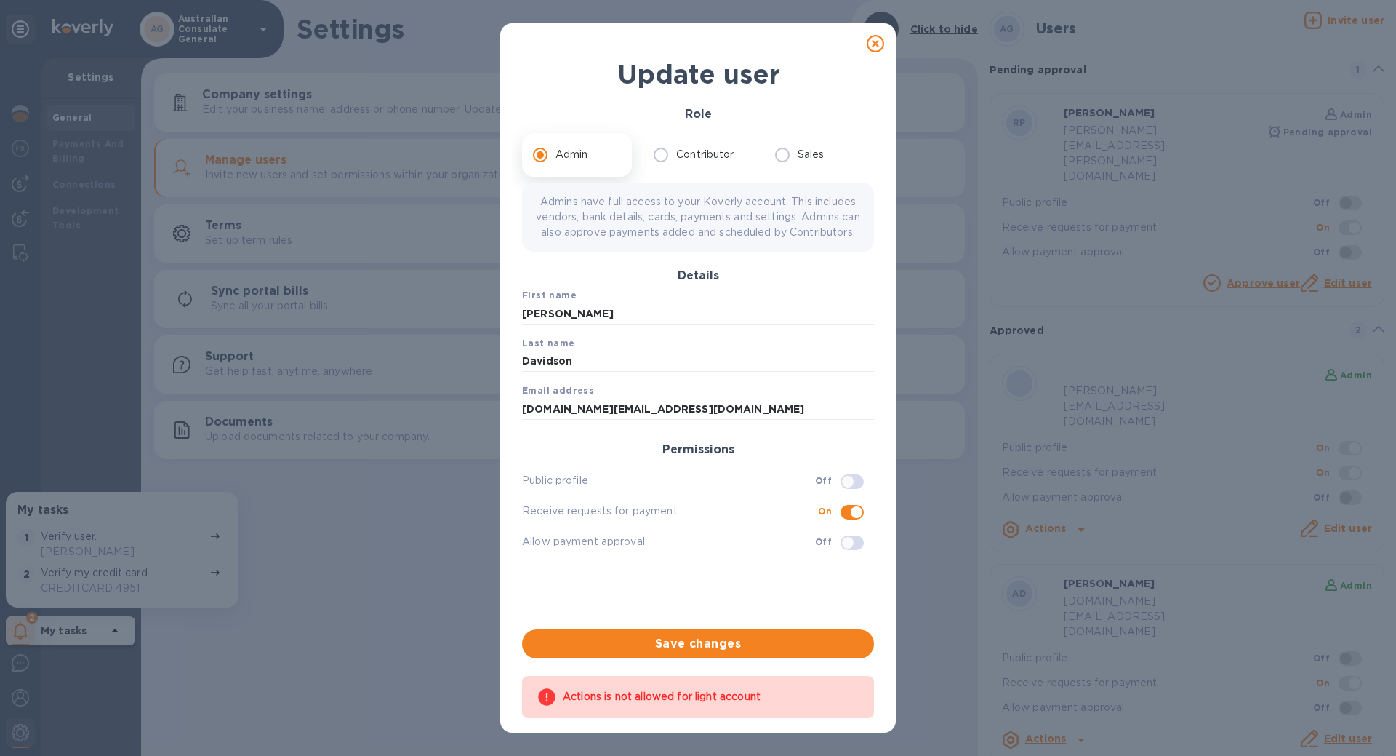
click at [899, 590] on div "Update user Role Admin Contributor Sales Admins have full access to your Koverl…" at bounding box center [698, 378] width 1396 height 756
click at [870, 41] on icon at bounding box center [875, 43] width 17 height 17
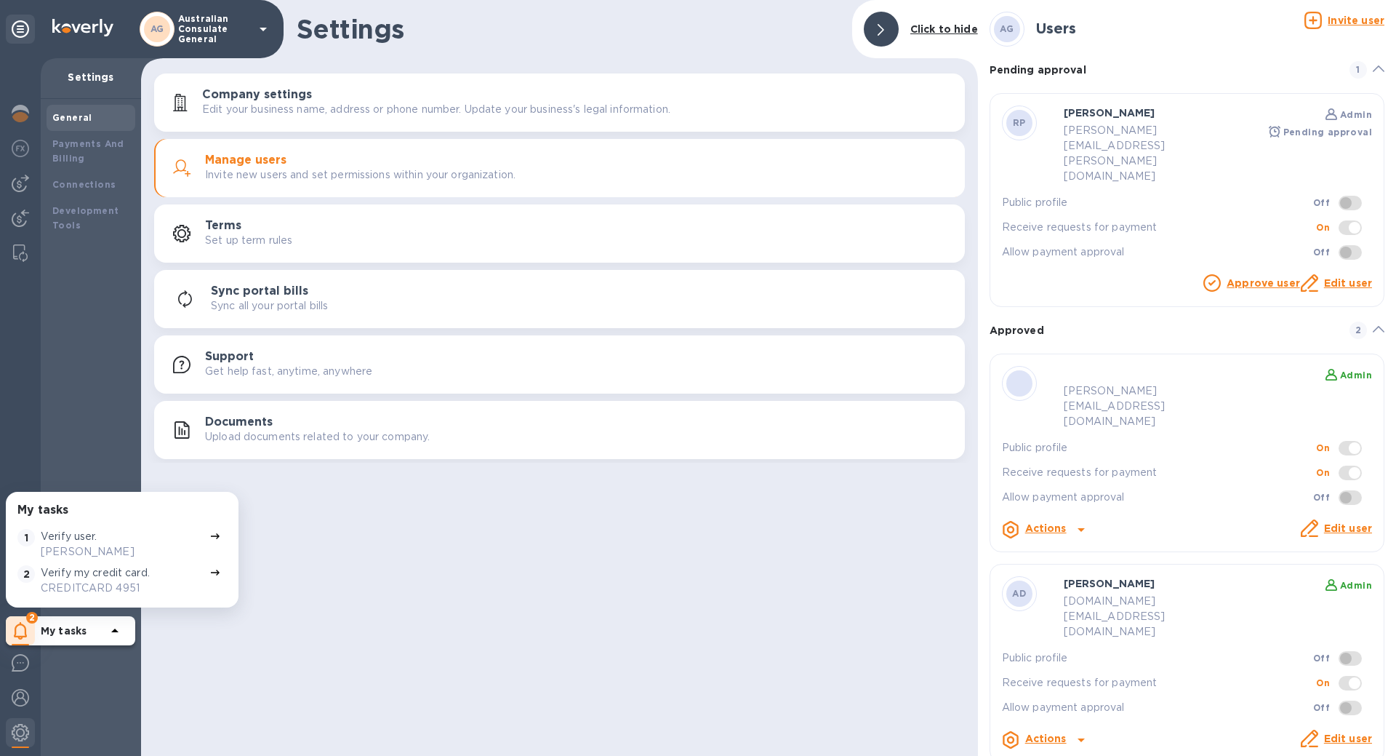
checkbox input "false"
click at [1241, 277] on link "Approve user" at bounding box center [1263, 283] width 73 height 12
click at [1256, 277] on link "Approve user" at bounding box center [1263, 283] width 73 height 12
click at [1215, 274] on icon at bounding box center [1212, 282] width 17 height 17
click at [1260, 277] on link "Approve user" at bounding box center [1263, 283] width 73 height 12
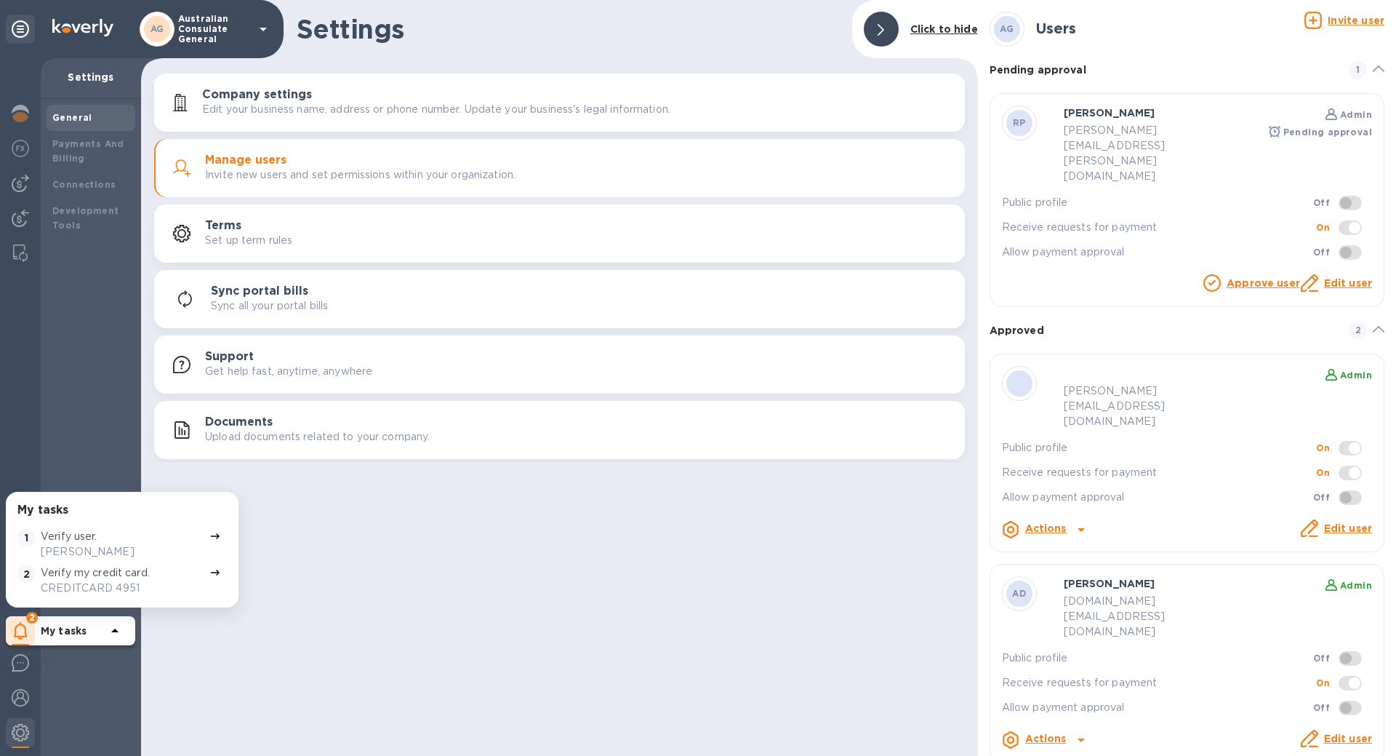
click at [1334, 277] on link "Edit user" at bounding box center [1348, 283] width 48 height 12
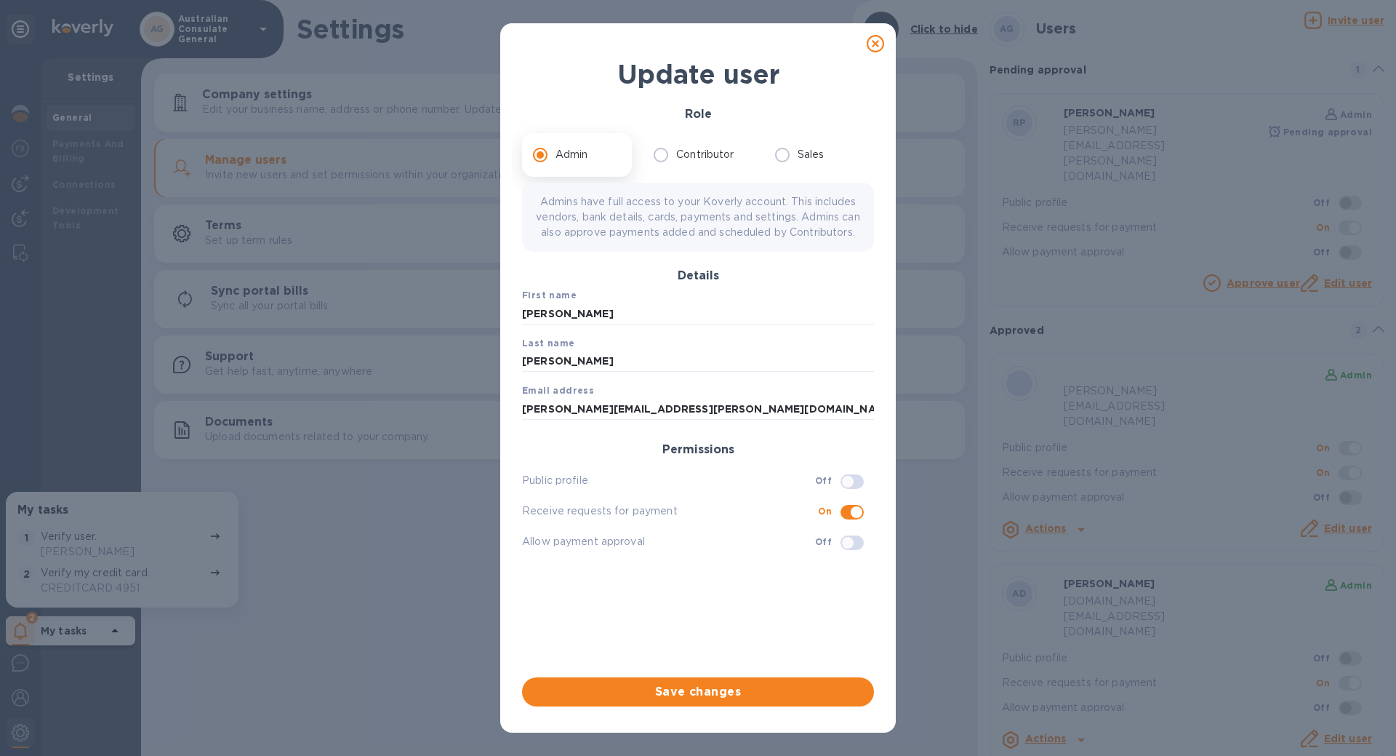
click at [867, 48] on icon at bounding box center [875, 43] width 17 height 17
checkbox input "false"
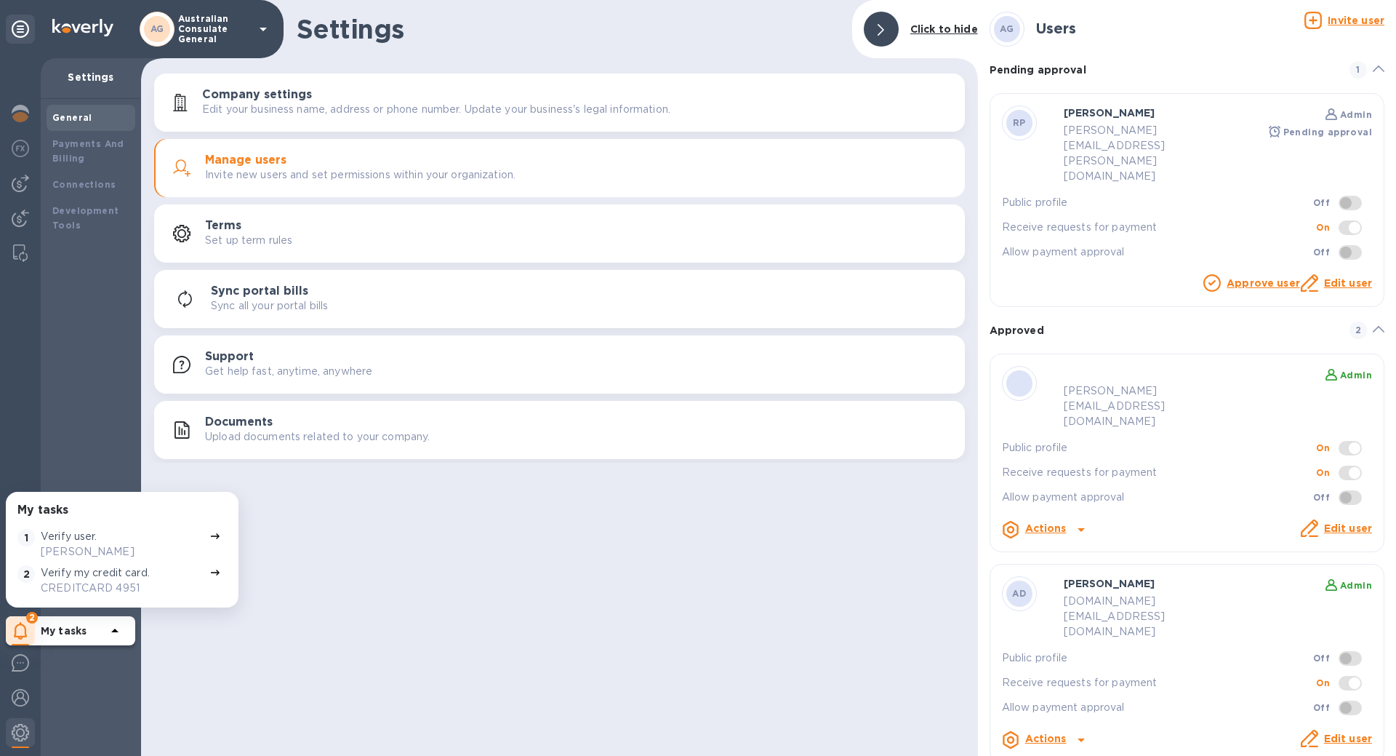
click at [1244, 276] on p "Approve user" at bounding box center [1263, 283] width 73 height 15
click at [1252, 277] on link "Approve user" at bounding box center [1263, 283] width 73 height 12
click at [1219, 274] on icon at bounding box center [1212, 282] width 17 height 17
click at [1373, 66] on icon at bounding box center [1379, 68] width 12 height 7
